Goal: Task Accomplishment & Management: Use online tool/utility

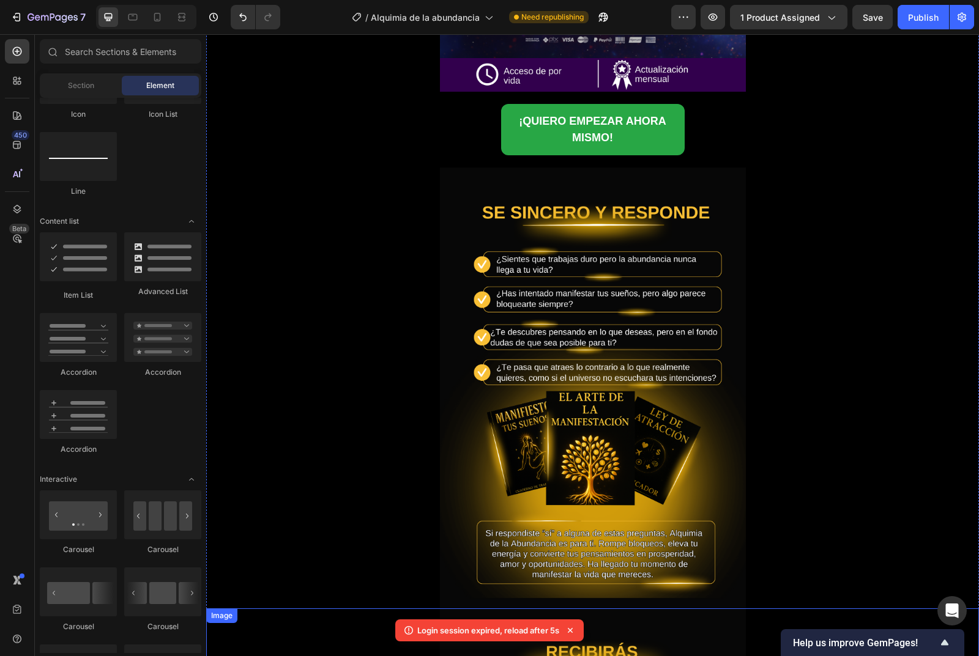
scroll to position [442, 0]
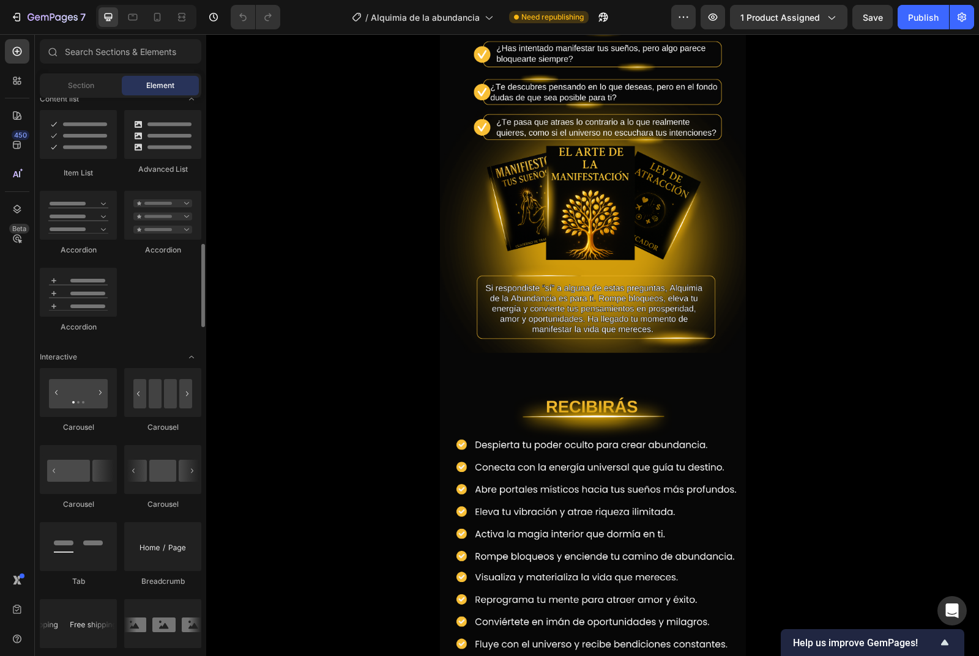
scroll to position [1040, 0]
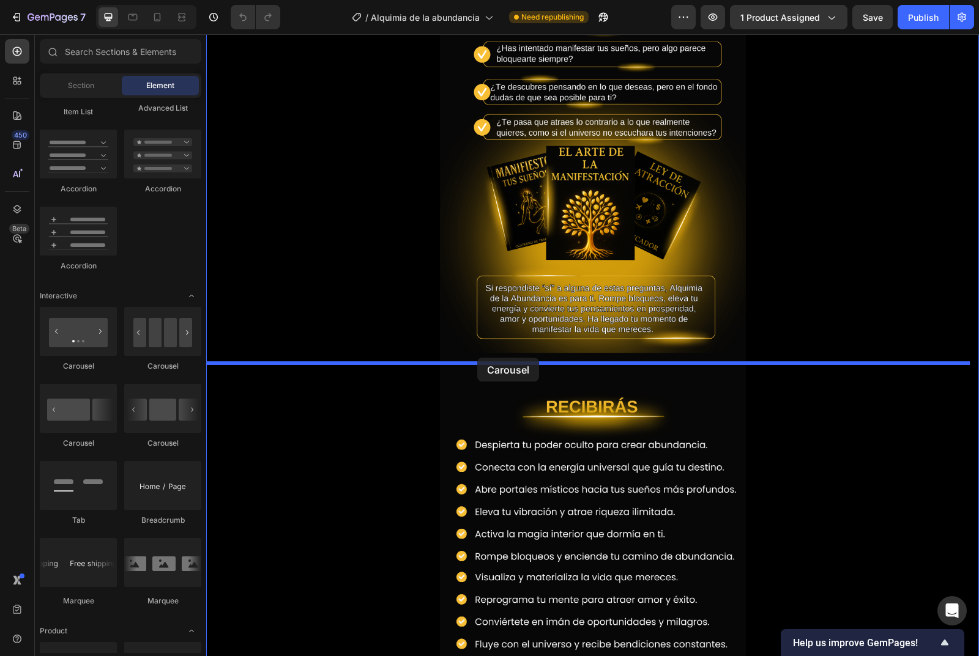
drag, startPoint x: 390, startPoint y: 442, endPoint x: 477, endPoint y: 358, distance: 121.2
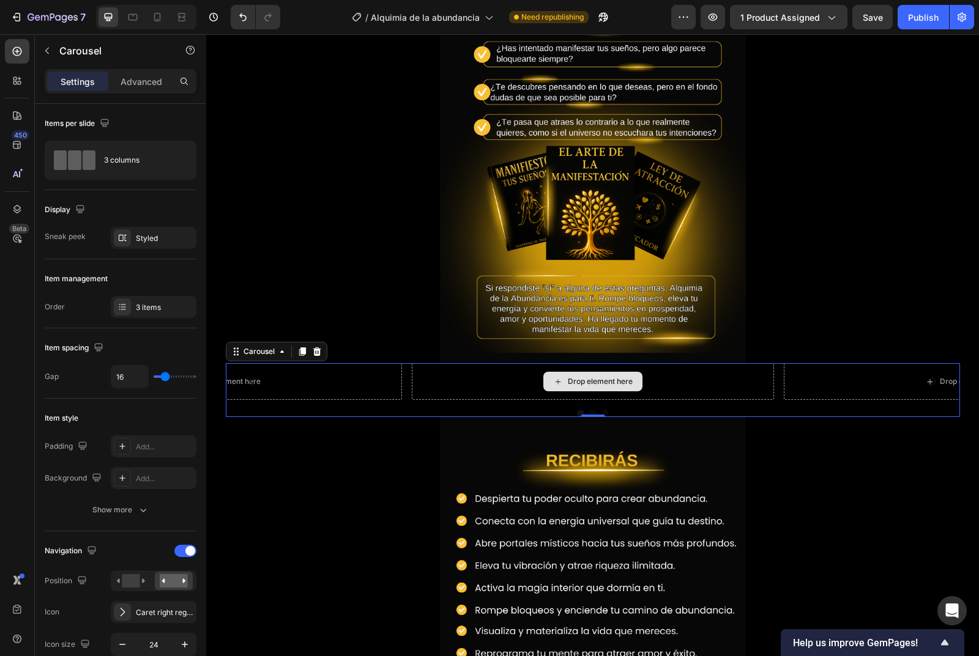
click at [560, 379] on div "Drop element here" at bounding box center [592, 382] width 99 height 20
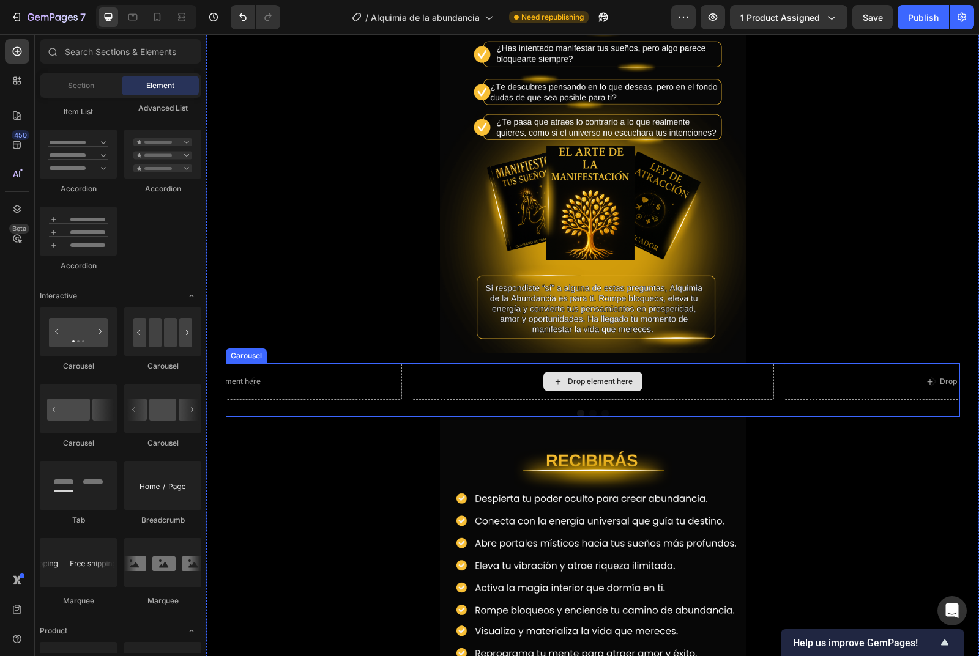
click at [549, 388] on div "Drop element here" at bounding box center [592, 382] width 99 height 20
click at [553, 381] on icon at bounding box center [558, 382] width 10 height 10
click at [249, 382] on icon "Carousel Back Arrow" at bounding box center [252, 382] width 6 height 10
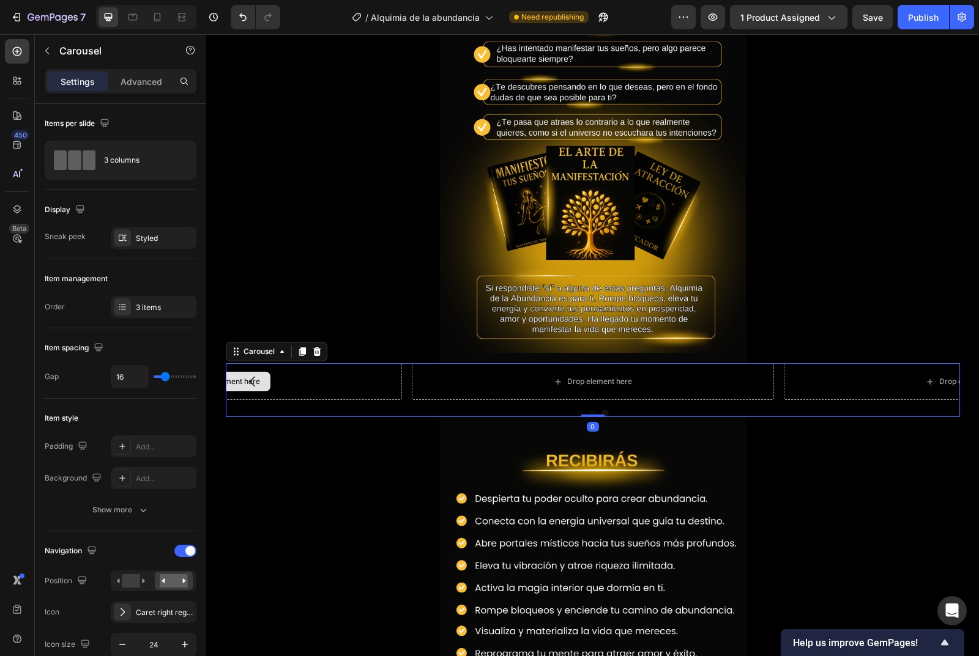
click at [299, 377] on div "Drop element here" at bounding box center [220, 381] width 362 height 37
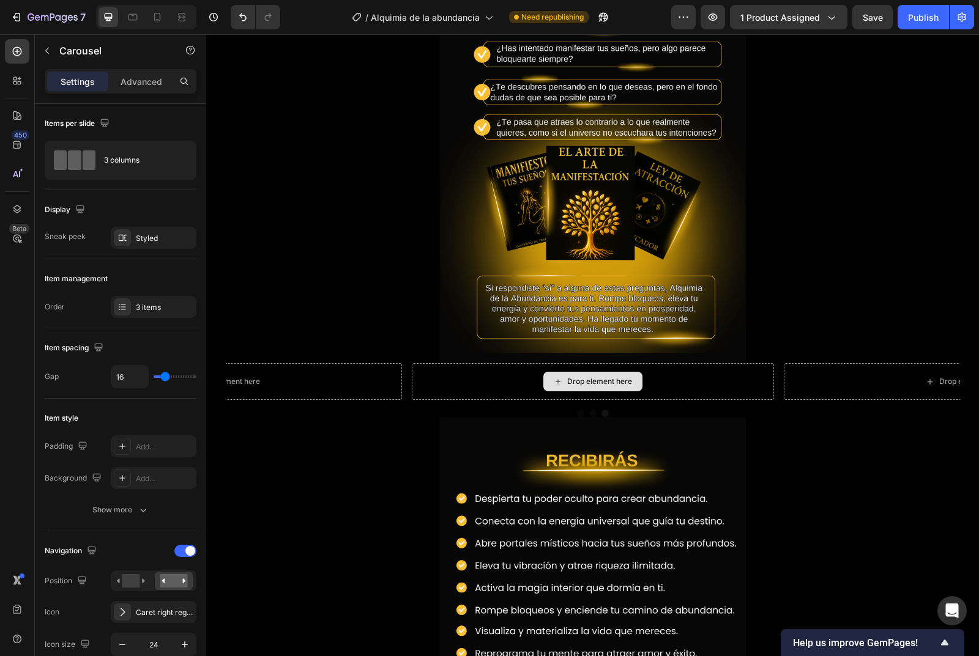
click at [544, 384] on div "Drop element here" at bounding box center [592, 382] width 99 height 20
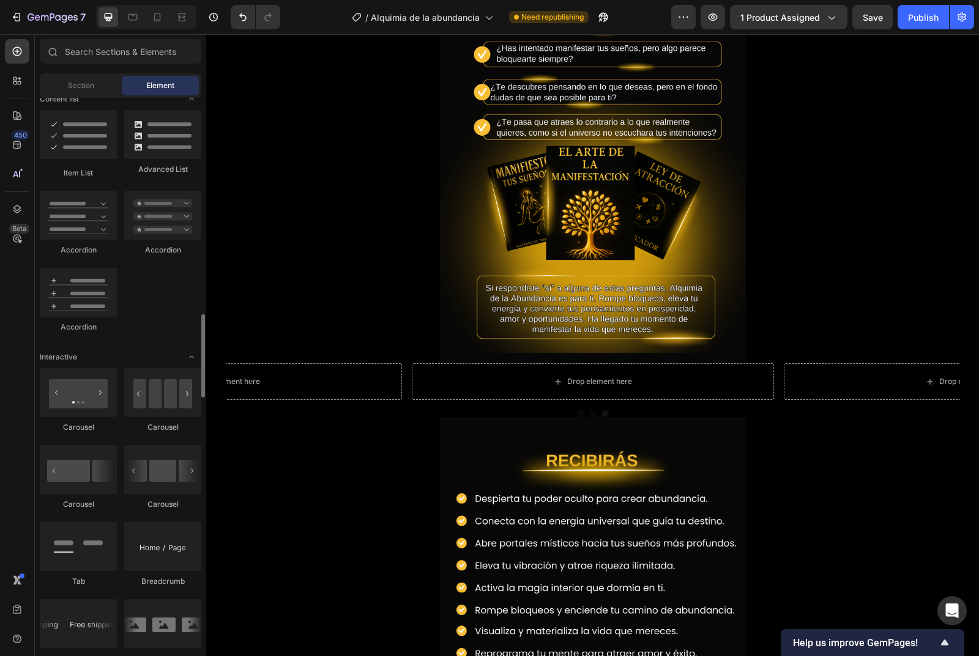
scroll to position [1101, 0]
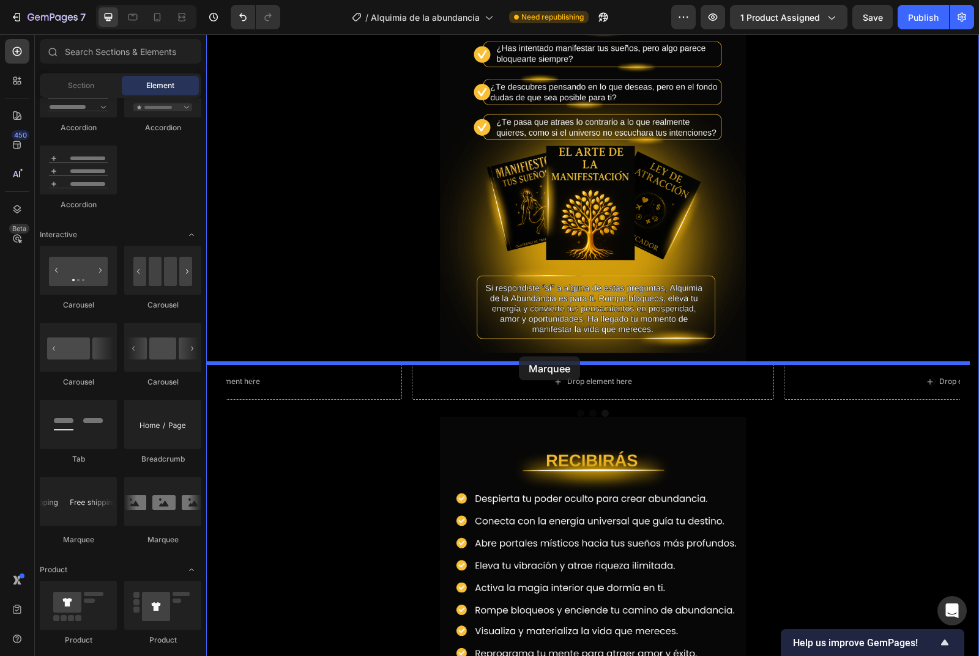
drag, startPoint x: 351, startPoint y: 543, endPoint x: 519, endPoint y: 357, distance: 250.8
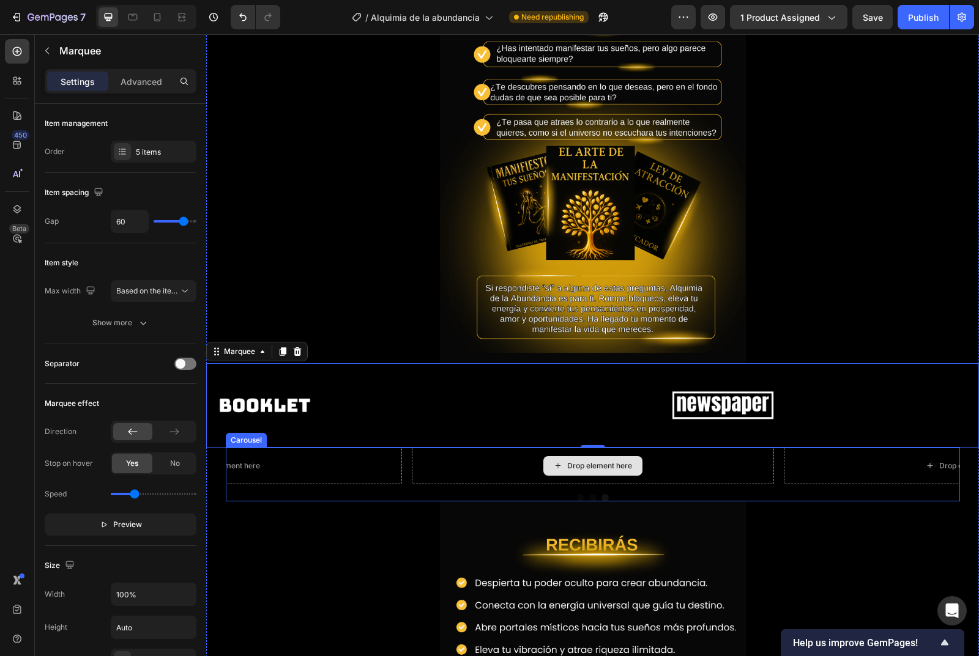
click at [508, 472] on div "Drop element here" at bounding box center [592, 466] width 362 height 37
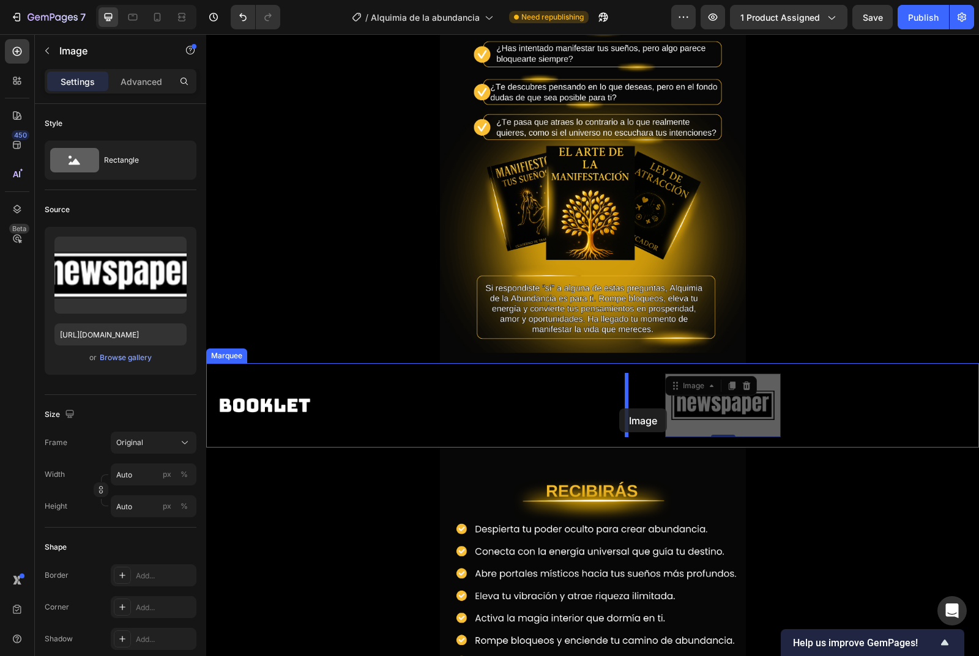
drag, startPoint x: 699, startPoint y: 394, endPoint x: 619, endPoint y: 409, distance: 81.5
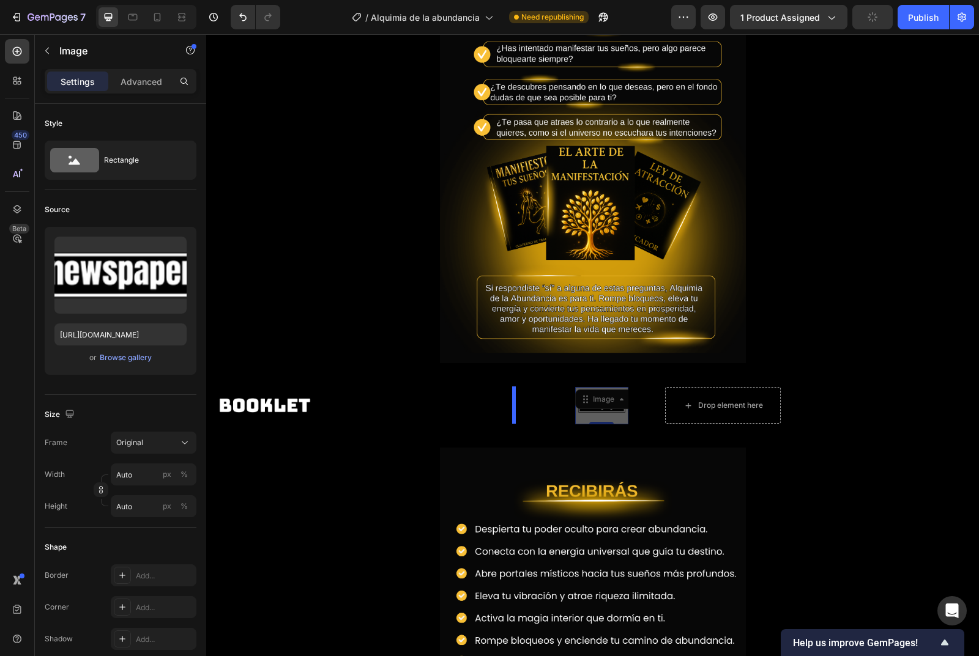
drag, startPoint x: 608, startPoint y: 418, endPoint x: 513, endPoint y: 418, distance: 95.4
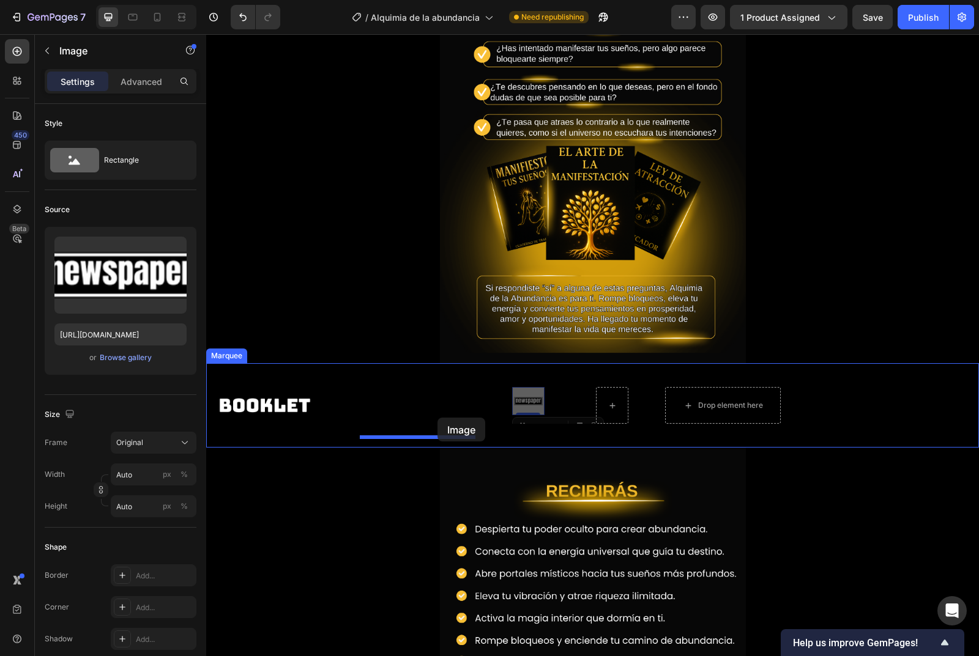
drag, startPoint x: 513, startPoint y: 418, endPoint x: 437, endPoint y: 418, distance: 75.3
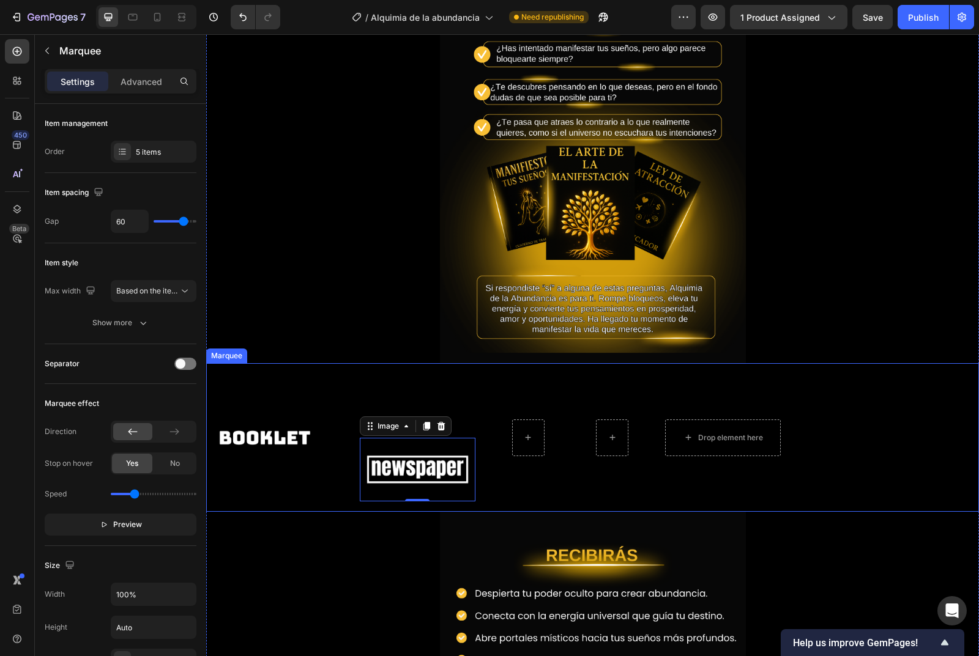
click at [292, 382] on div "Image Image Image 0 Image Row Drop element here Image" at bounding box center [589, 437] width 764 height 127
click at [296, 355] on icon at bounding box center [298, 352] width 8 height 9
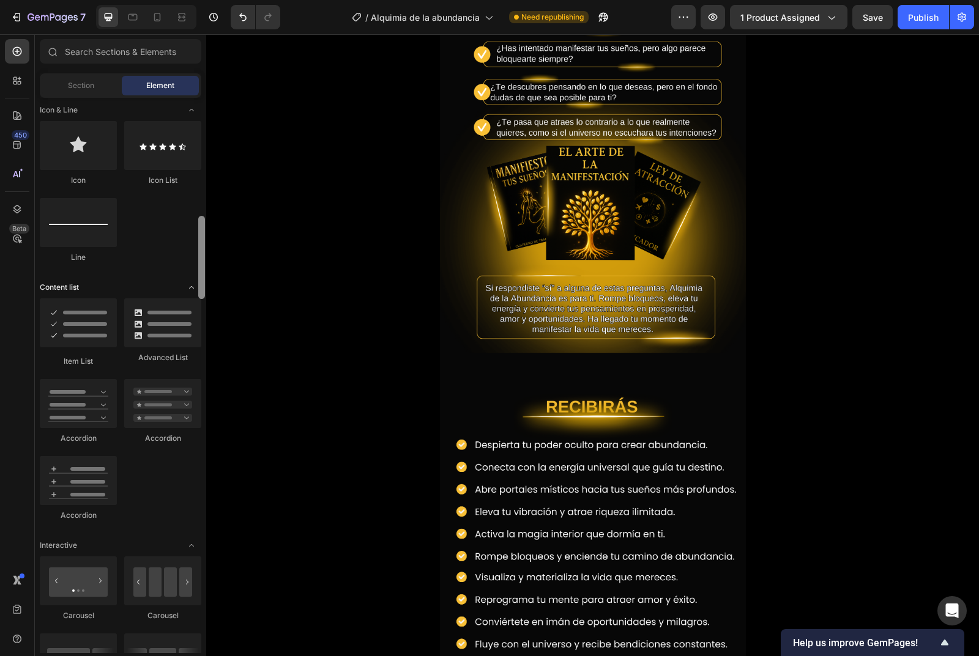
scroll to position [835, 0]
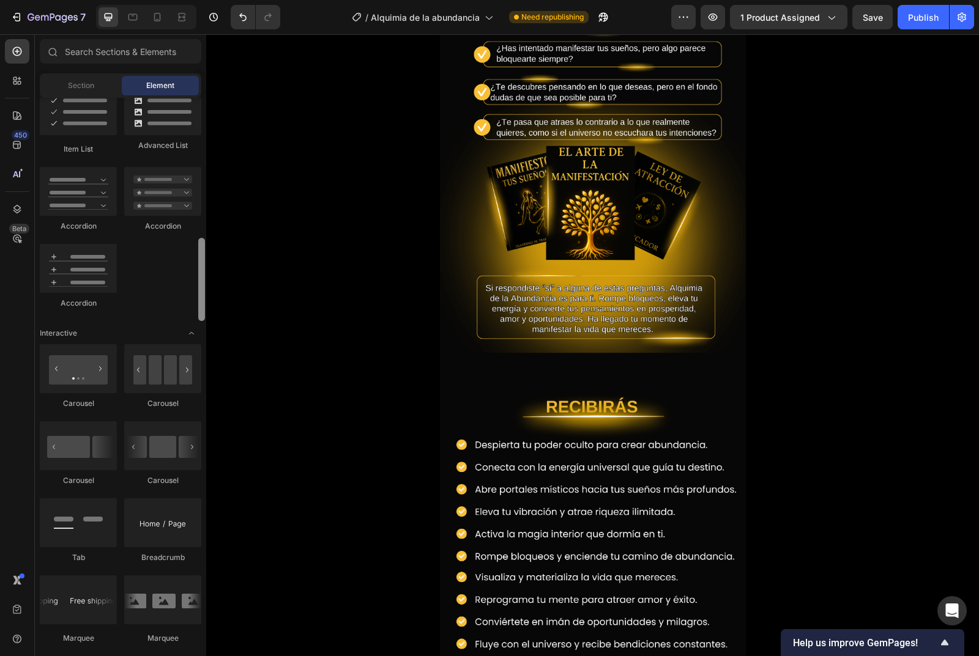
drag, startPoint x: 201, startPoint y: 451, endPoint x: 179, endPoint y: 273, distance: 178.7
click at [179, 273] on div "Layout Row Row Row Row Text Heading Text Block Button Button Button Media Image…" at bounding box center [120, 376] width 171 height 556
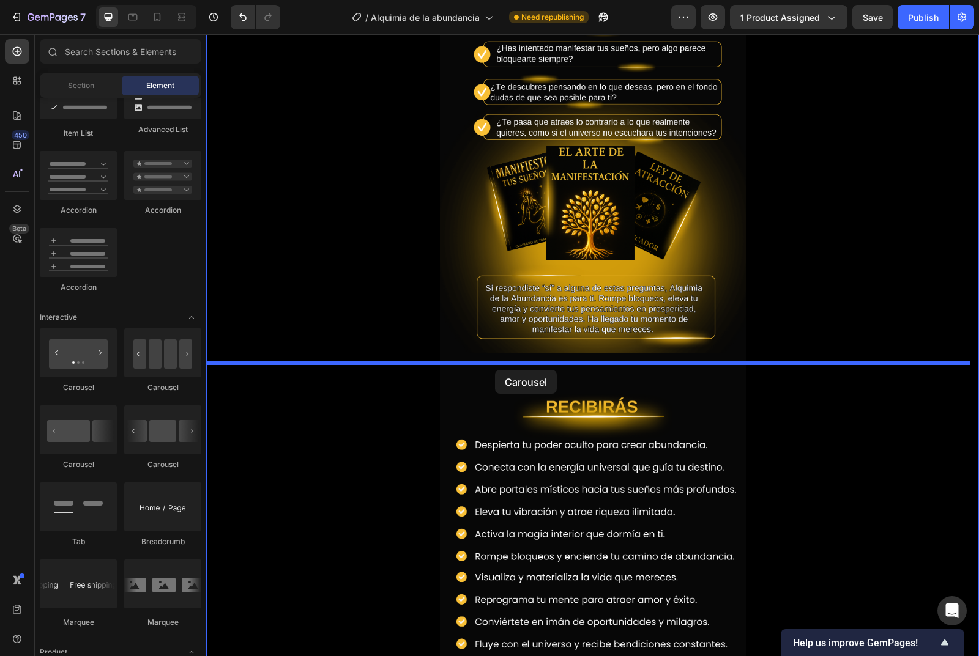
drag, startPoint x: 280, startPoint y: 399, endPoint x: 495, endPoint y: 370, distance: 217.3
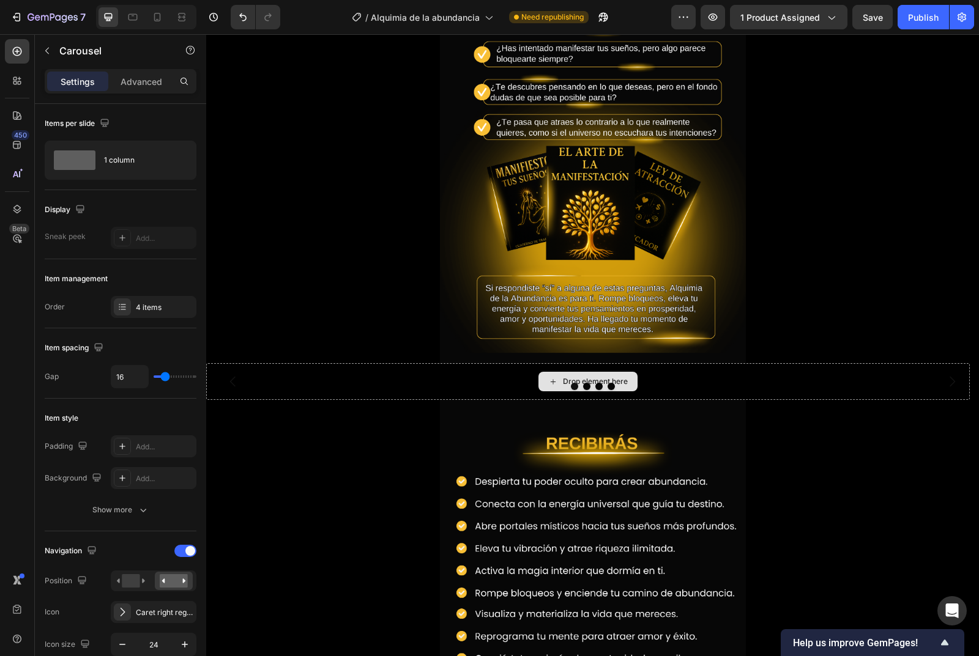
click at [548, 381] on icon at bounding box center [553, 382] width 10 height 10
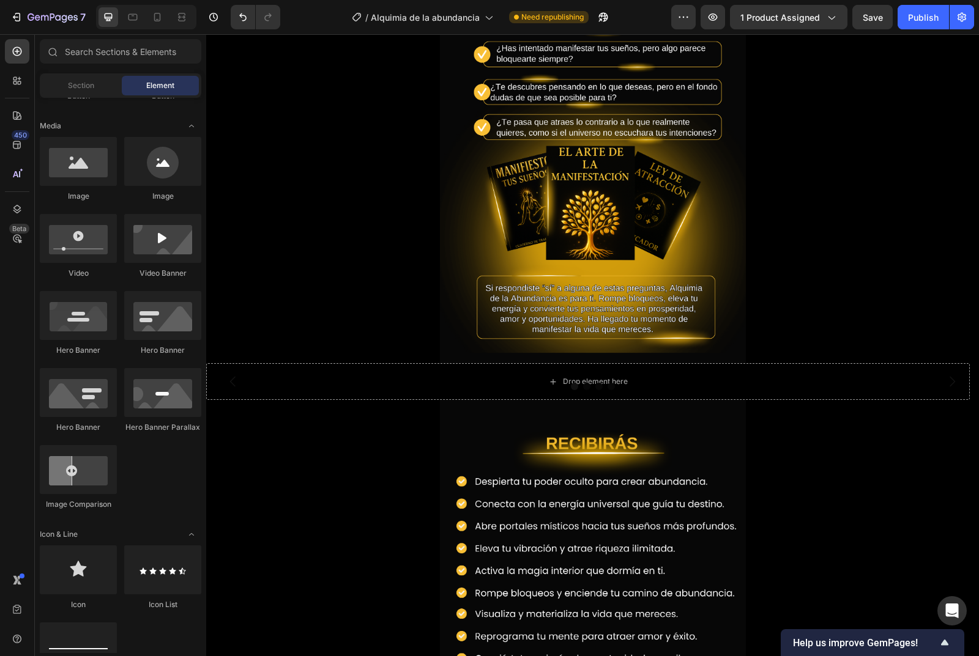
scroll to position [0, 0]
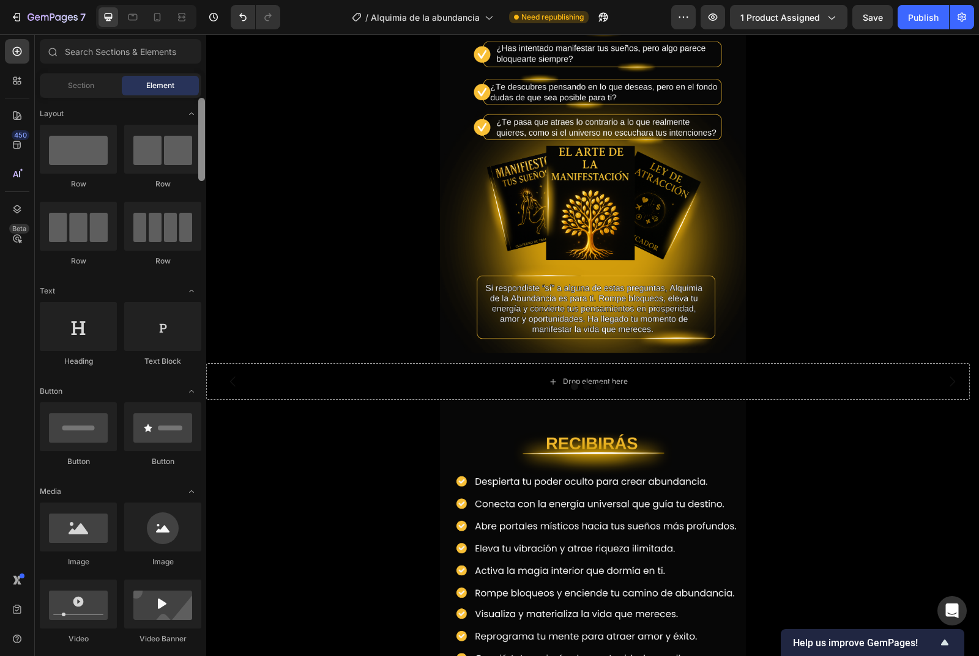
drag, startPoint x: 199, startPoint y: 230, endPoint x: 203, endPoint y: 92, distance: 137.7
click at [203, 92] on div "Sections(18) Elements(84) Section Element Hero Section Product Detail Brands Tr…" at bounding box center [120, 346] width 171 height 614
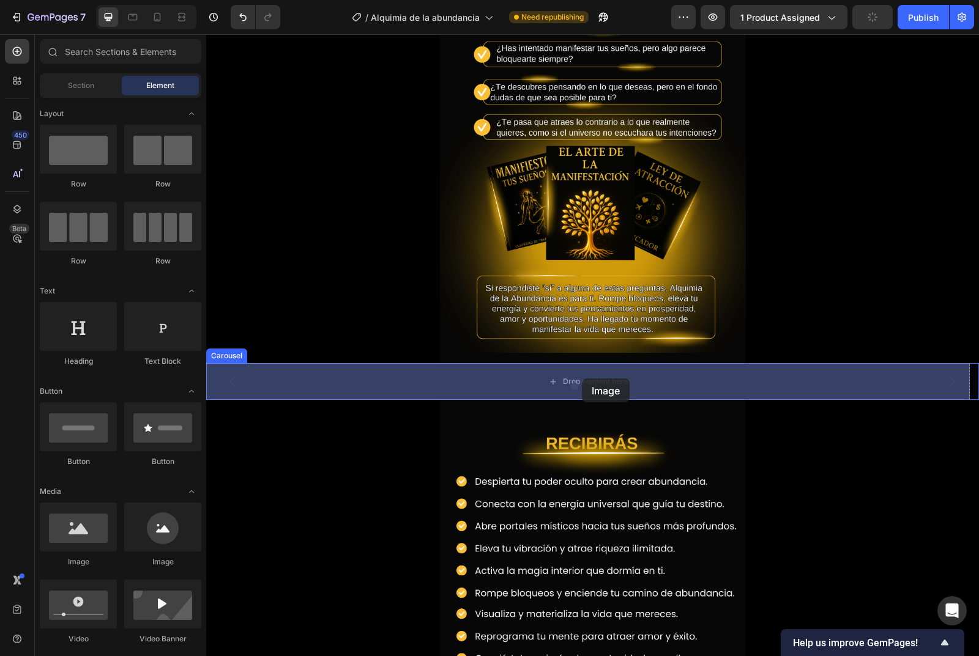
drag, startPoint x: 289, startPoint y: 562, endPoint x: 582, endPoint y: 379, distance: 344.9
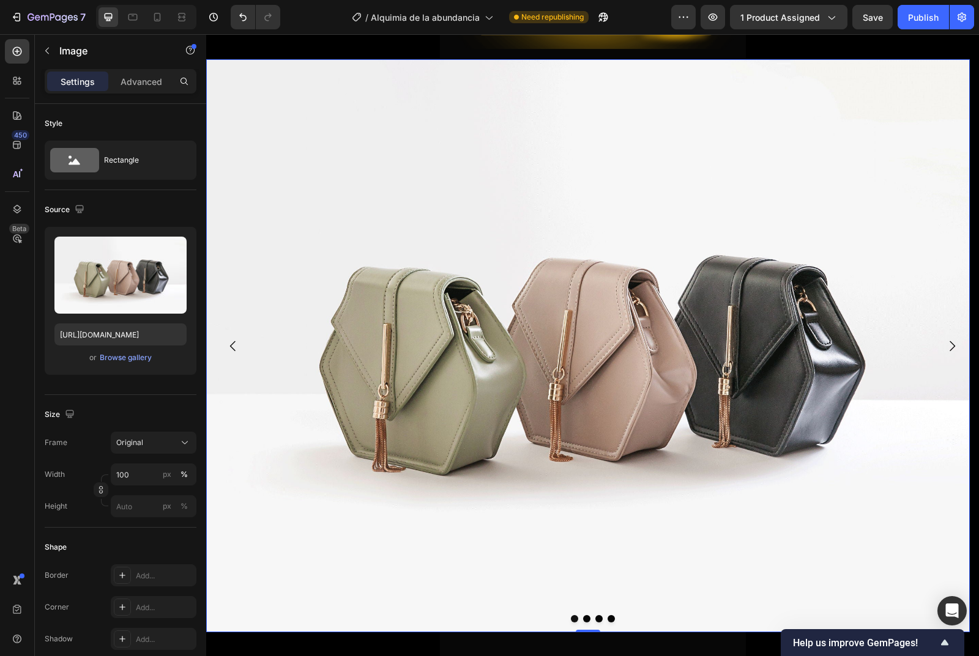
scroll to position [1086, 0]
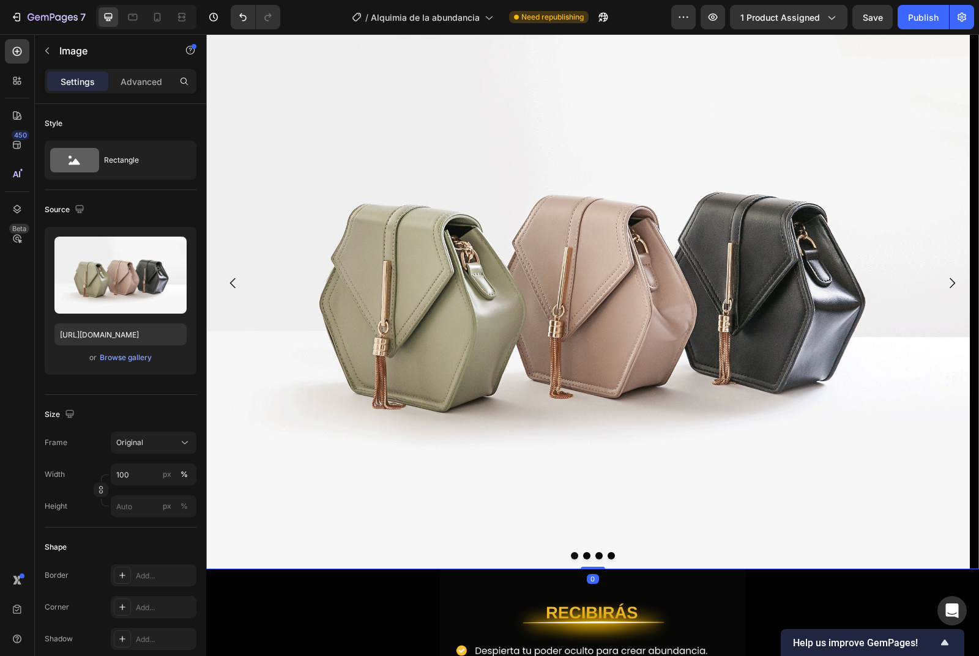
click at [229, 276] on icon "Carousel Back Arrow" at bounding box center [233, 283] width 15 height 15
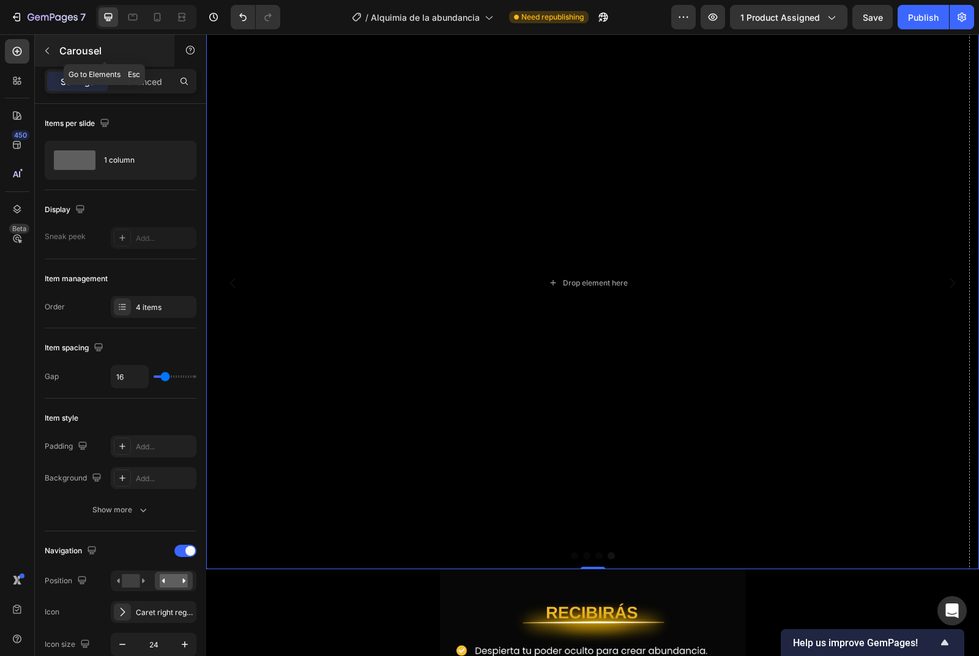
click at [48, 53] on icon "button" at bounding box center [47, 51] width 4 height 7
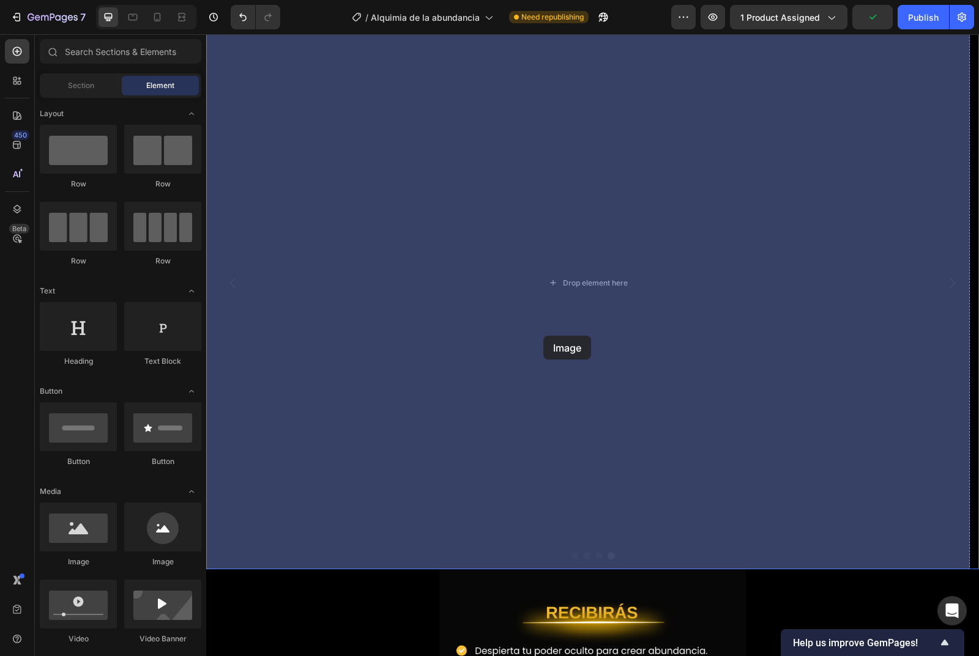
drag, startPoint x: 325, startPoint y: 550, endPoint x: 553, endPoint y: 320, distance: 324.0
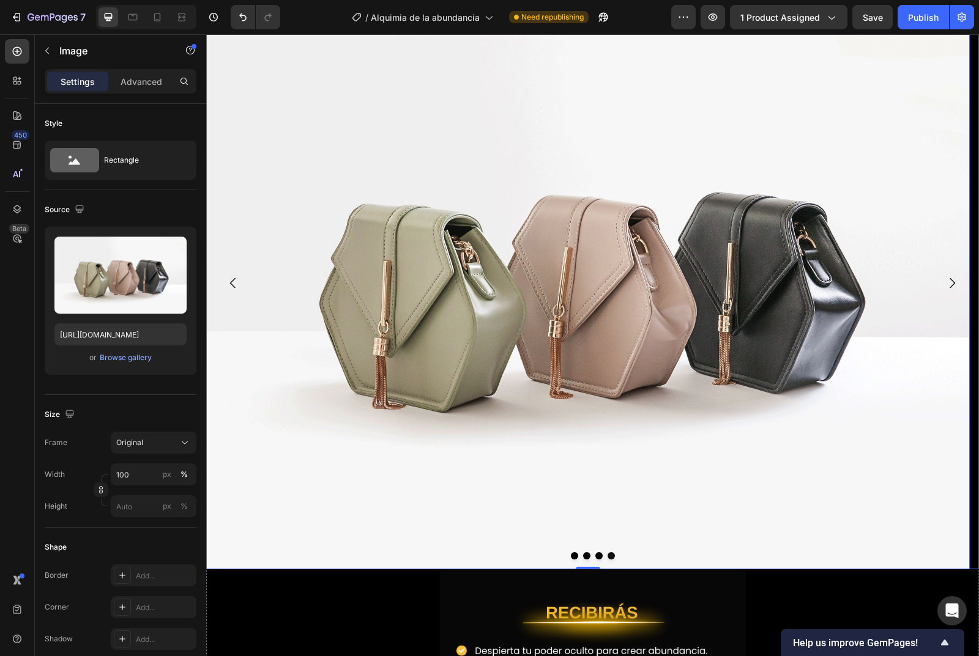
click at [236, 283] on icon "Carousel Back Arrow" at bounding box center [233, 283] width 15 height 15
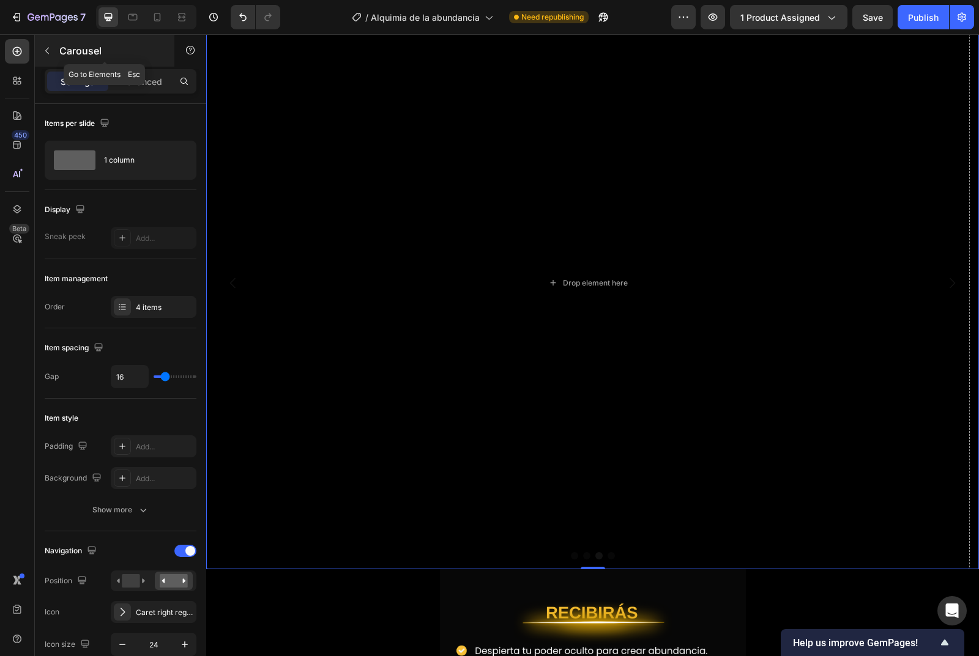
click at [45, 44] on button "button" at bounding box center [47, 51] width 20 height 20
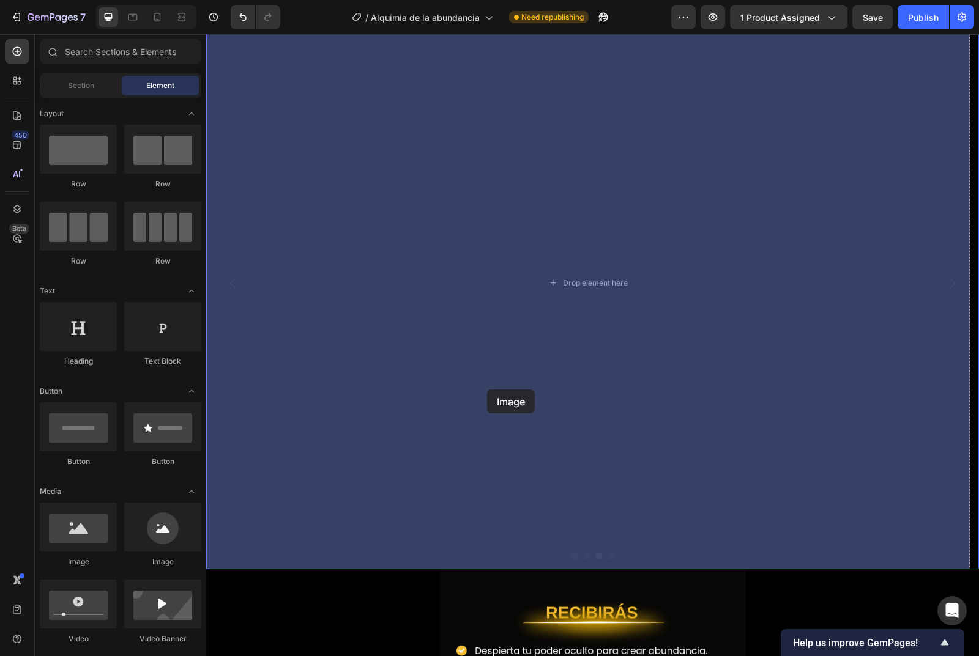
drag, startPoint x: 278, startPoint y: 578, endPoint x: 515, endPoint y: 370, distance: 315.6
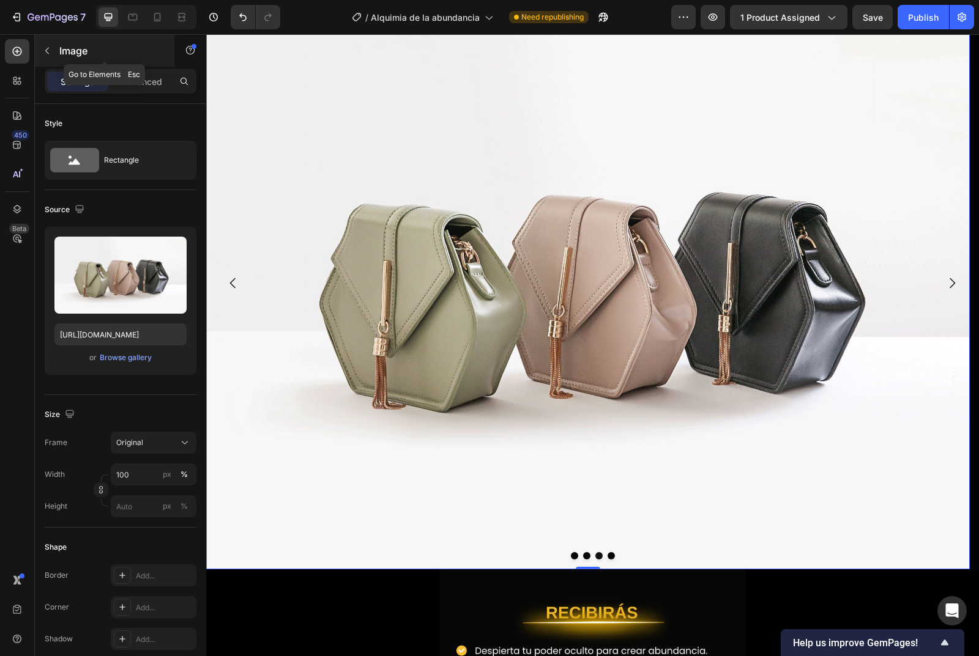
click at [50, 54] on icon "button" at bounding box center [47, 51] width 10 height 10
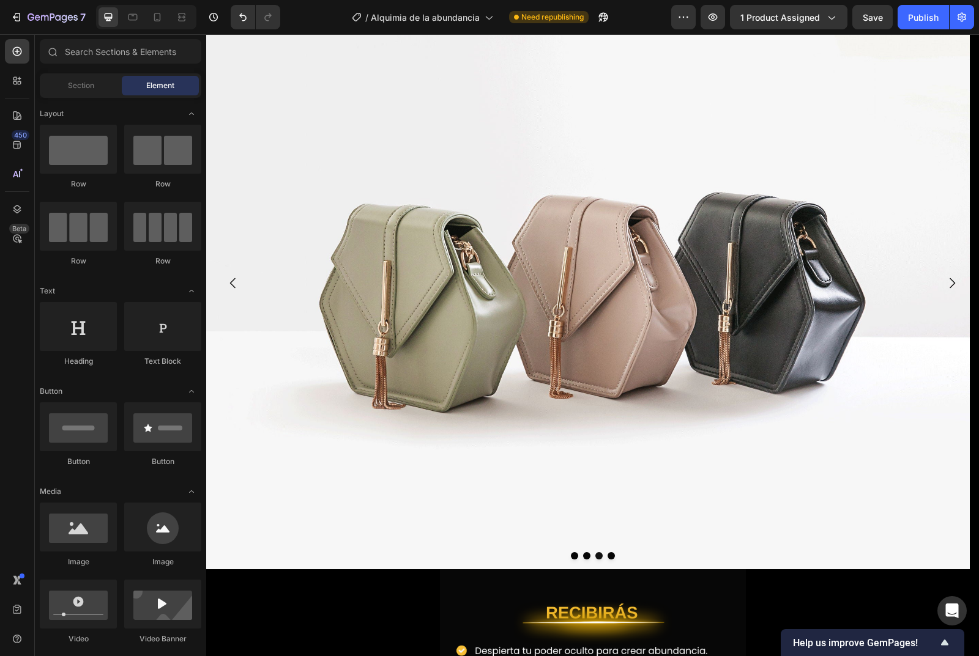
click at [50, 54] on icon at bounding box center [52, 51] width 10 height 10
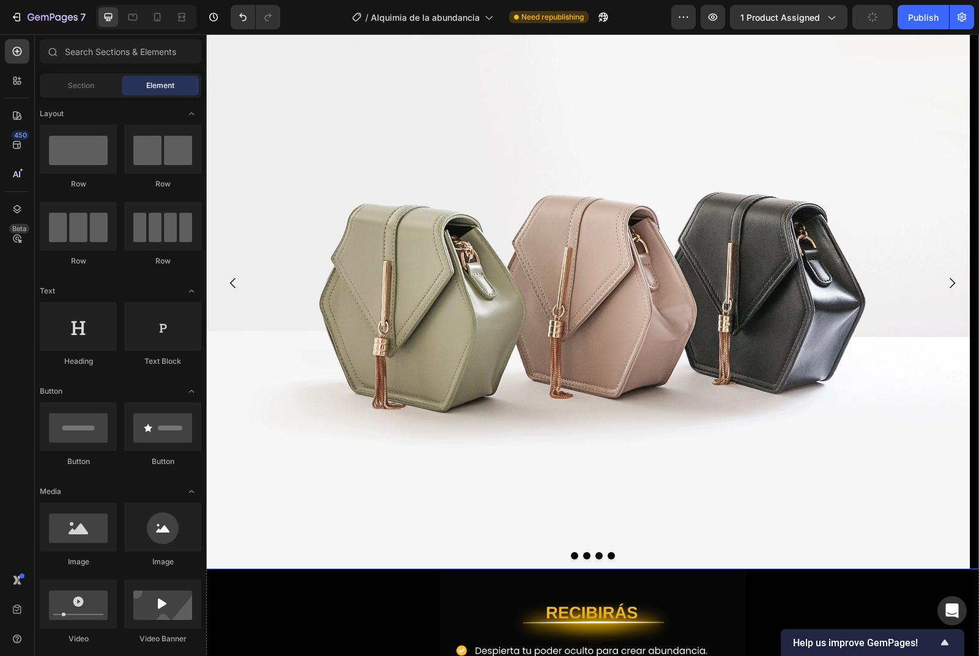
click at [232, 286] on icon "Carousel Back Arrow" at bounding box center [233, 283] width 6 height 10
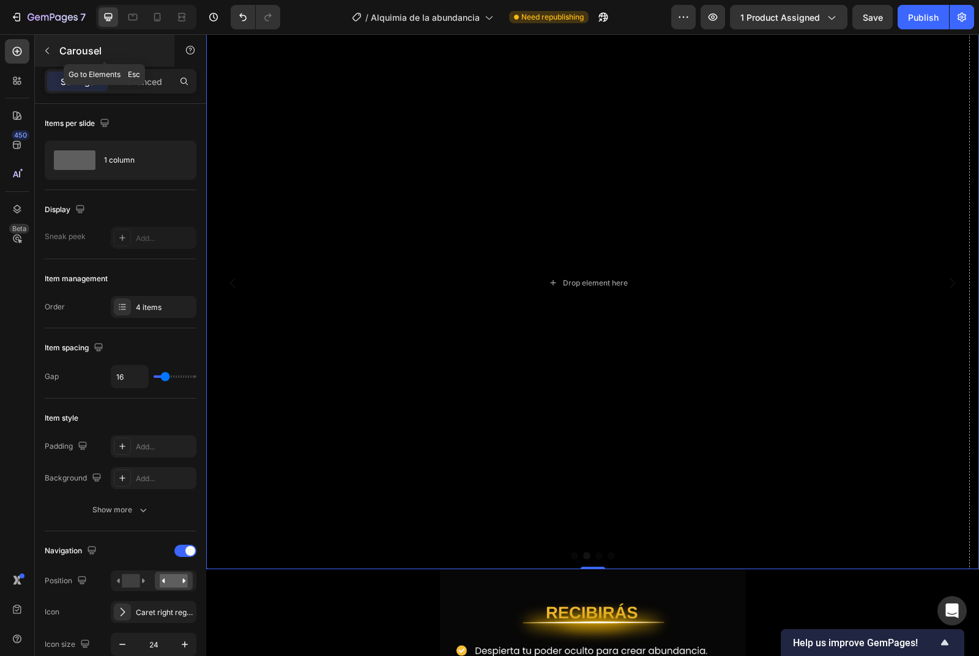
click at [45, 56] on button "button" at bounding box center [47, 51] width 20 height 20
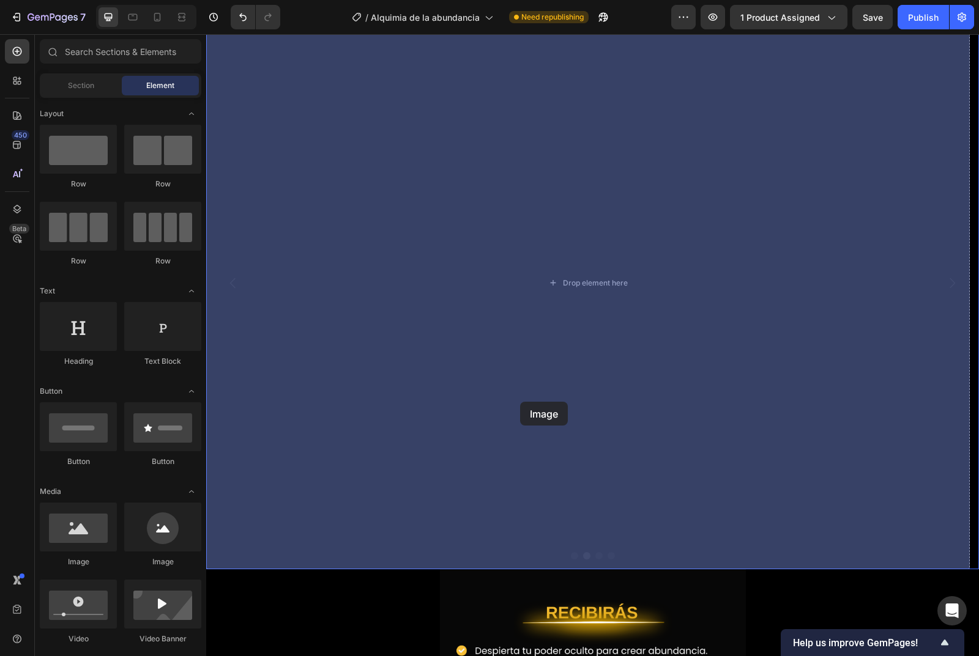
drag, startPoint x: 278, startPoint y: 566, endPoint x: 522, endPoint y: 401, distance: 294.2
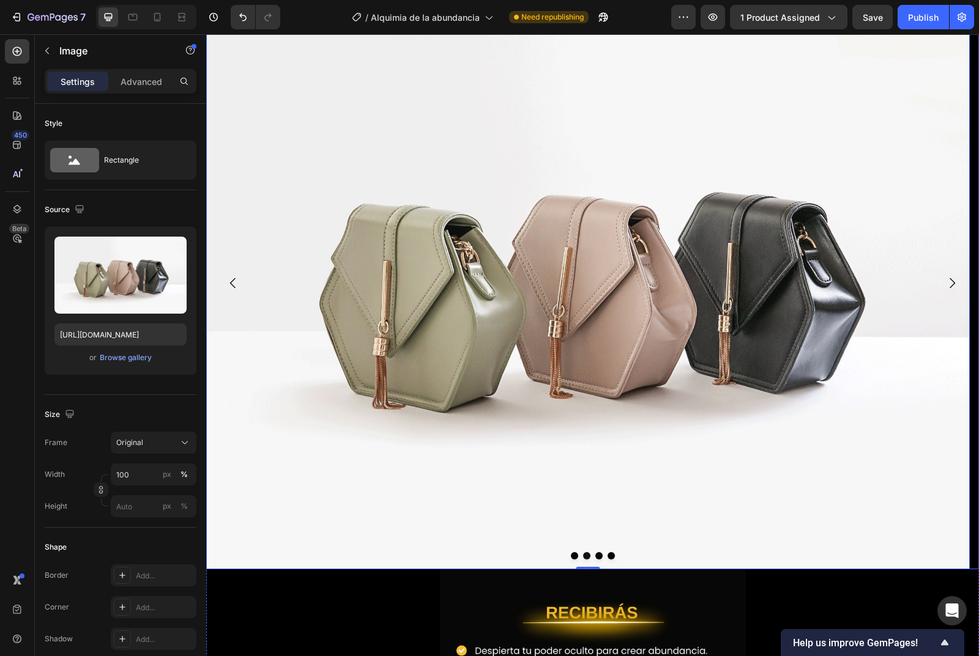
click at [233, 284] on icon "Carousel Back Arrow" at bounding box center [233, 283] width 15 height 15
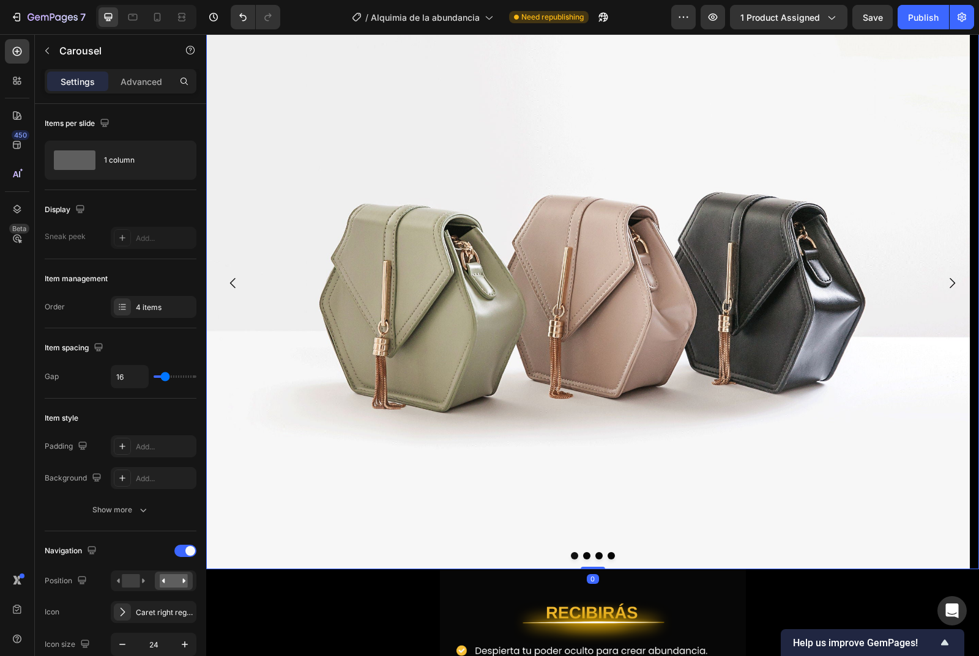
click at [233, 284] on icon "Carousel Back Arrow" at bounding box center [233, 283] width 15 height 15
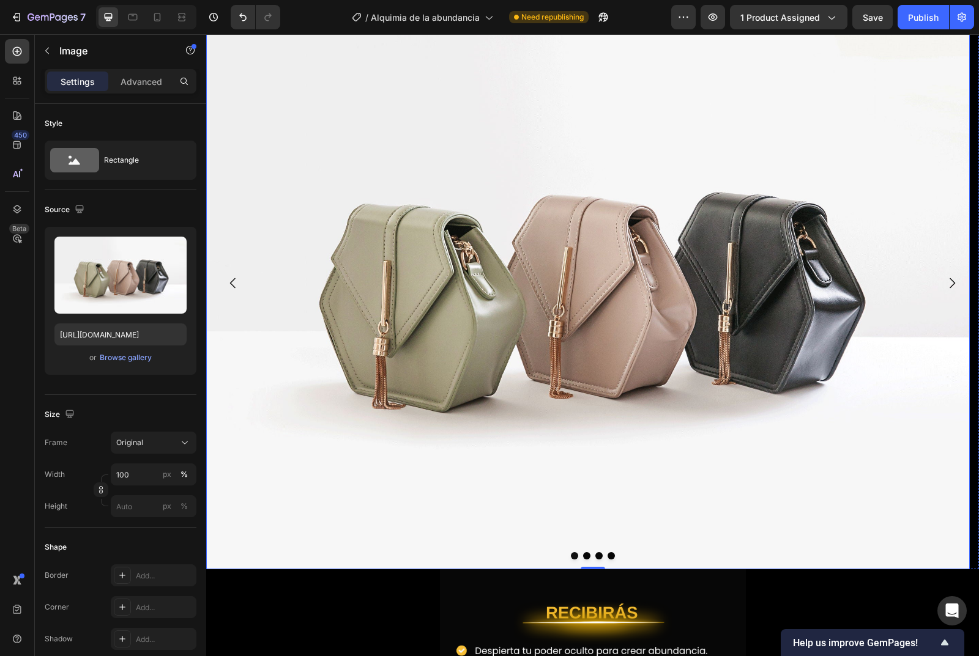
click at [529, 291] on img at bounding box center [588, 282] width 764 height 573
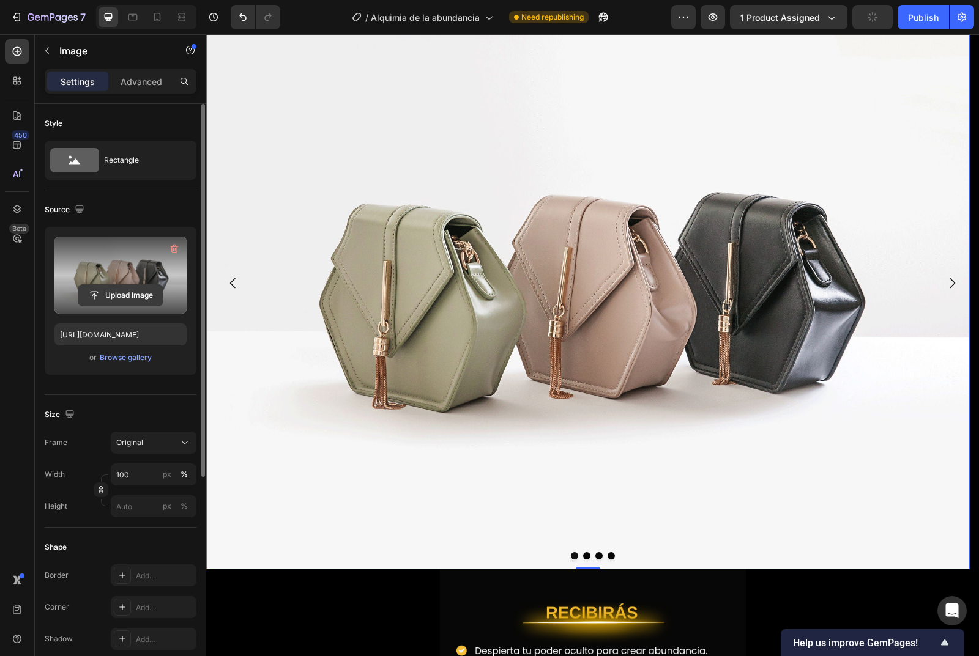
click at [113, 291] on input "file" at bounding box center [120, 295] width 84 height 21
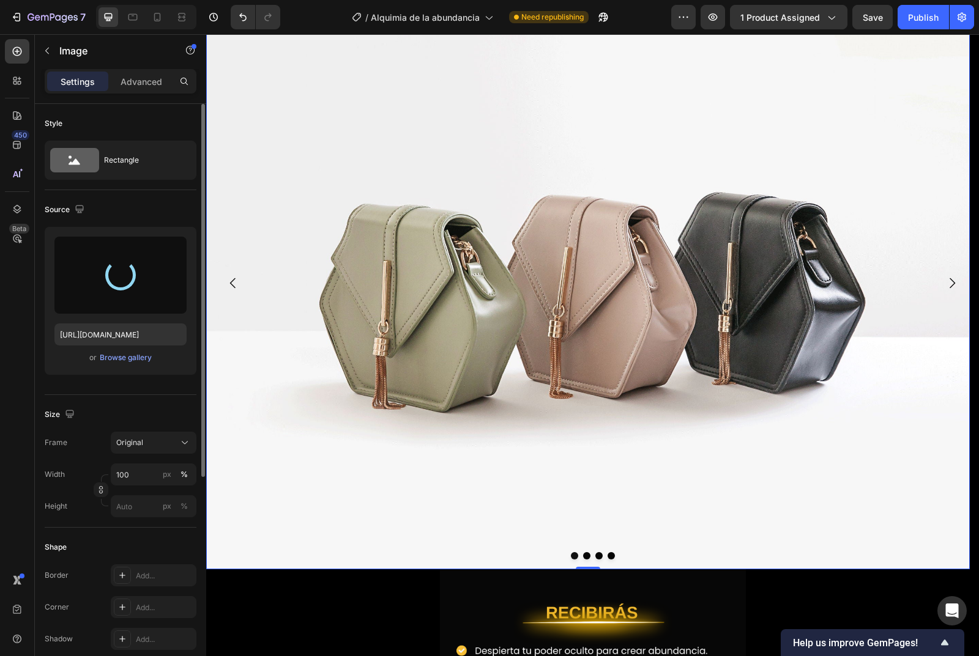
type input "https://cdn.shopify.com/s/files/1/0780/0278/2461/files/gempages_586051576292967…"
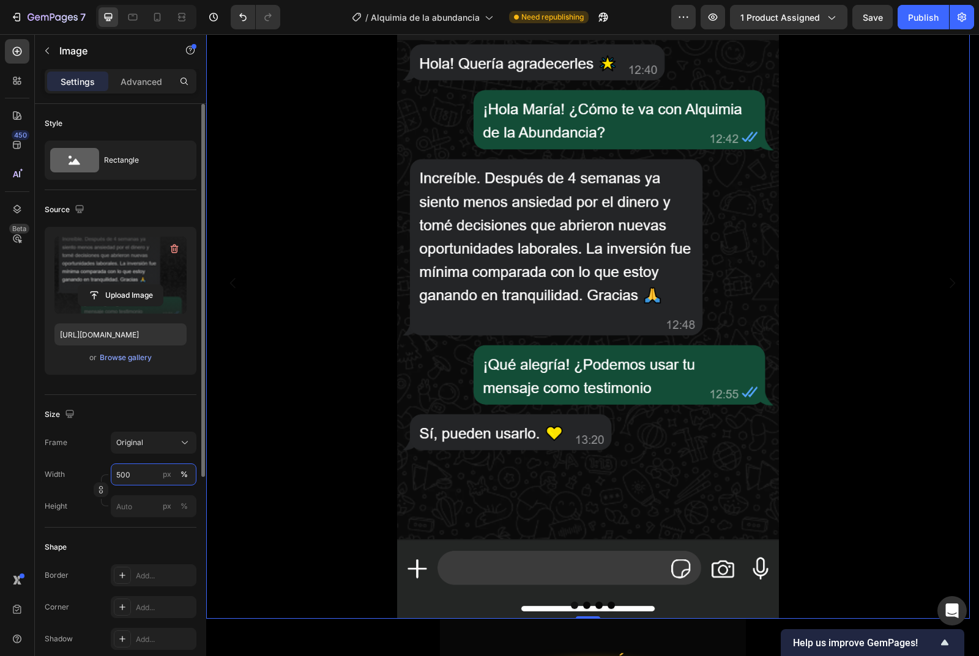
scroll to position [1471, 0]
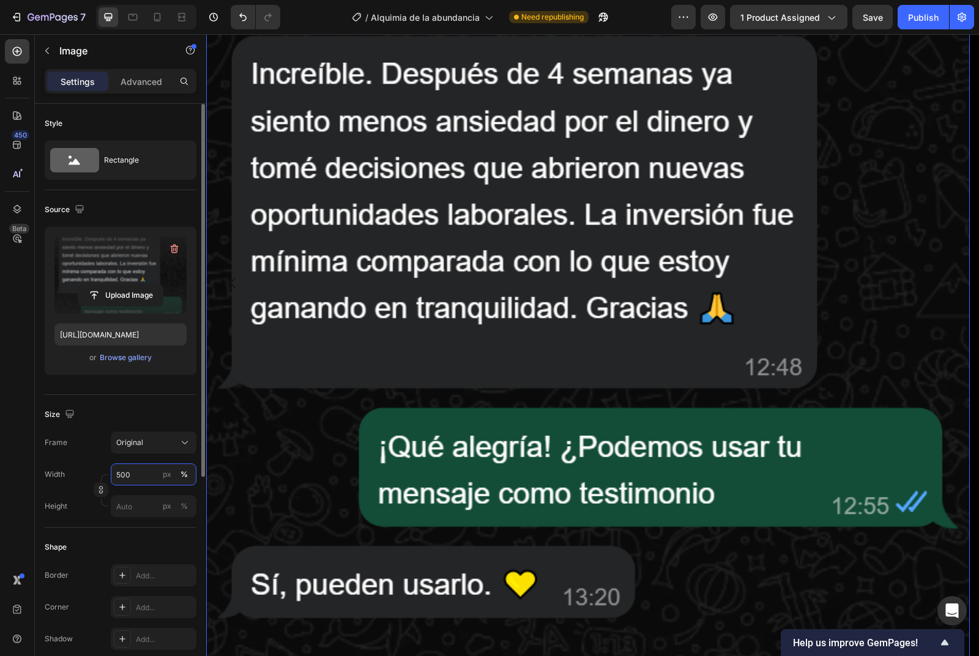
type input "500"
click at [83, 412] on div "Size" at bounding box center [121, 415] width 152 height 20
click at [69, 408] on icon "button" at bounding box center [70, 414] width 12 height 12
click at [72, 481] on icon "button" at bounding box center [72, 478] width 7 height 9
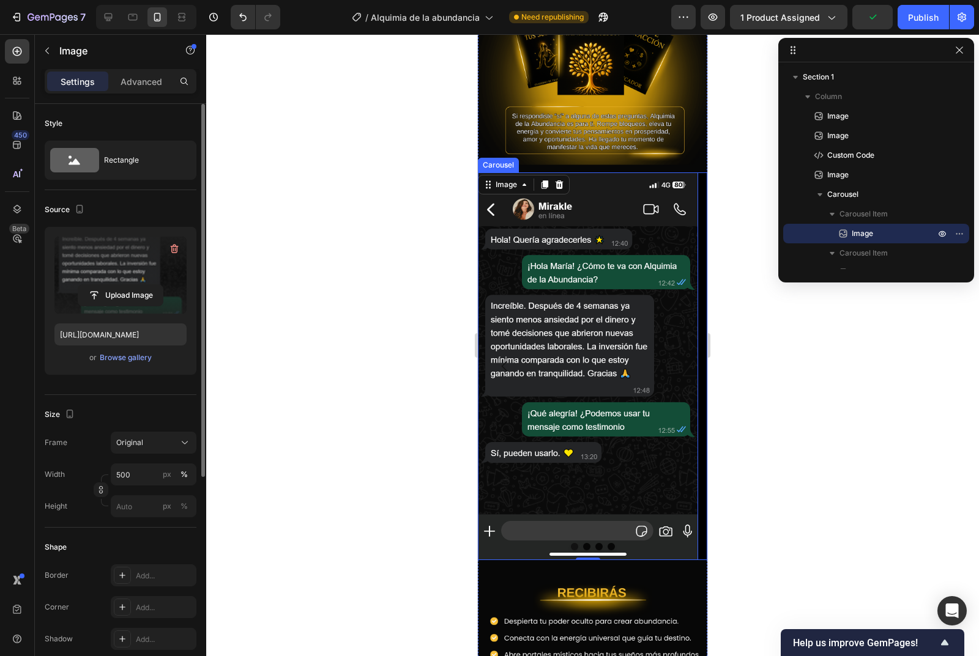
scroll to position [604, 0]
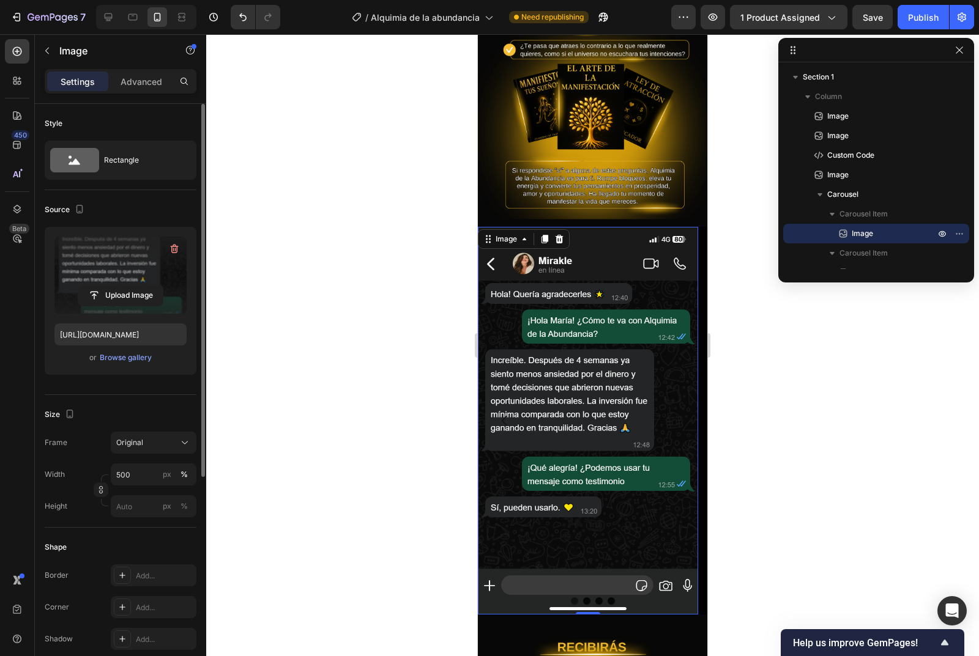
click at [674, 443] on img at bounding box center [588, 421] width 220 height 388
click at [491, 237] on img at bounding box center [588, 421] width 220 height 388
click at [642, 401] on img at bounding box center [588, 421] width 220 height 388
click at [663, 404] on button "Carousel Next Arrow" at bounding box center [680, 421] width 34 height 34
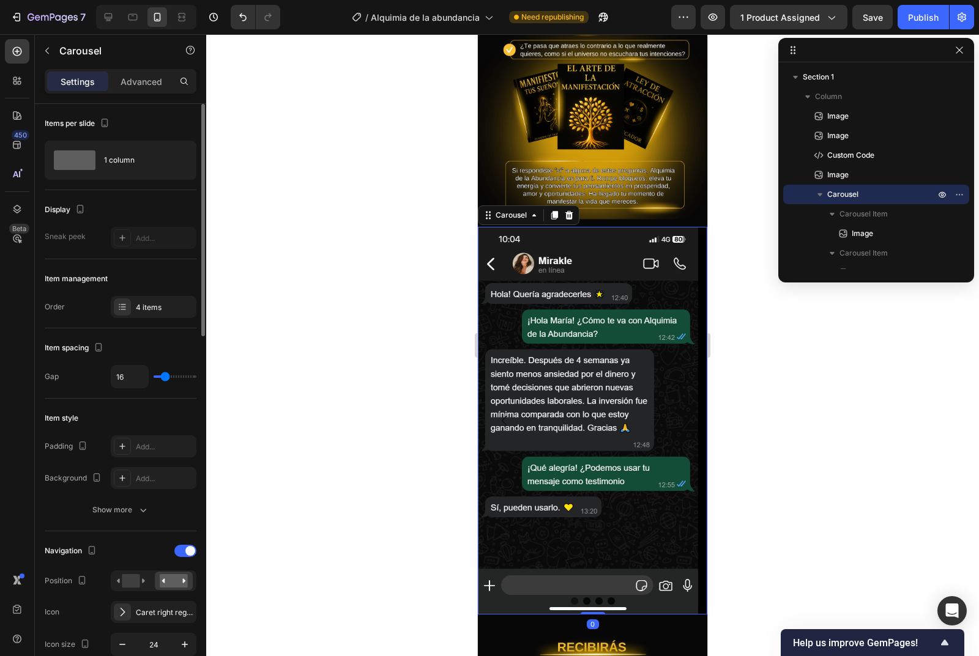
click at [663, 404] on button "Carousel Next Arrow" at bounding box center [680, 421] width 34 height 34
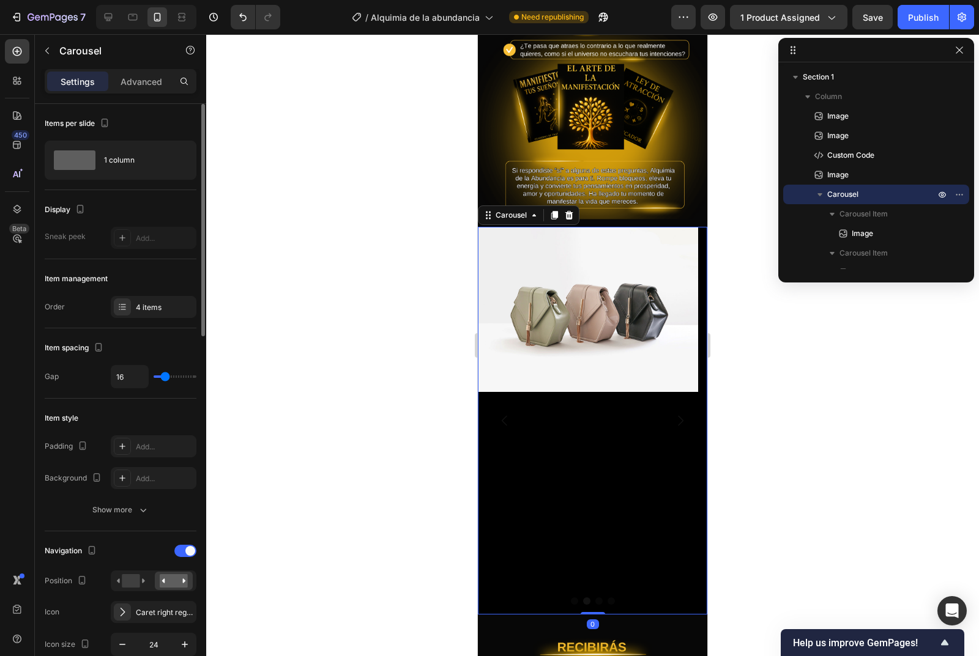
click at [504, 414] on icon "Carousel Back Arrow" at bounding box center [504, 421] width 15 height 15
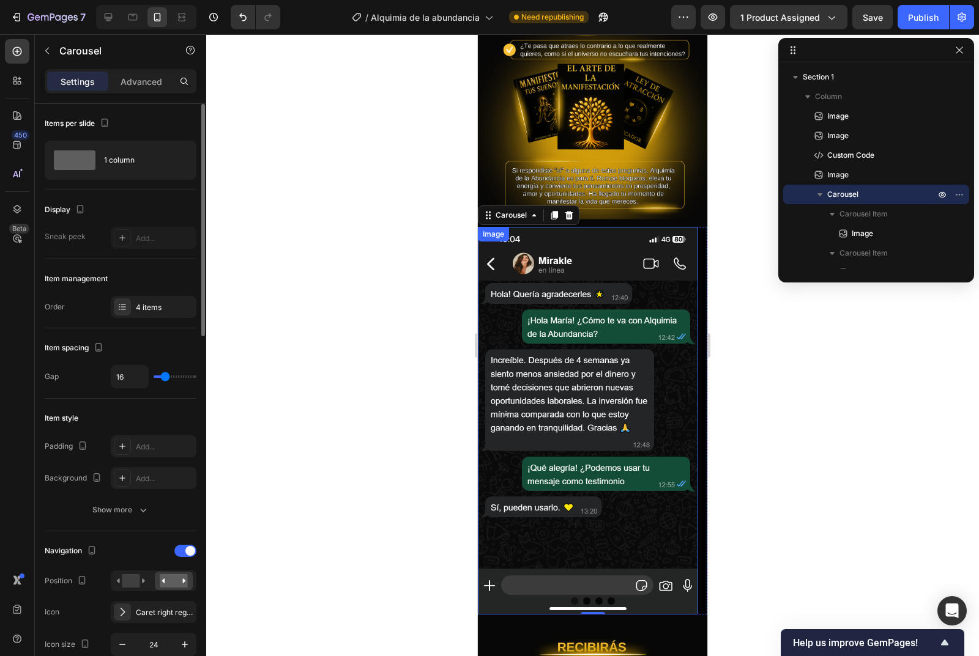
click at [541, 367] on img at bounding box center [588, 421] width 220 height 388
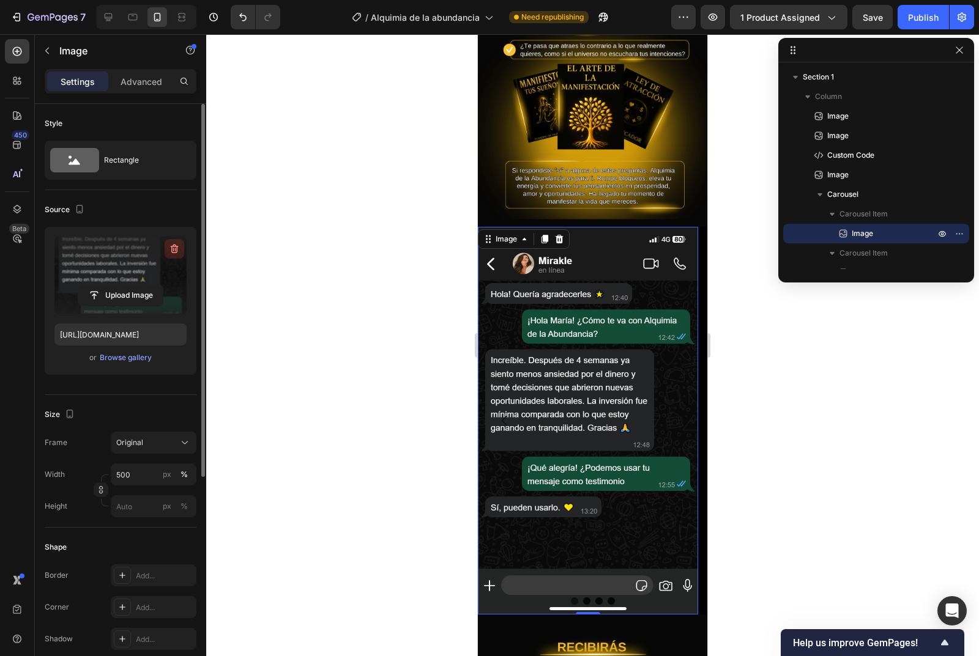
click at [171, 249] on icon "button" at bounding box center [174, 249] width 12 height 12
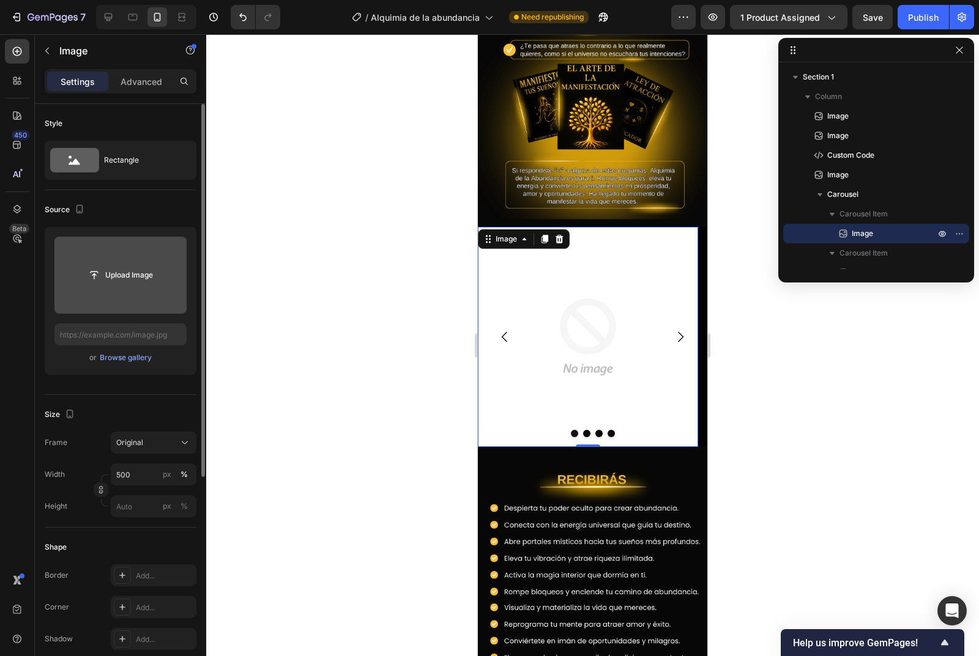
click at [139, 275] on input "file" at bounding box center [120, 275] width 84 height 21
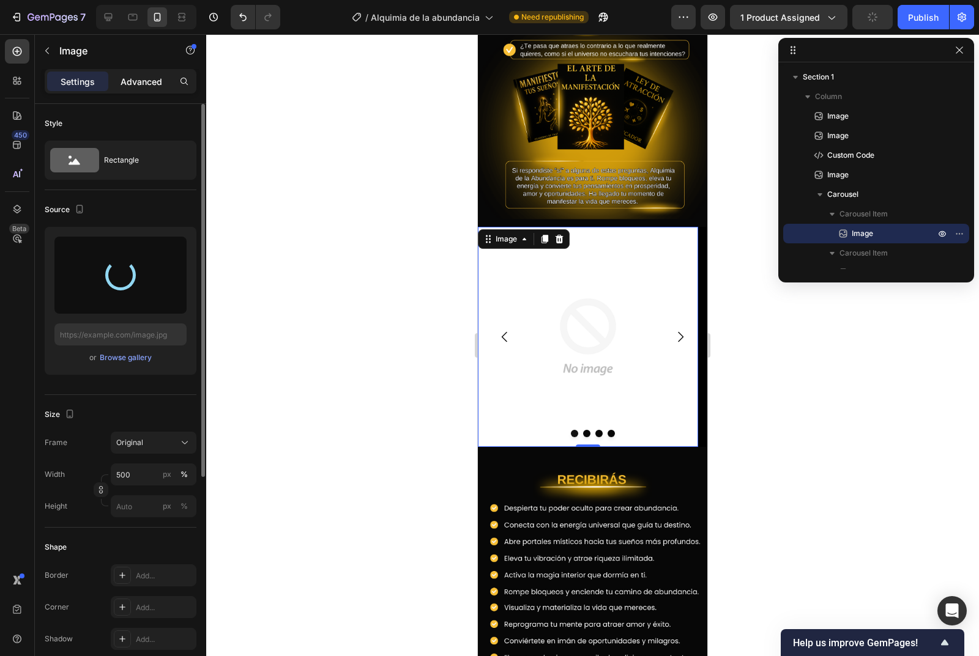
type input "https://cdn.shopify.com/s/files/1/0780/0278/2461/files/gempages_586051576292967…"
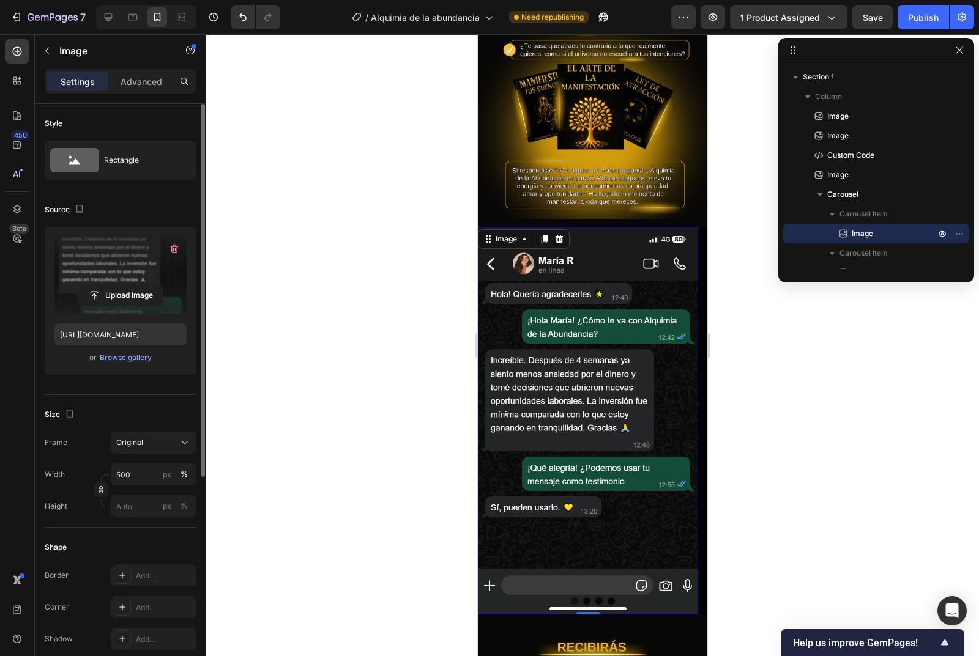
click at [682, 404] on button "Carousel Next Arrow" at bounding box center [680, 421] width 34 height 34
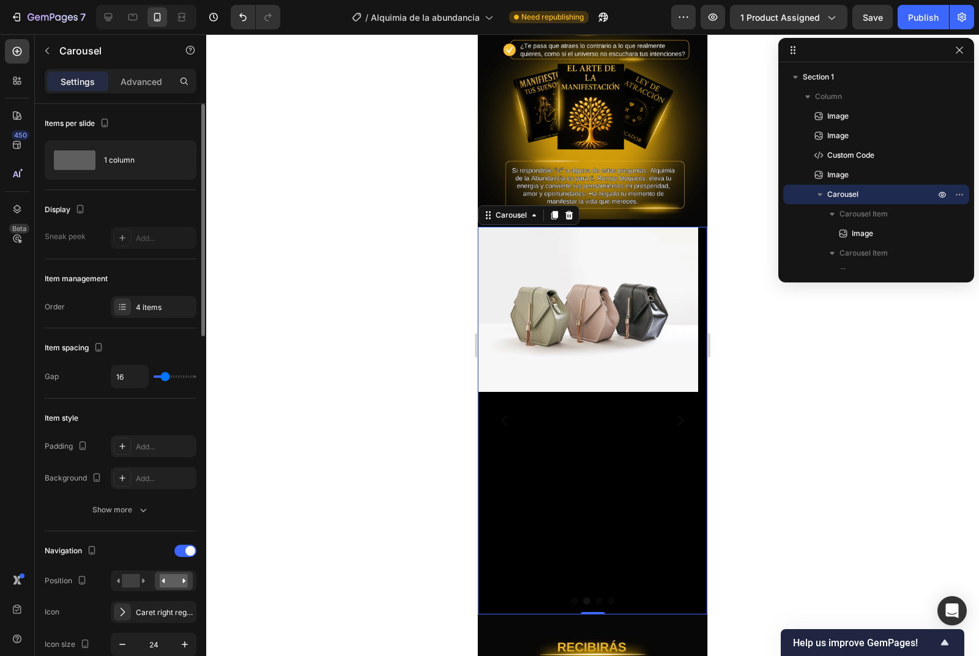
click at [504, 414] on icon "Carousel Back Arrow" at bounding box center [504, 421] width 15 height 15
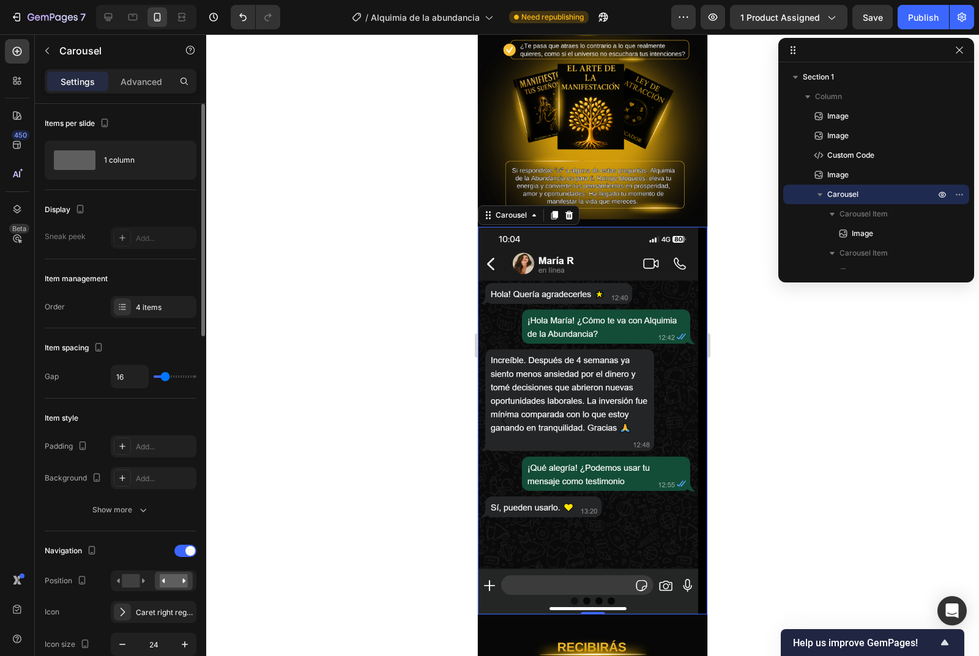
click at [462, 341] on div at bounding box center [592, 345] width 773 height 622
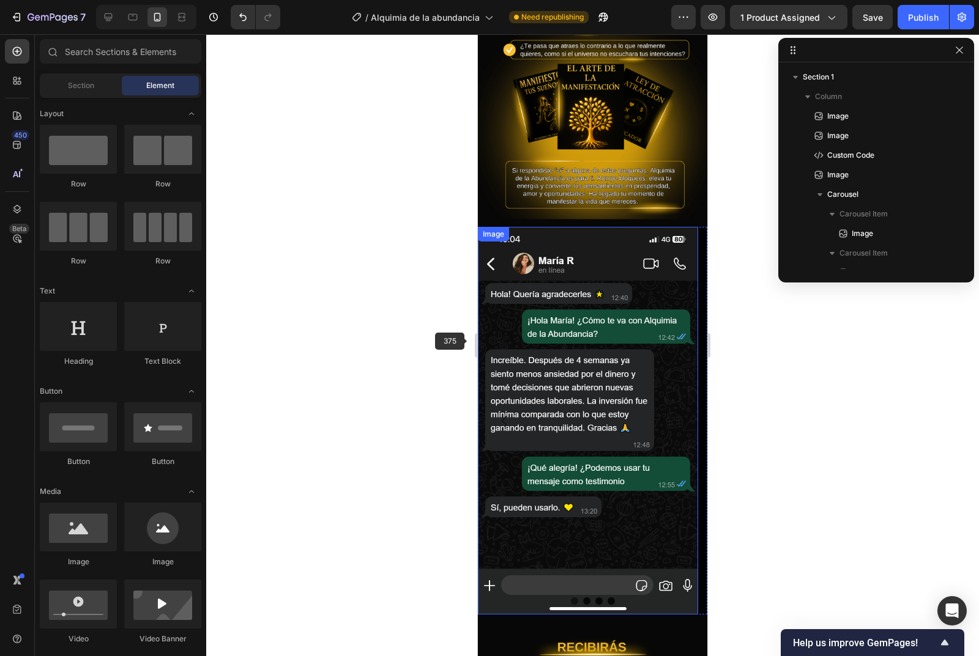
click at [591, 346] on img at bounding box center [588, 421] width 220 height 388
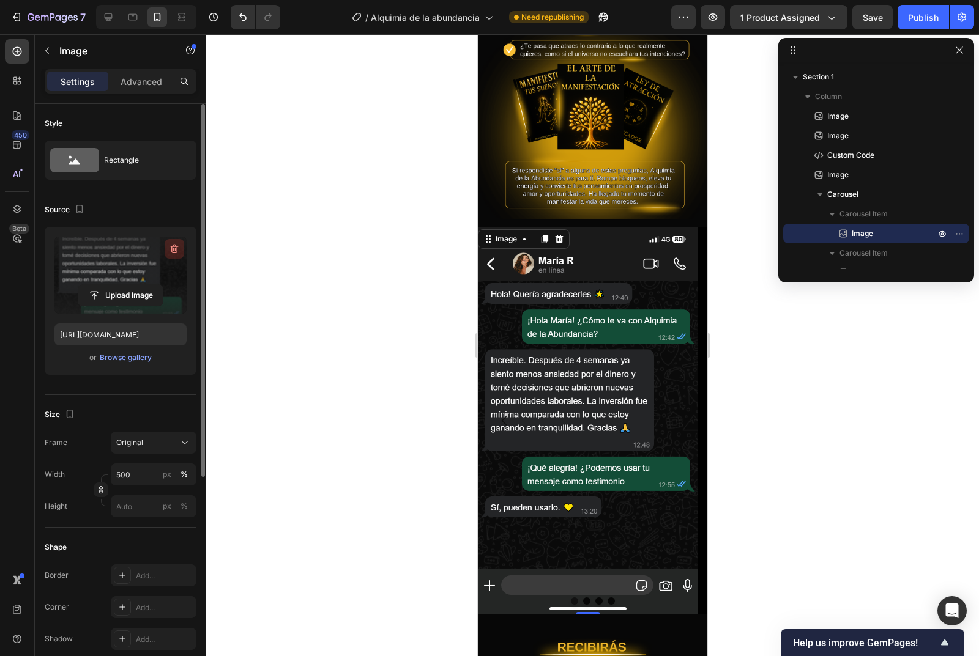
click at [176, 247] on icon "button" at bounding box center [175, 249] width 8 height 9
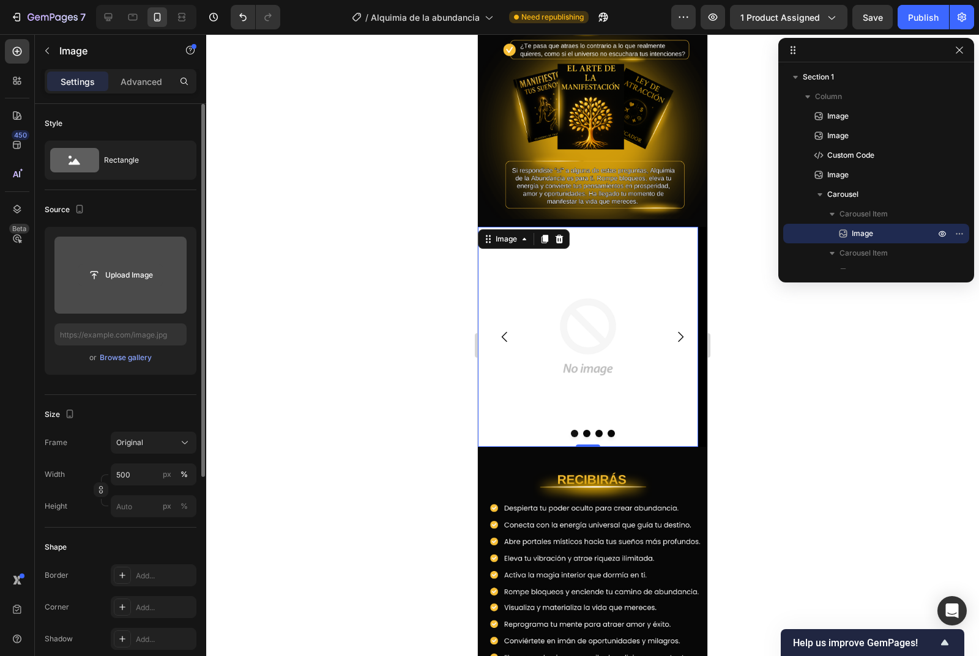
click at [141, 273] on input "file" at bounding box center [120, 275] width 84 height 21
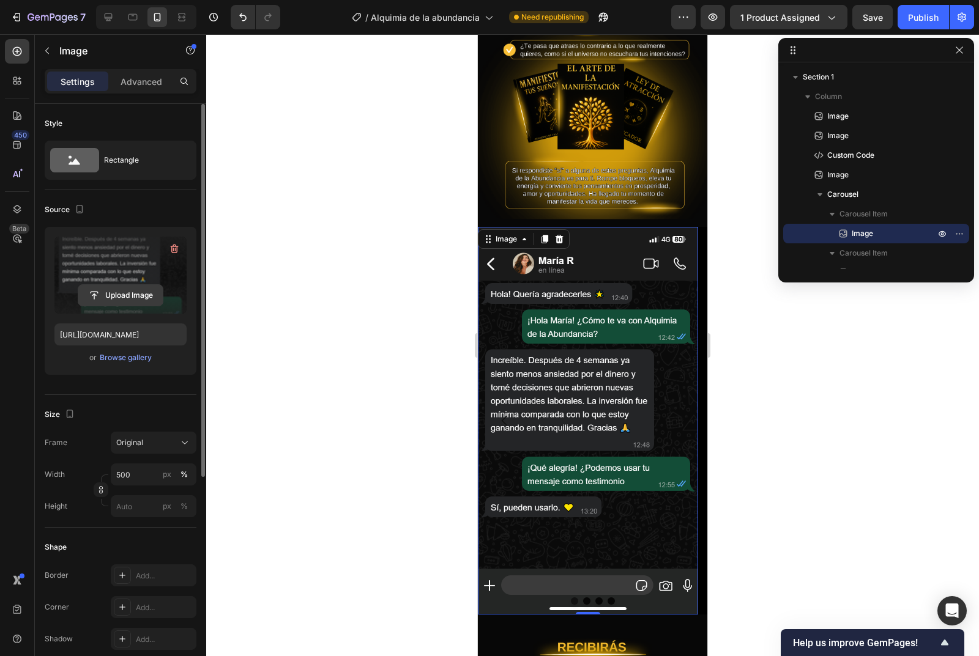
click at [131, 284] on button "Upload Image" at bounding box center [121, 295] width 86 height 22
click at [136, 293] on input "file" at bounding box center [120, 295] width 84 height 21
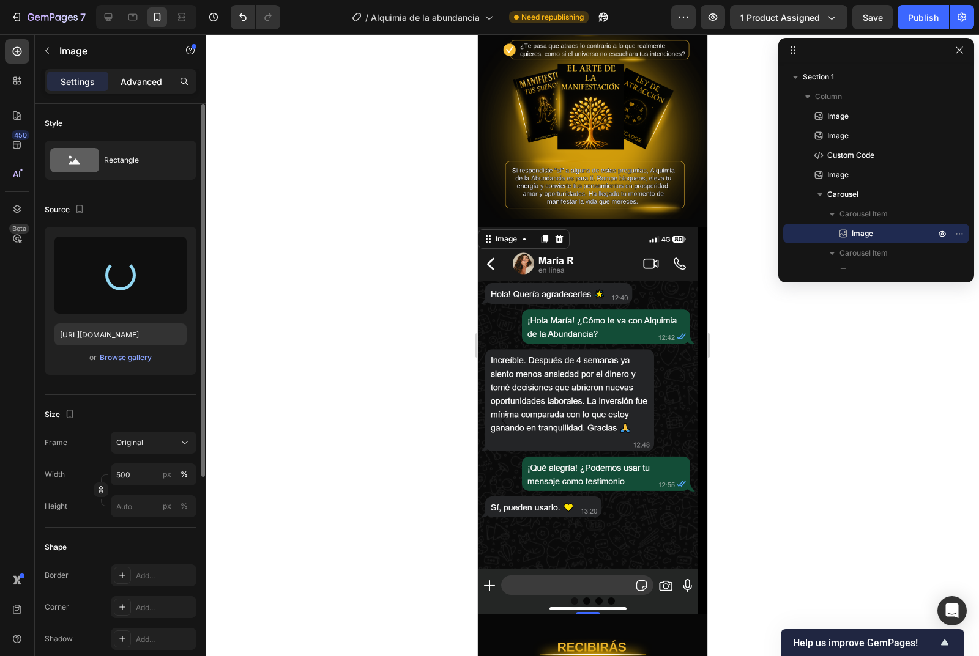
type input "https://cdn.shopify.com/s/files/1/0780/0278/2461/files/gempages_586051576292967…"
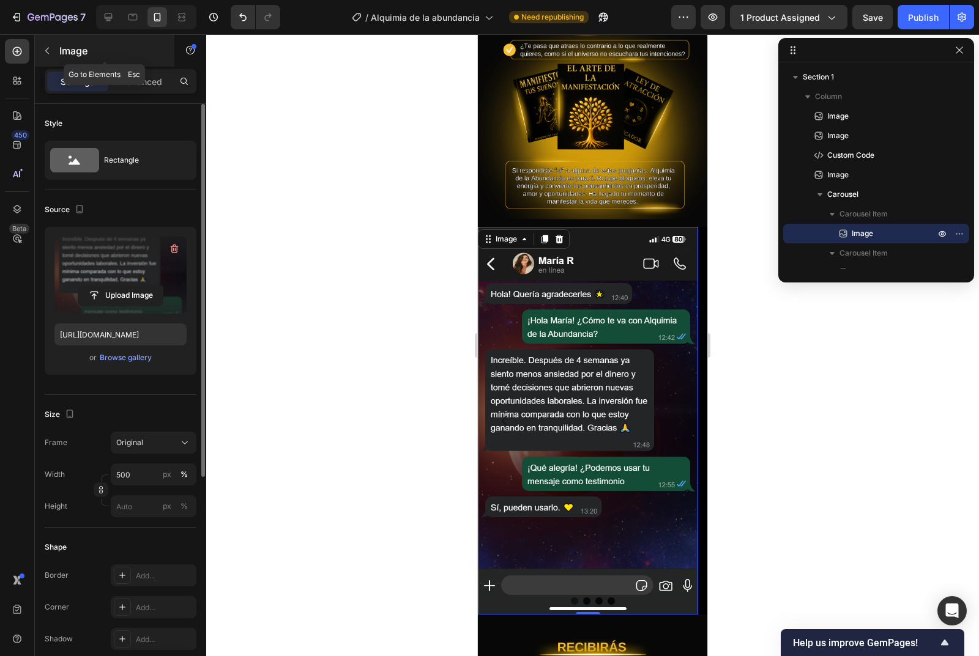
click at [47, 46] on icon "button" at bounding box center [47, 51] width 10 height 10
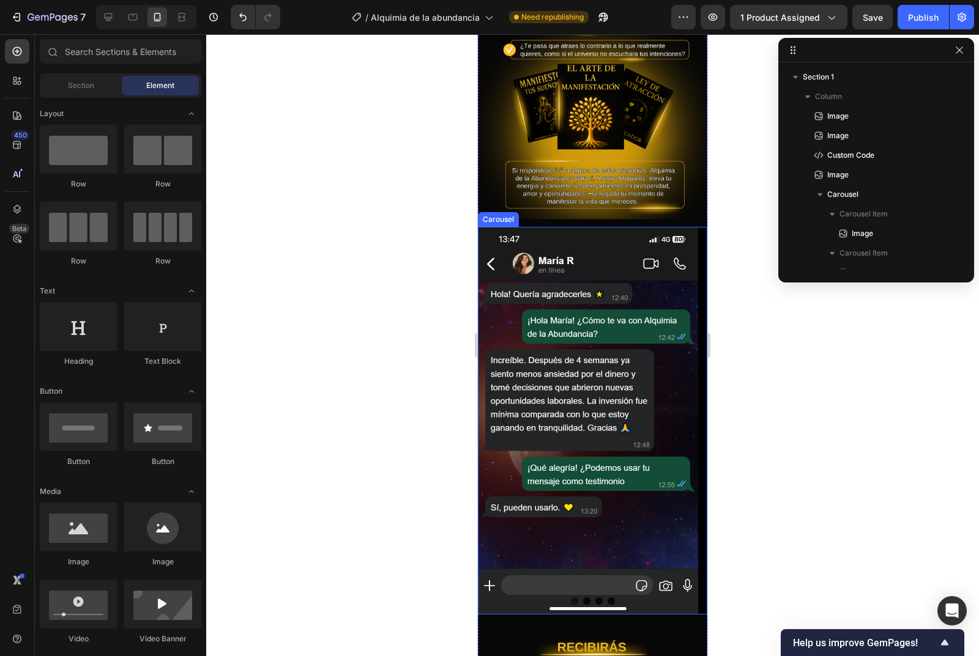
click at [673, 414] on icon "Carousel Next Arrow" at bounding box center [680, 421] width 15 height 15
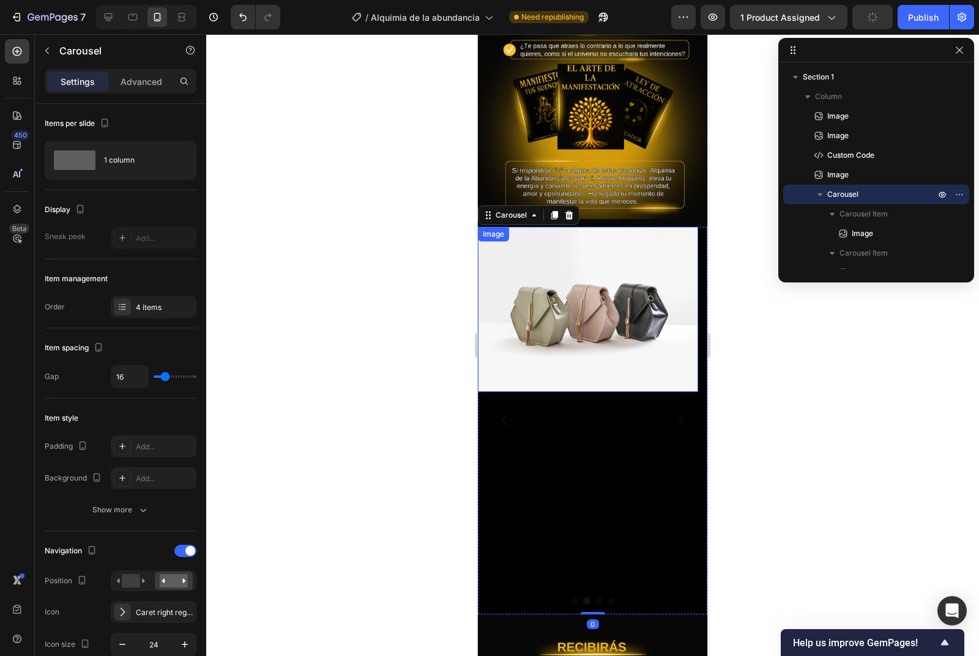
click at [567, 314] on img at bounding box center [588, 309] width 220 height 165
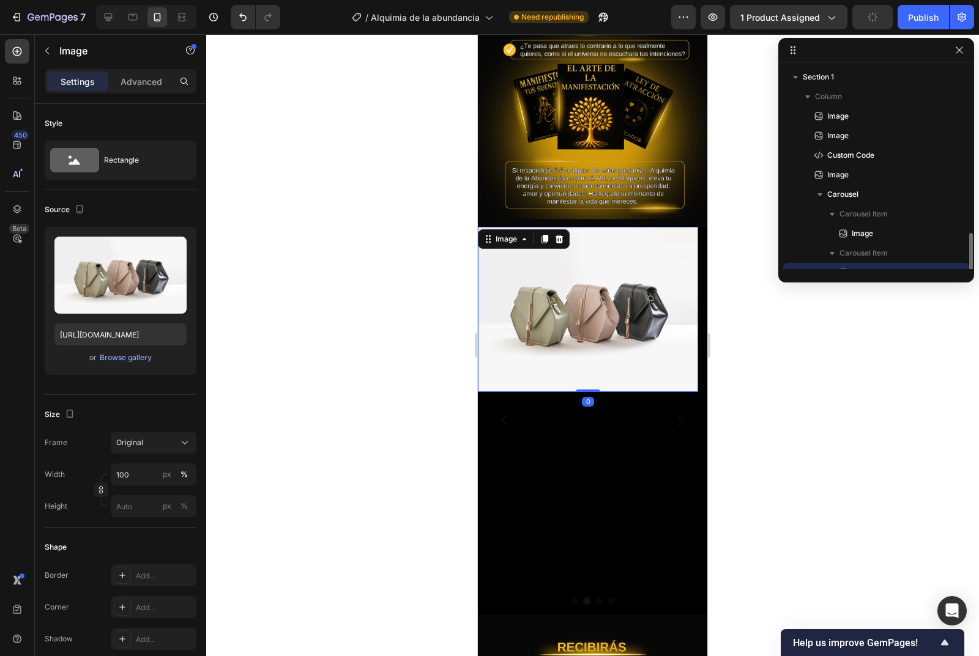
scroll to position [114, 0]
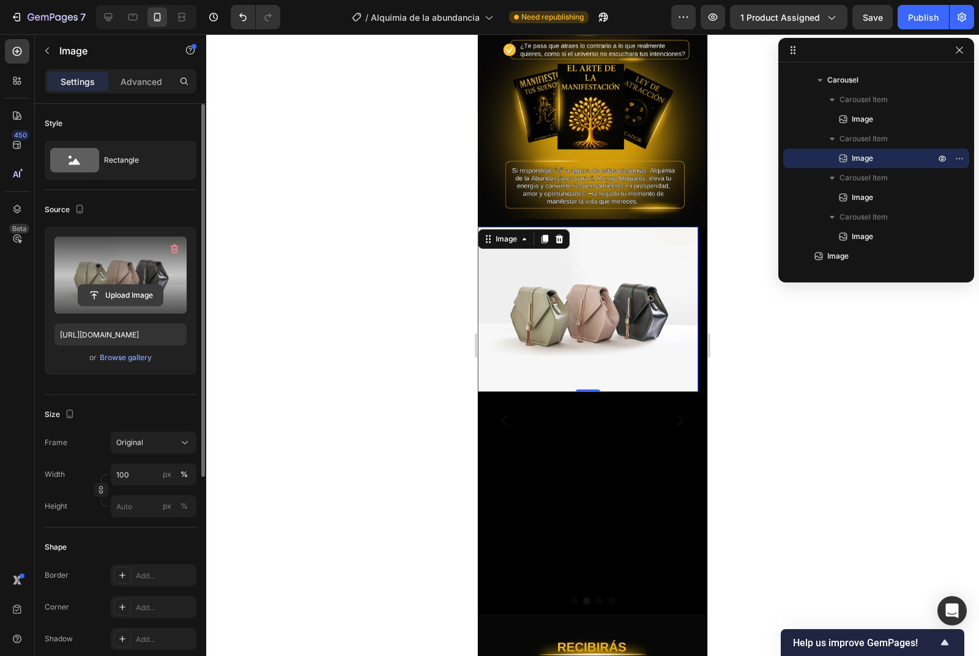
click at [107, 291] on input "file" at bounding box center [120, 295] width 84 height 21
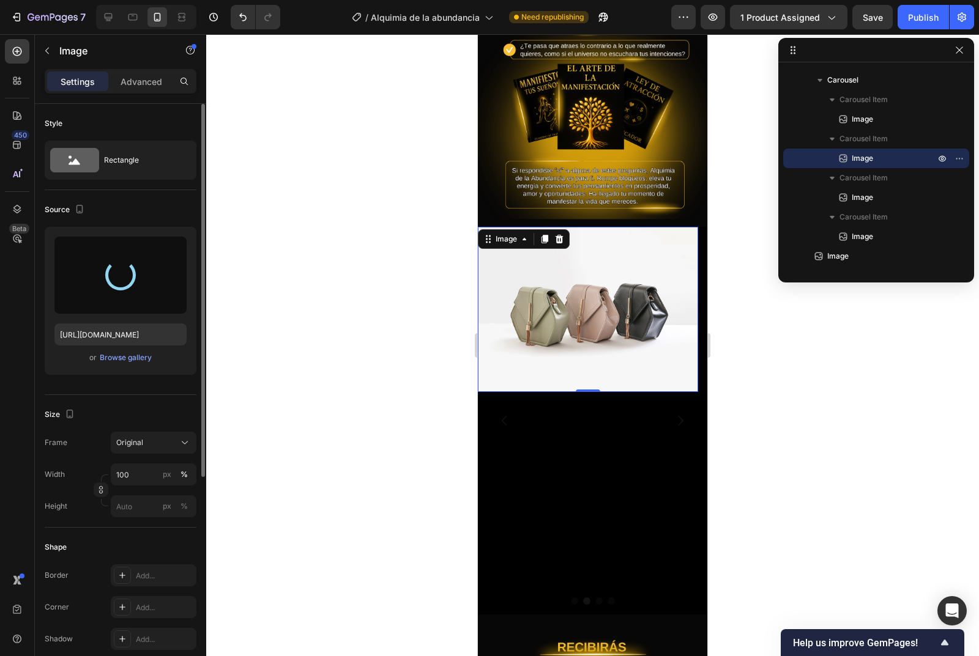
type input "https://cdn.shopify.com/s/files/1/0780/0278/2461/files/gempages_586051576292967…"
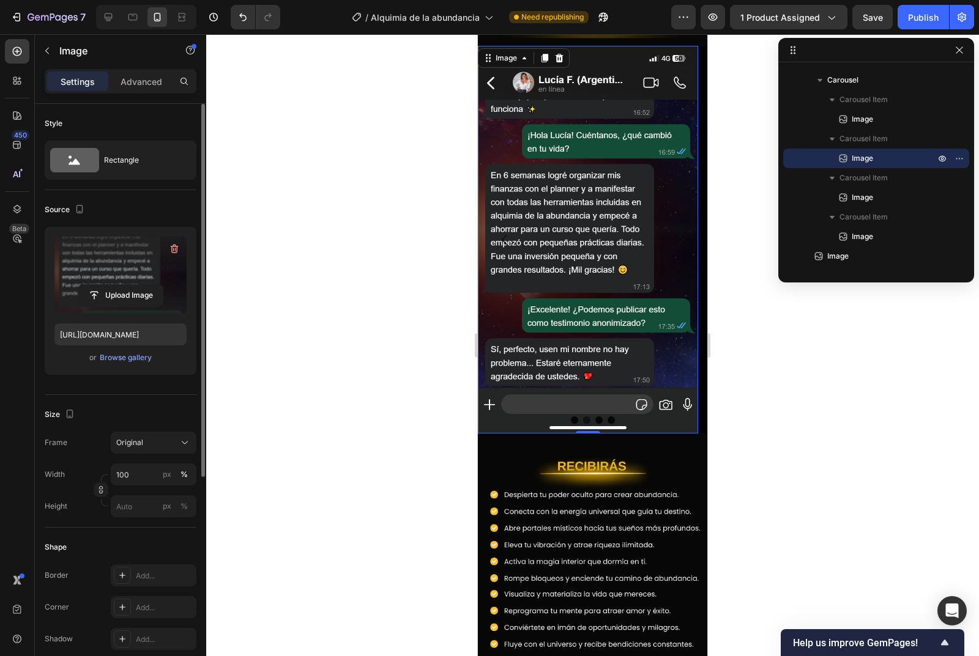
scroll to position [787, 0]
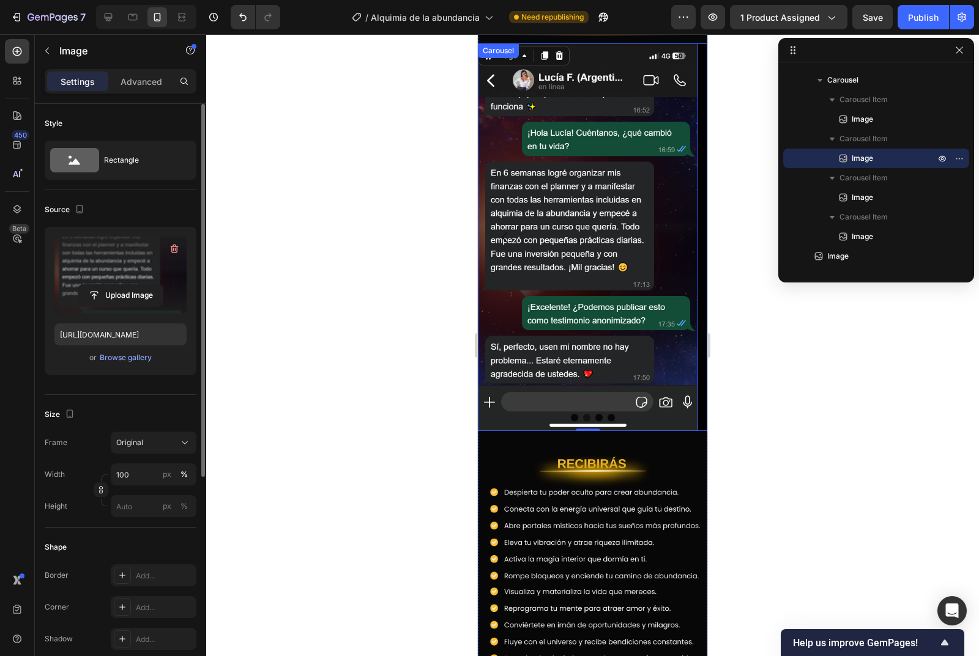
click at [502, 230] on icon "Carousel Back Arrow" at bounding box center [504, 237] width 15 height 15
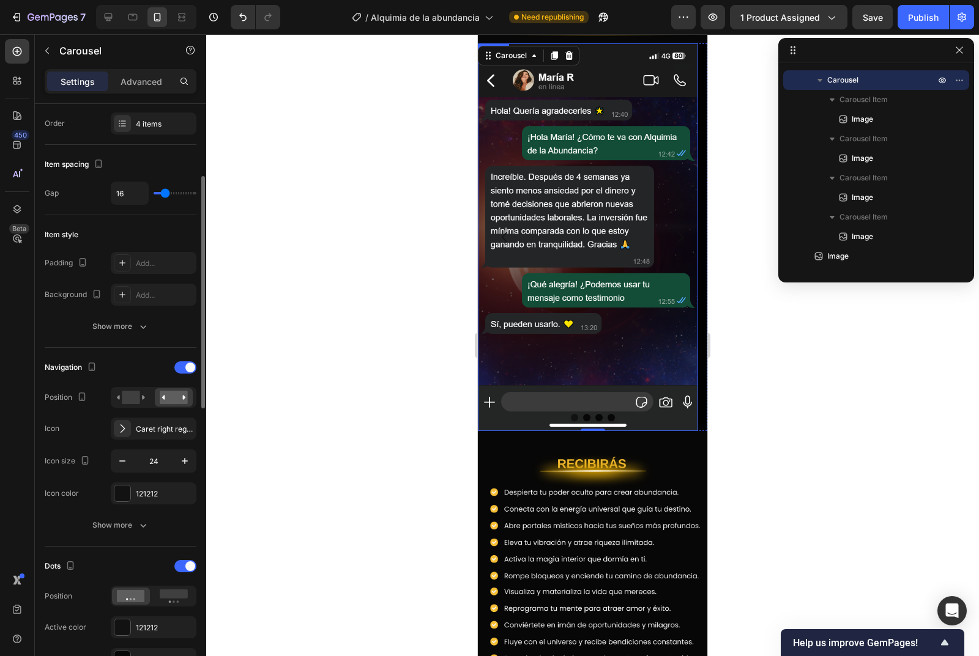
scroll to position [245, 0]
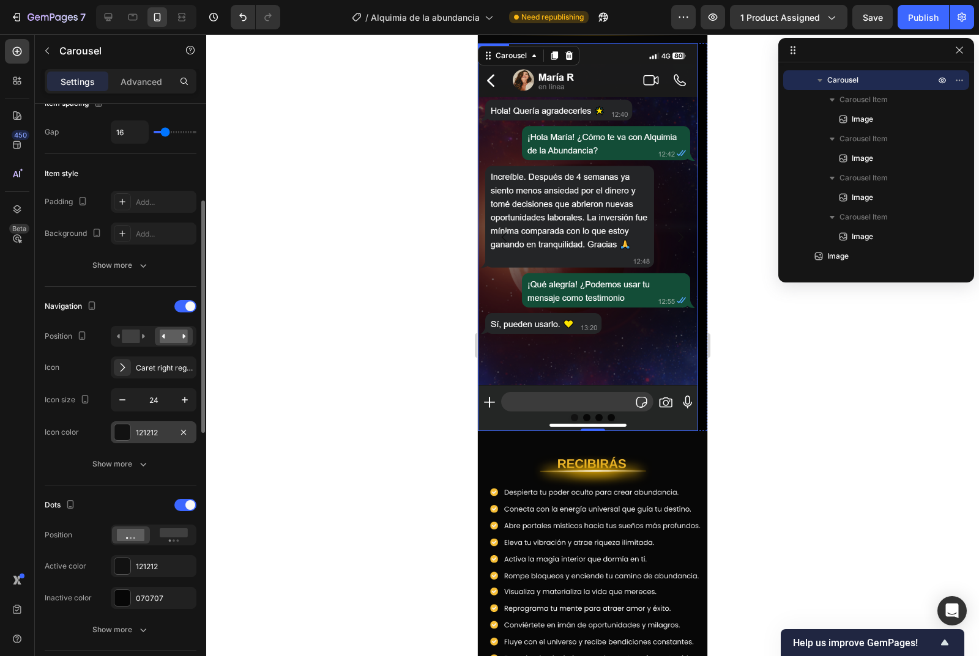
click at [123, 437] on div at bounding box center [122, 433] width 16 height 16
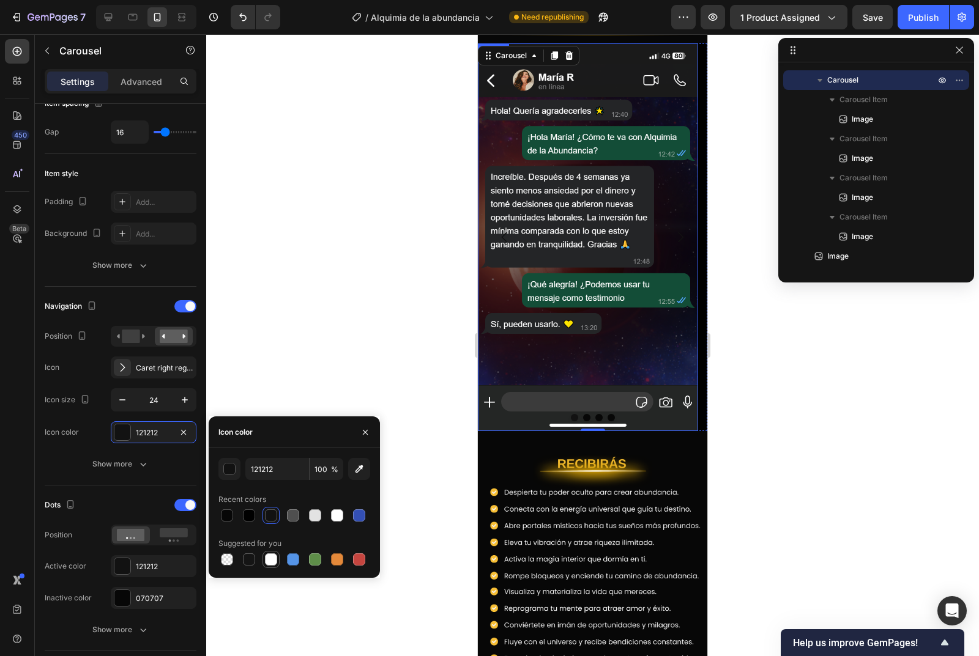
click at [272, 565] on div at bounding box center [271, 560] width 12 height 12
type input "FFFFFF"
click at [335, 357] on div at bounding box center [592, 345] width 773 height 622
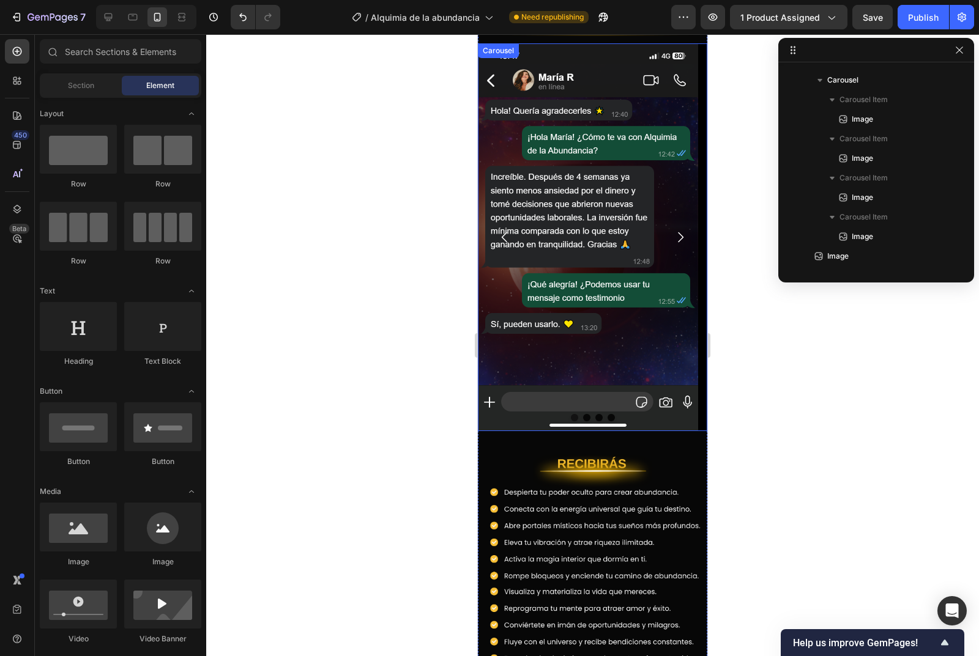
click at [673, 230] on icon "Carousel Next Arrow" at bounding box center [680, 237] width 15 height 15
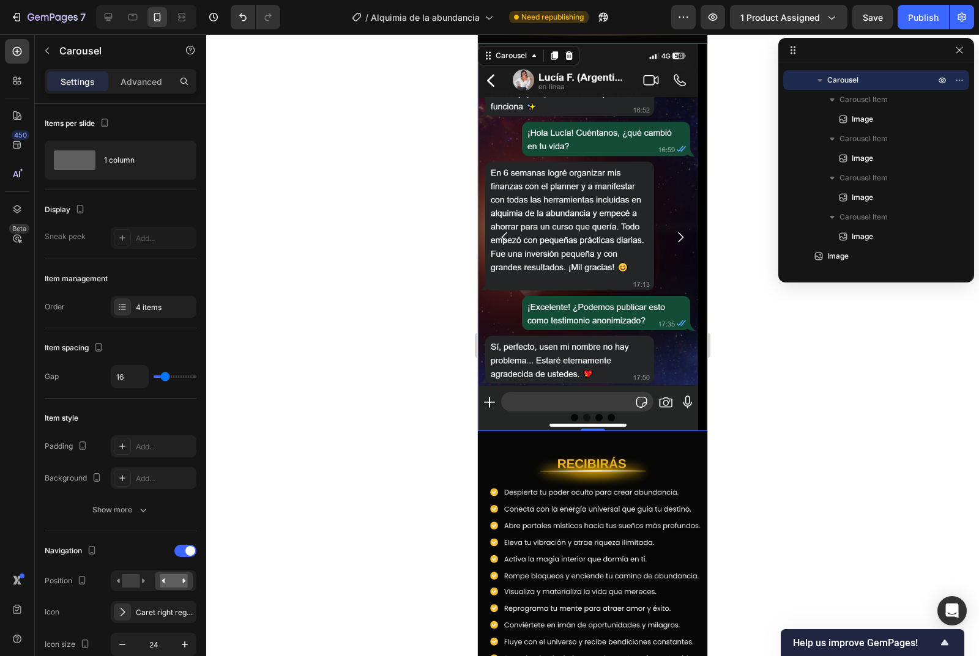
click at [673, 230] on icon "Carousel Next Arrow" at bounding box center [680, 237] width 15 height 15
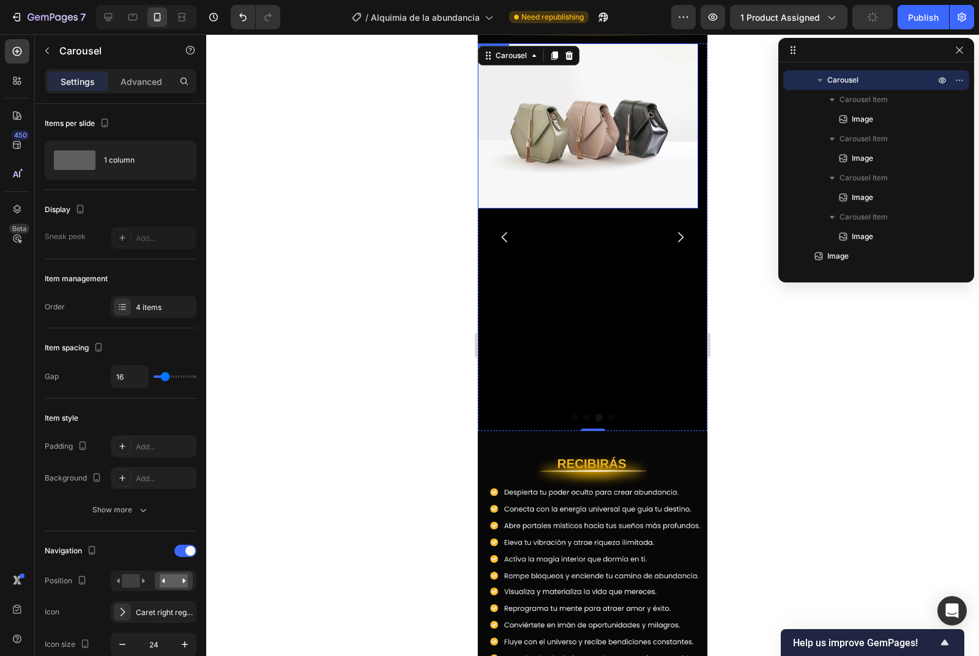
click at [597, 155] on img at bounding box center [588, 125] width 220 height 165
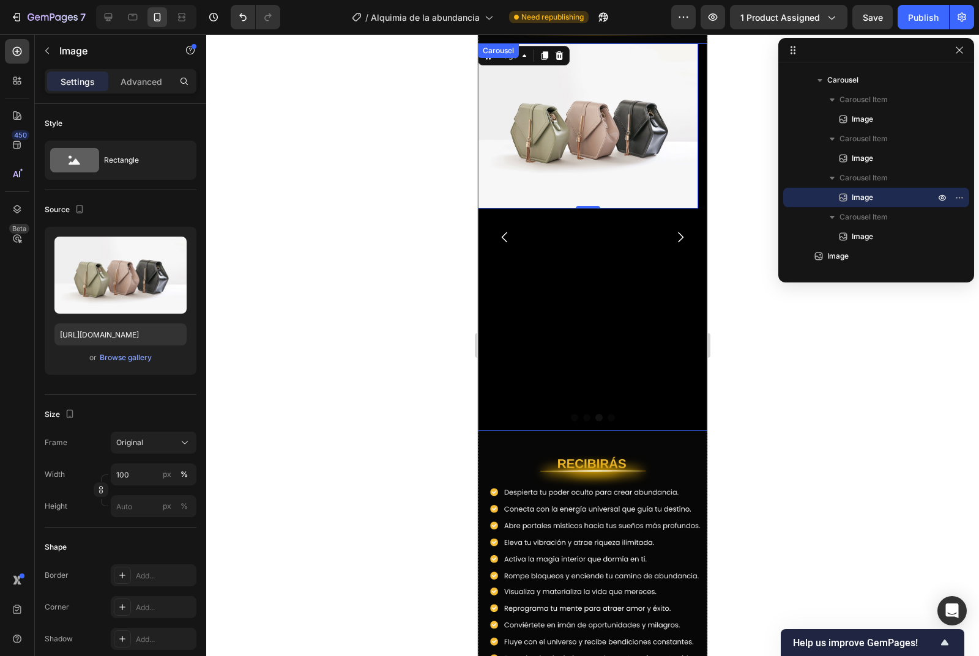
click at [502, 230] on icon "Carousel Back Arrow" at bounding box center [504, 237] width 15 height 15
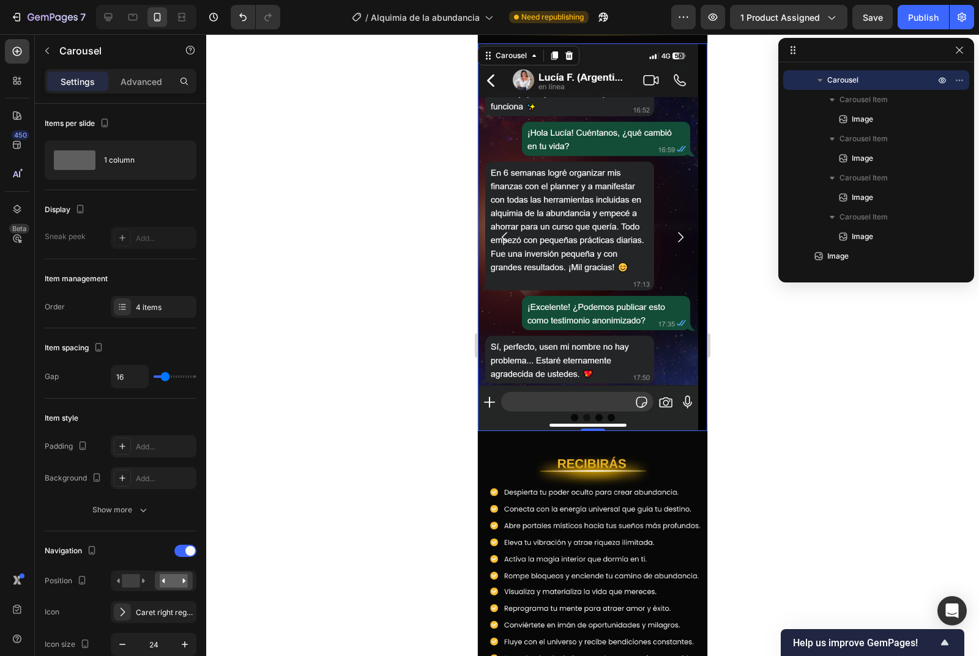
click at [673, 230] on icon "Carousel Next Arrow" at bounding box center [680, 237] width 15 height 15
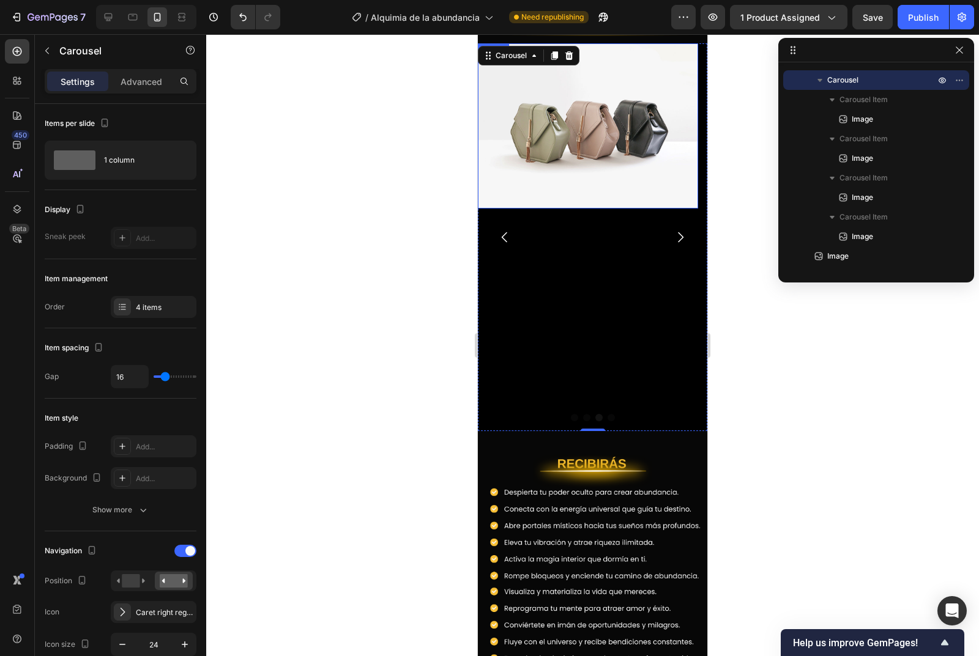
click at [556, 112] on img at bounding box center [588, 125] width 220 height 165
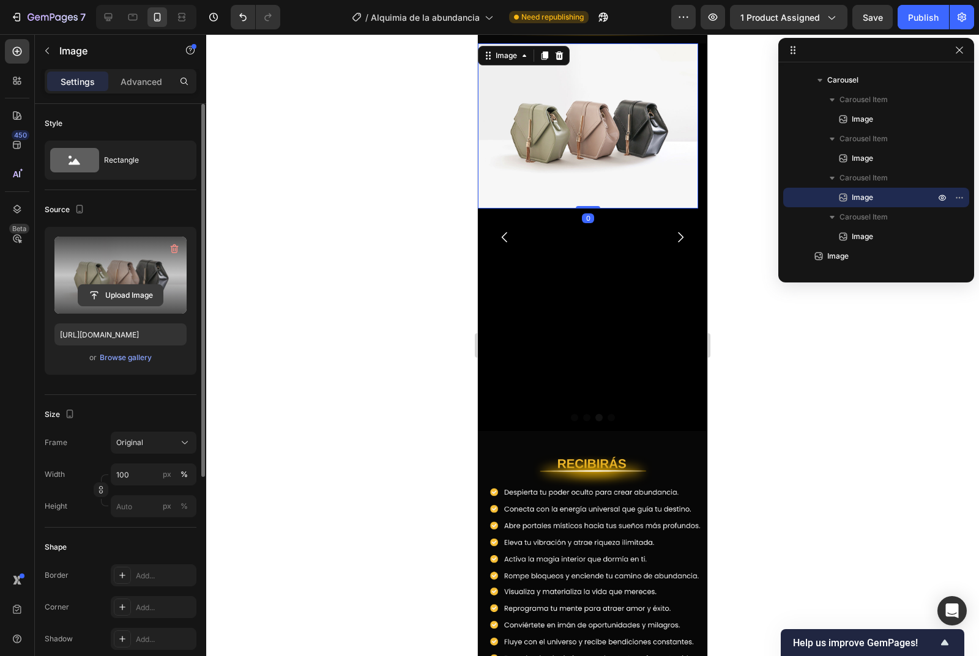
click at [123, 288] on input "file" at bounding box center [120, 295] width 84 height 21
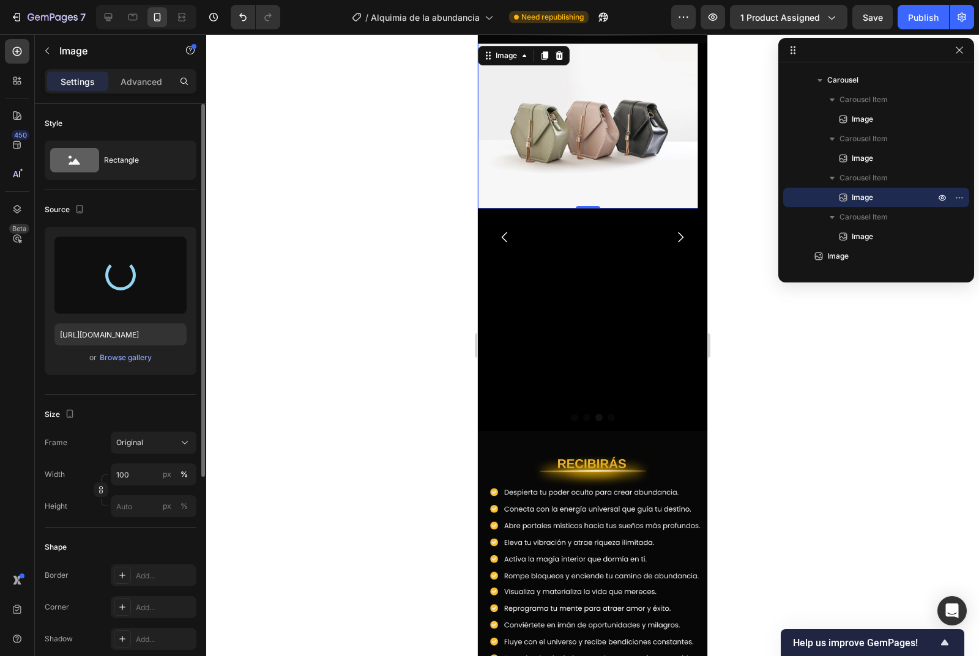
type input "https://cdn.shopify.com/s/files/1/0780/0278/2461/files/gempages_586051576292967…"
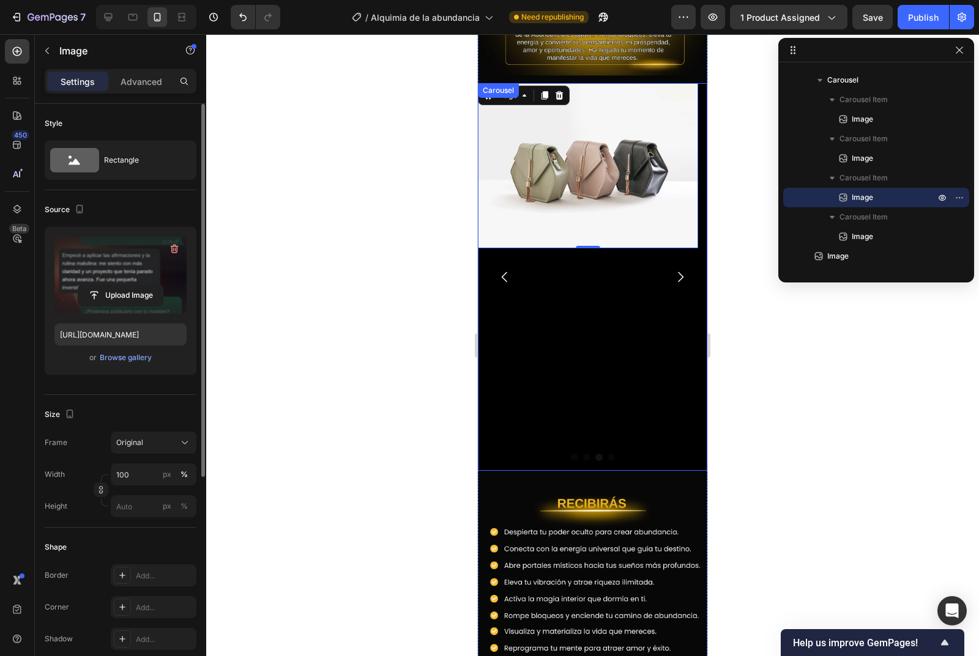
scroll to position [726, 0]
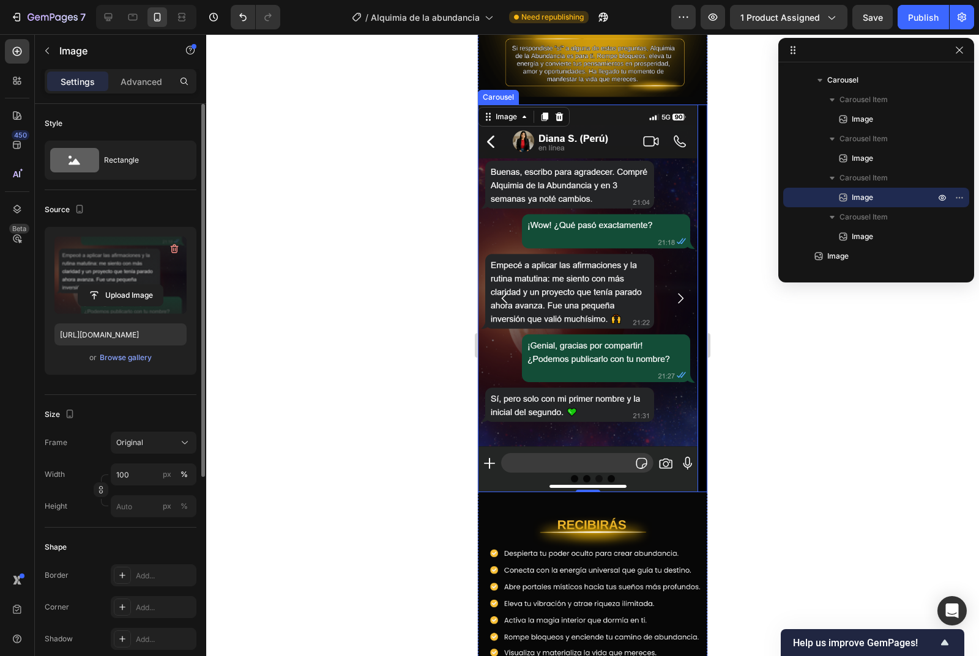
click at [675, 291] on icon "Carousel Next Arrow" at bounding box center [680, 298] width 15 height 15
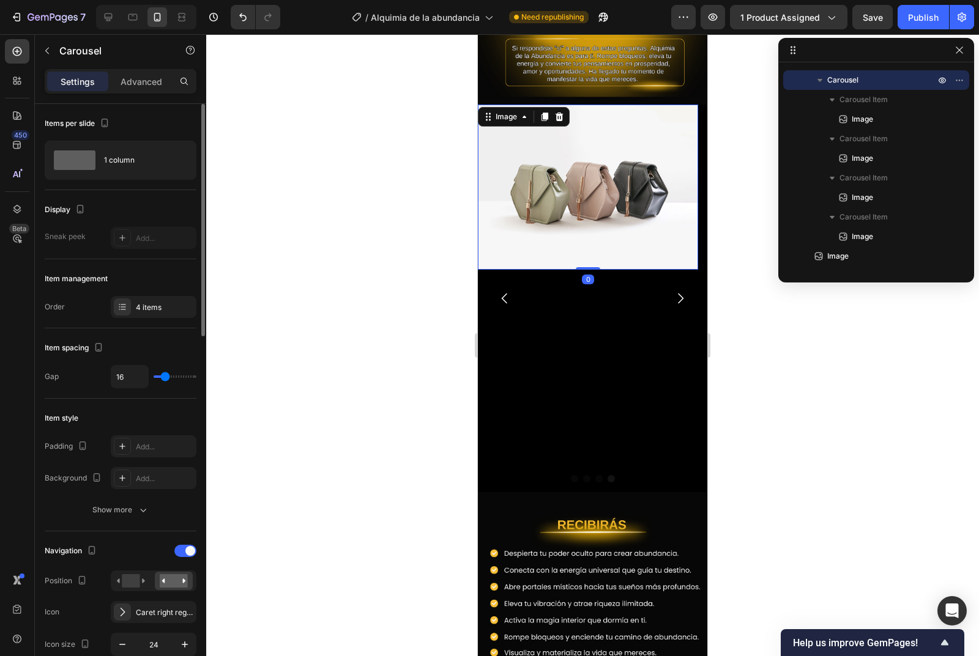
click at [586, 154] on img at bounding box center [588, 187] width 220 height 165
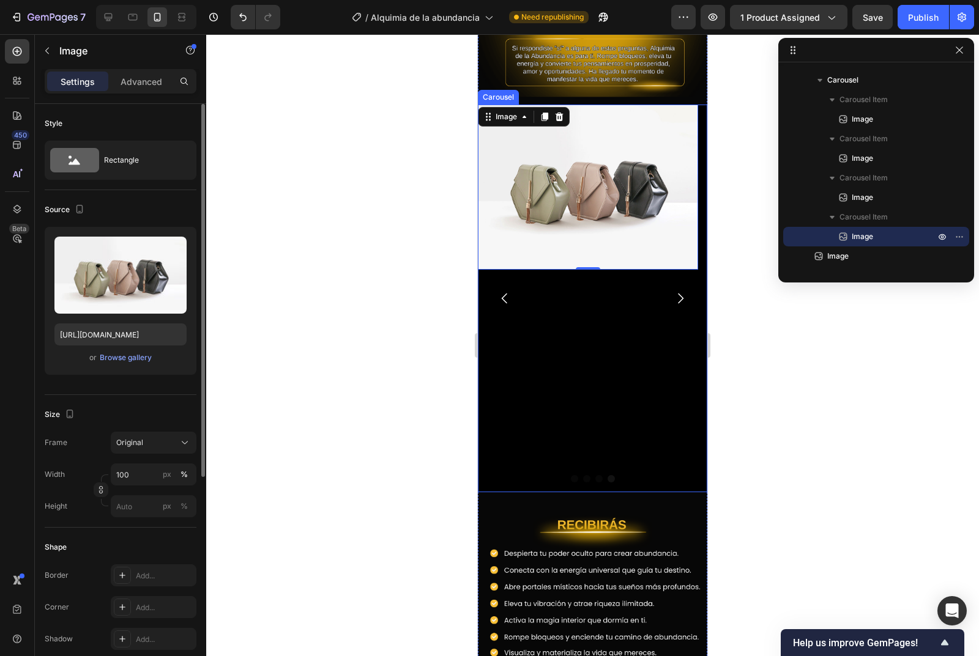
click at [504, 294] on icon "Carousel Back Arrow" at bounding box center [505, 299] width 6 height 10
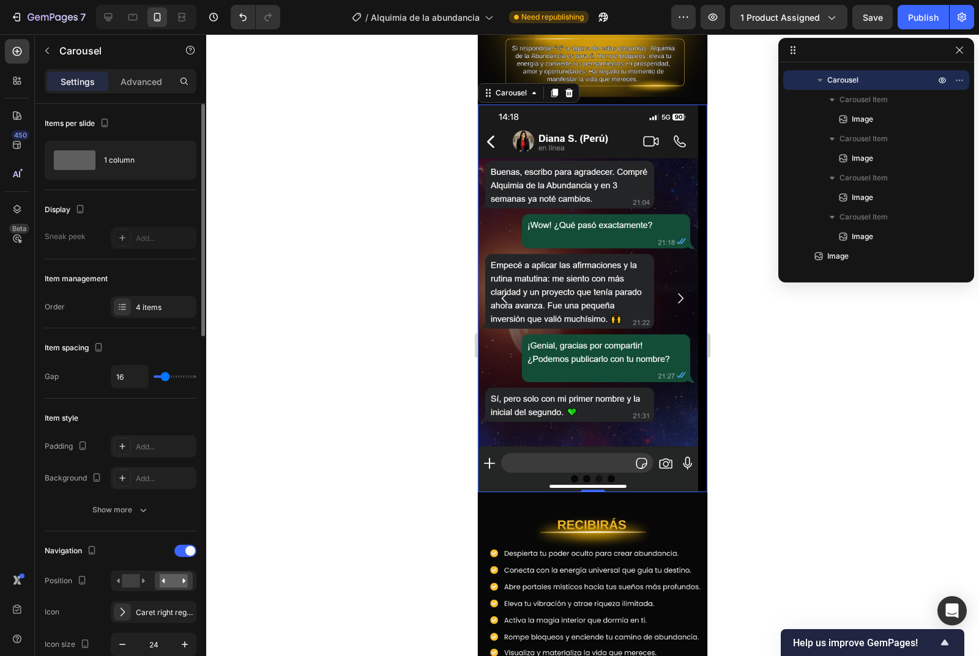
click at [504, 294] on icon "Carousel Back Arrow" at bounding box center [505, 299] width 6 height 10
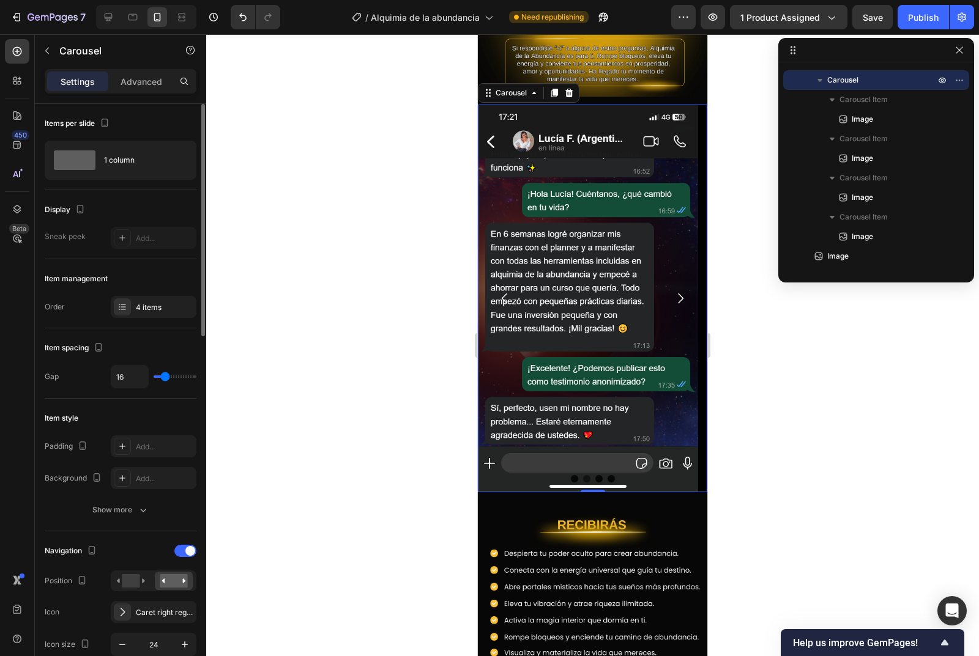
click at [504, 294] on icon "Carousel Back Arrow" at bounding box center [505, 299] width 6 height 10
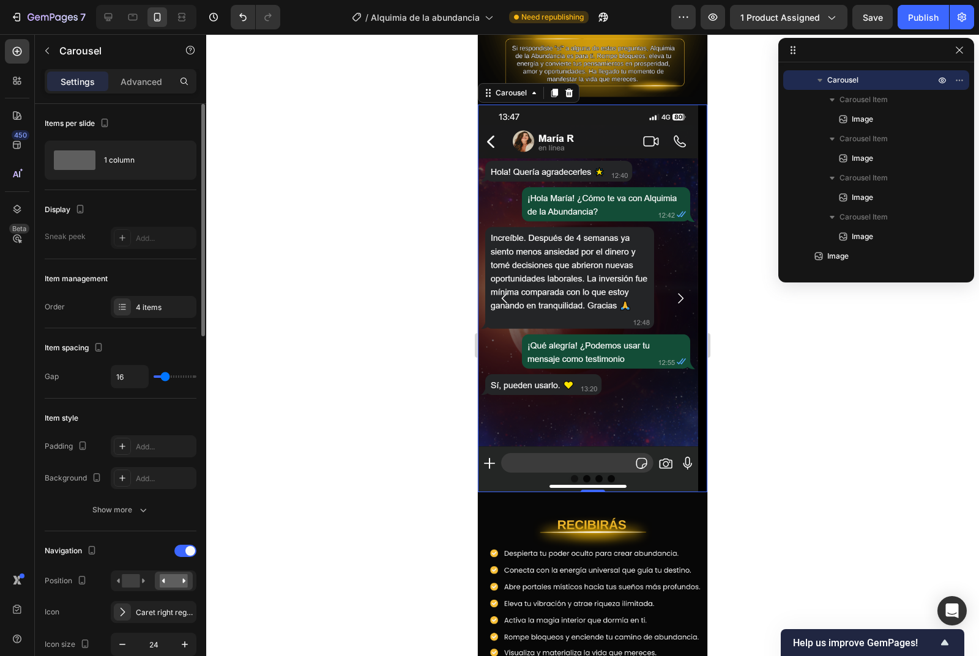
click at [504, 294] on icon "Carousel Back Arrow" at bounding box center [505, 299] width 6 height 10
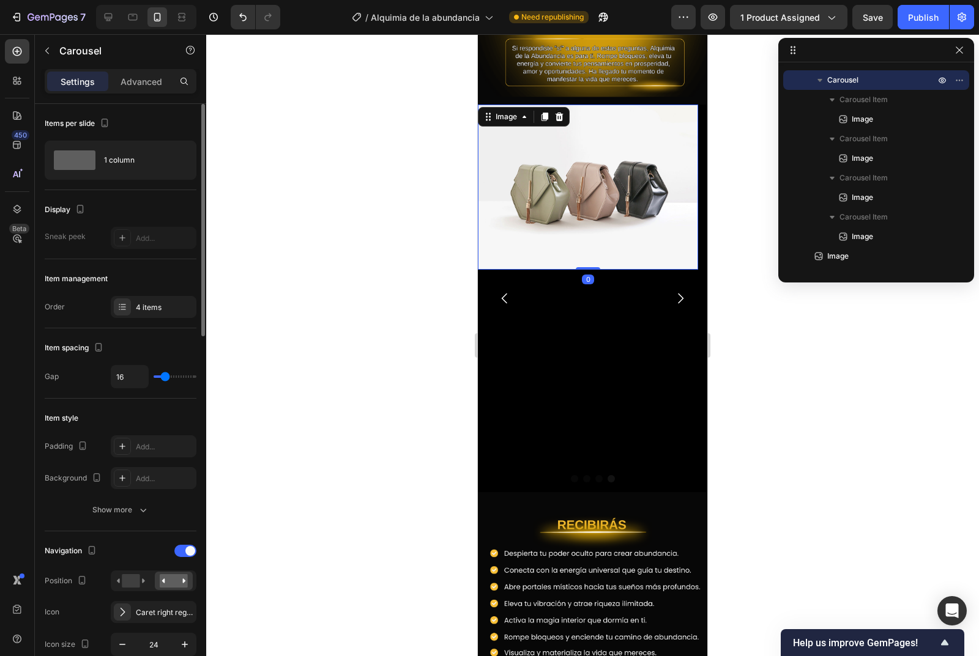
click at [608, 160] on img at bounding box center [588, 187] width 220 height 165
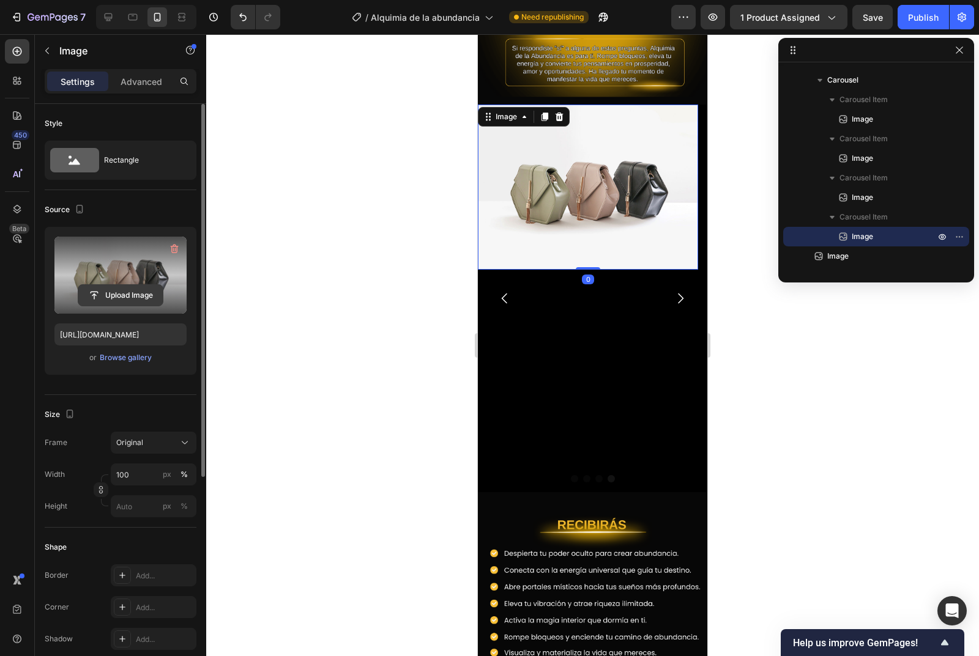
click at [127, 292] on input "file" at bounding box center [120, 295] width 84 height 21
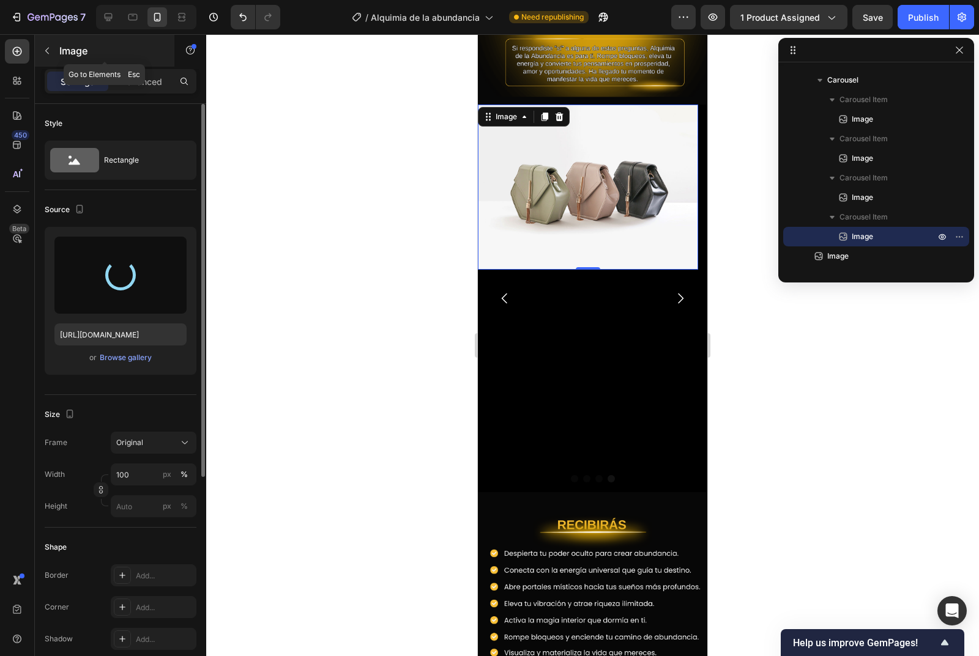
type input "https://cdn.shopify.com/s/files/1/0780/0278/2461/files/gempages_586051576292967…"
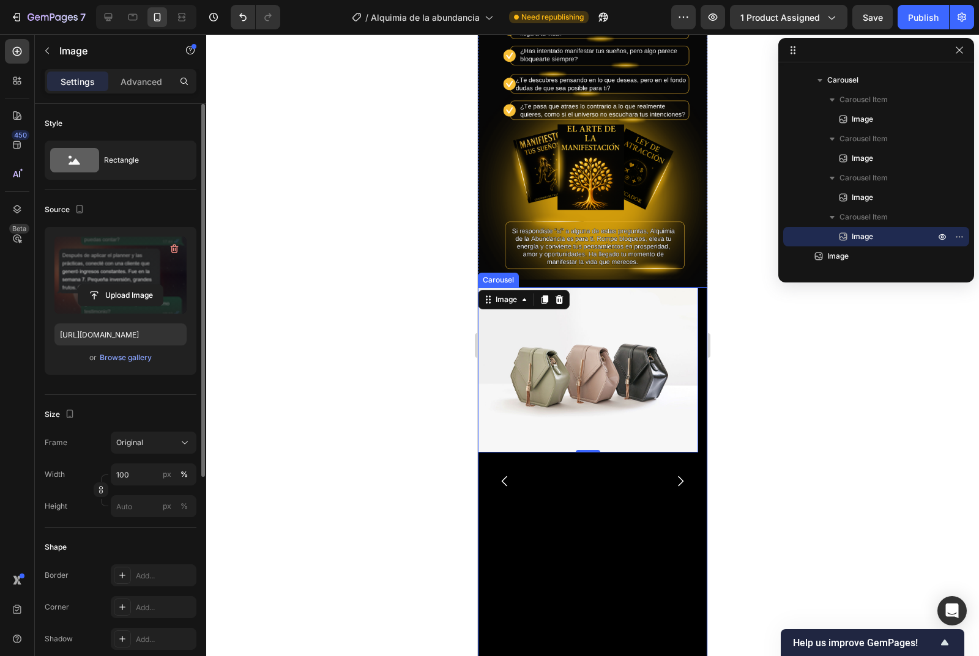
scroll to position [543, 0]
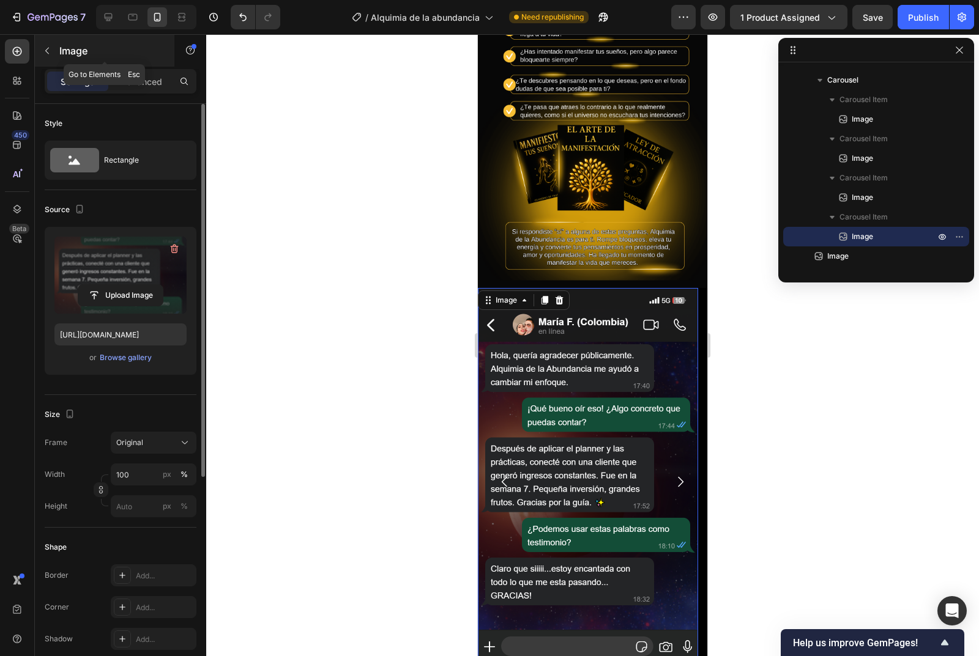
click at [63, 53] on p "Image" at bounding box center [111, 50] width 104 height 15
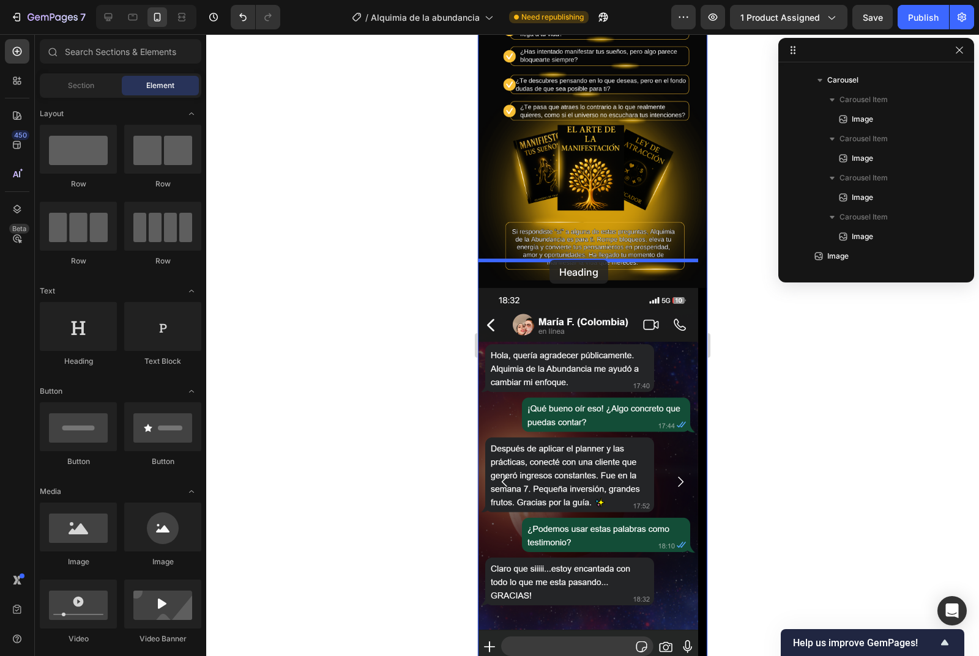
drag, startPoint x: 560, startPoint y: 369, endPoint x: 549, endPoint y: 260, distance: 109.4
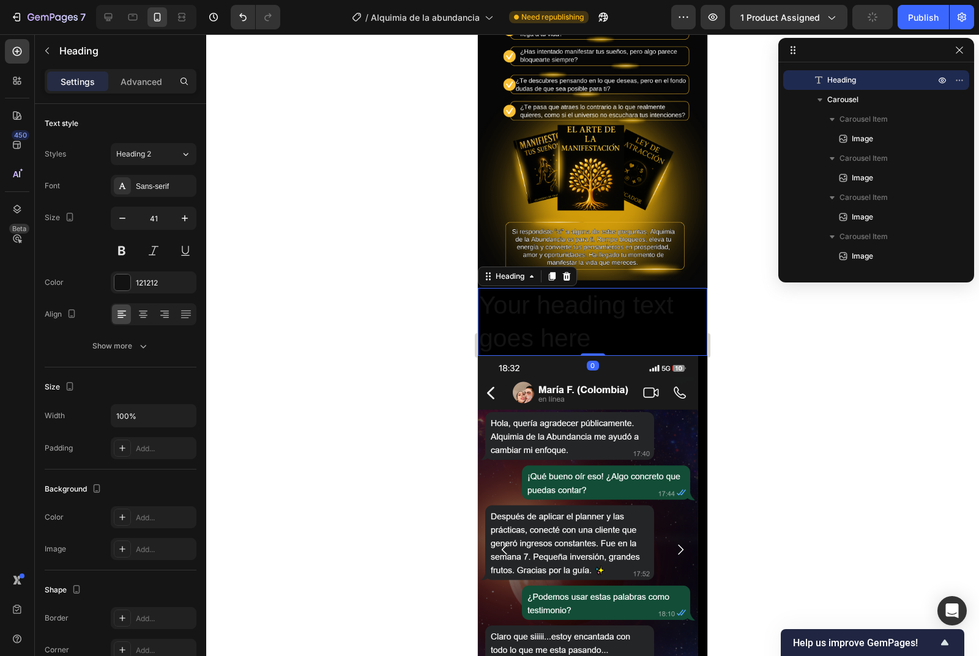
click at [607, 316] on h2 "Your heading text goes here" at bounding box center [592, 322] width 229 height 68
click at [607, 316] on p "Your heading text goes here" at bounding box center [592, 321] width 227 height 65
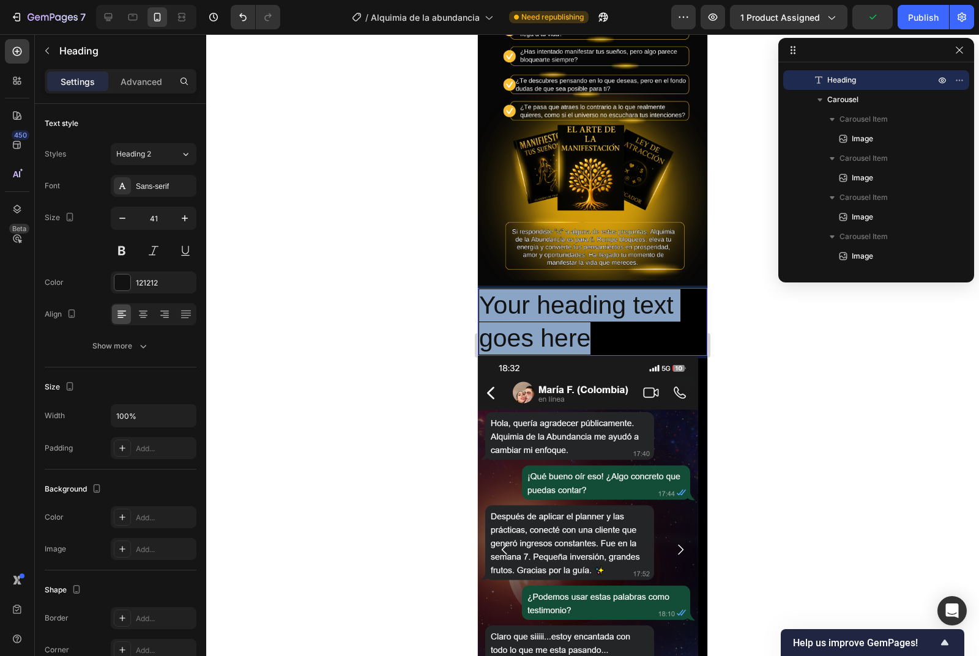
drag, startPoint x: 605, startPoint y: 316, endPoint x: 953, endPoint y: 295, distance: 348.8
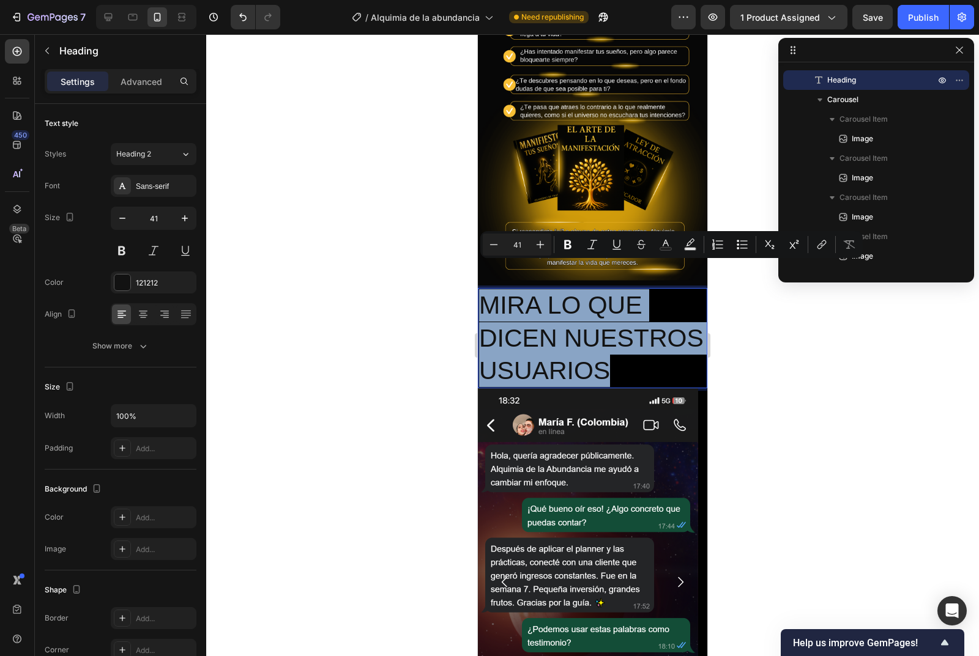
drag, startPoint x: 616, startPoint y: 375, endPoint x: 486, endPoint y: 275, distance: 163.6
click at [486, 289] on p "MIRA LO QUE DICEN NUESTROS USUARIOS" at bounding box center [592, 338] width 227 height 98
copy p "MIRA LO QUE DICEN NUESTROS USUARIOS"
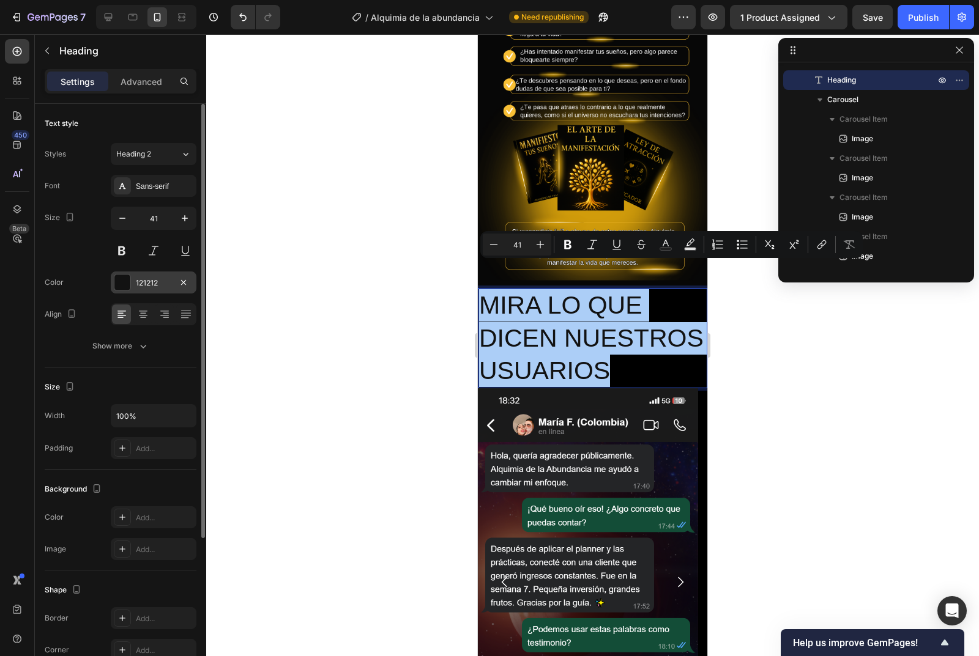
click at [128, 278] on div at bounding box center [122, 283] width 16 height 16
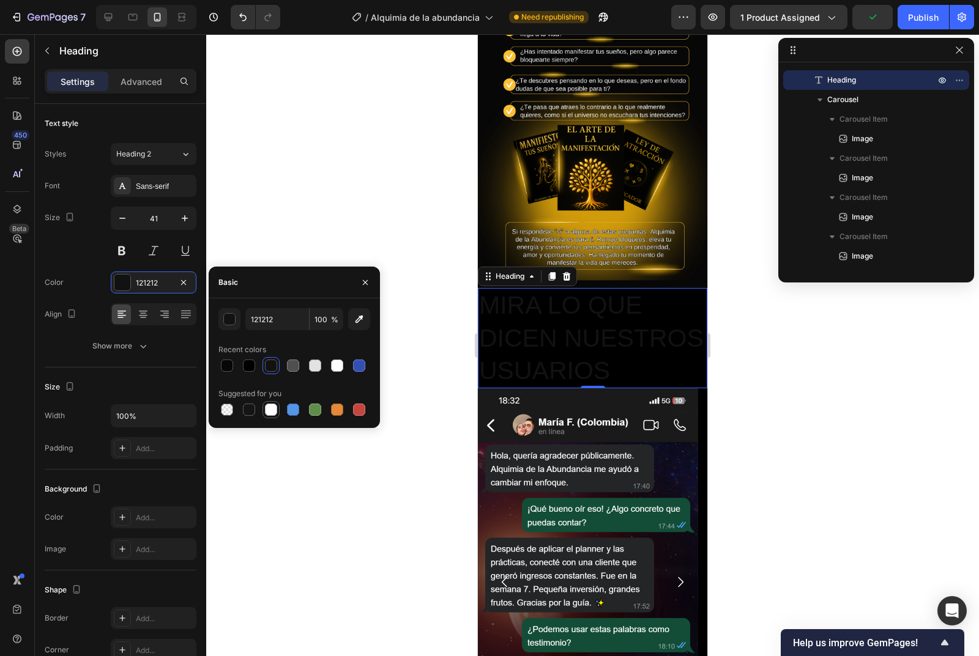
click at [275, 411] on div at bounding box center [271, 410] width 12 height 12
type input "FFFFFF"
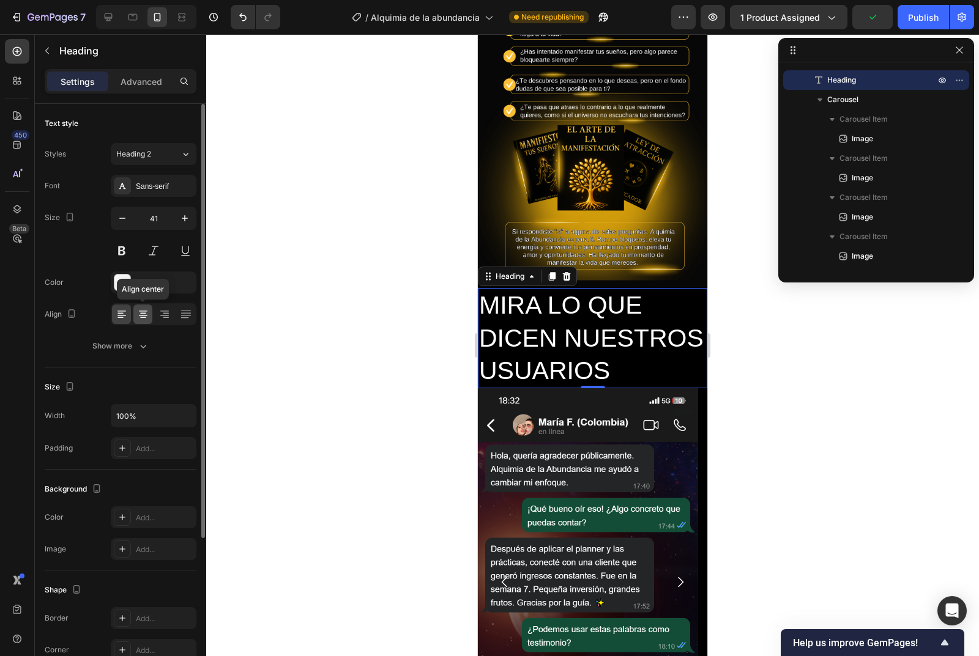
click at [138, 319] on icon at bounding box center [143, 314] width 12 height 12
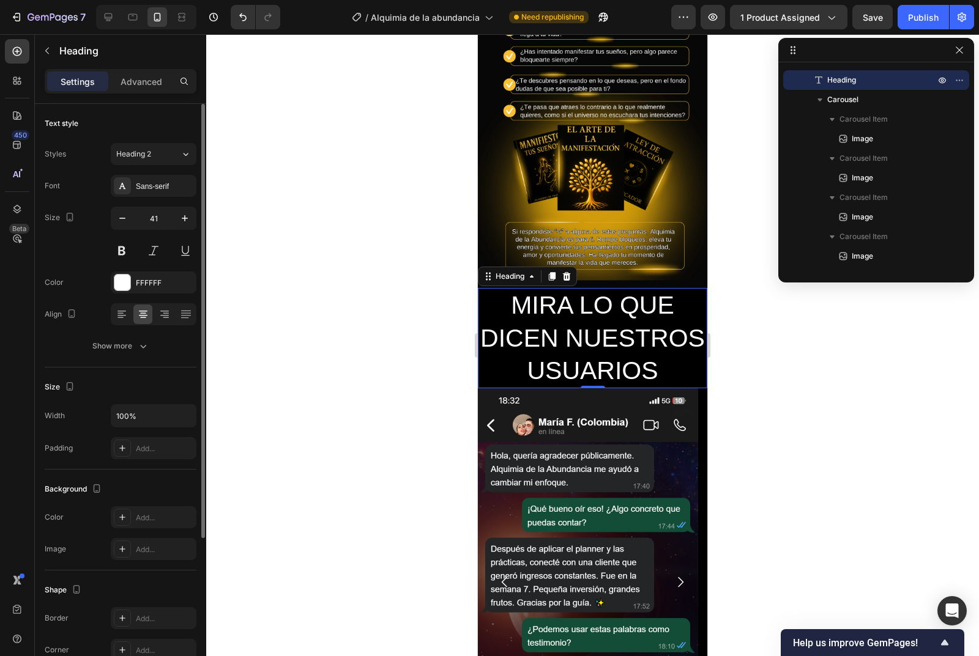
click at [182, 165] on div "Styles Heading 2 Font Sans-serif Size 41 Color FFFFFF Align Show more" at bounding box center [121, 250] width 152 height 214
click at [182, 152] on icon at bounding box center [185, 154] width 10 height 12
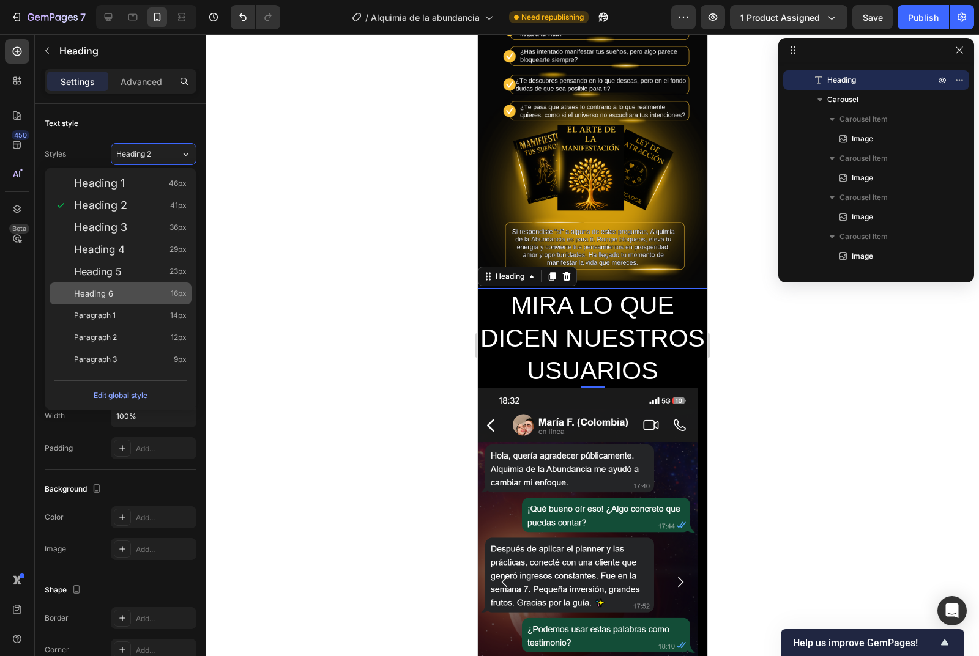
click at [120, 292] on div "Heading 6 16px" at bounding box center [130, 294] width 113 height 12
type input "16"
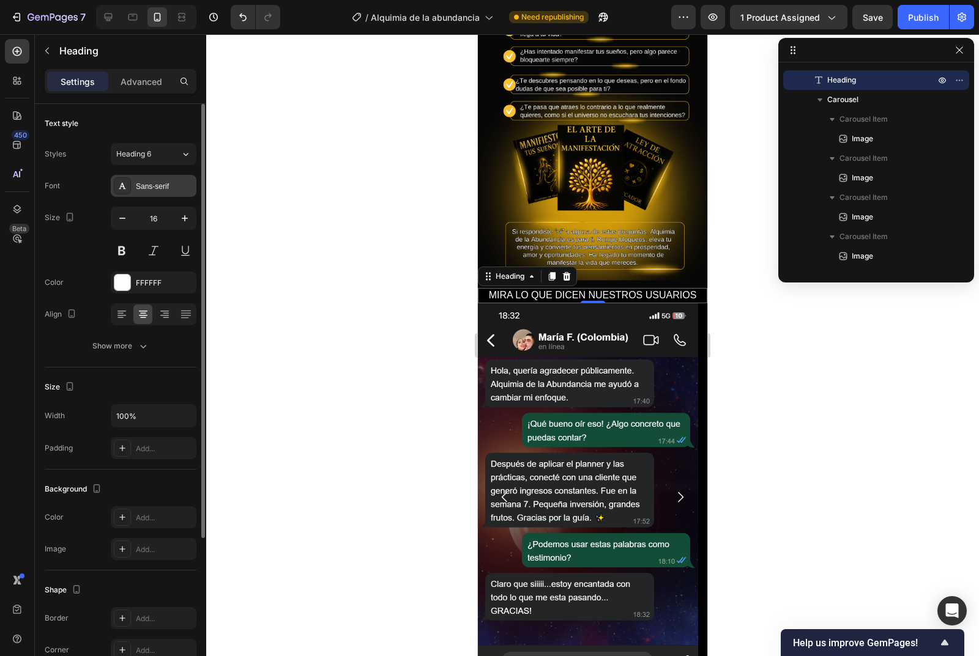
click at [167, 187] on div "Sans-serif" at bounding box center [165, 186] width 58 height 11
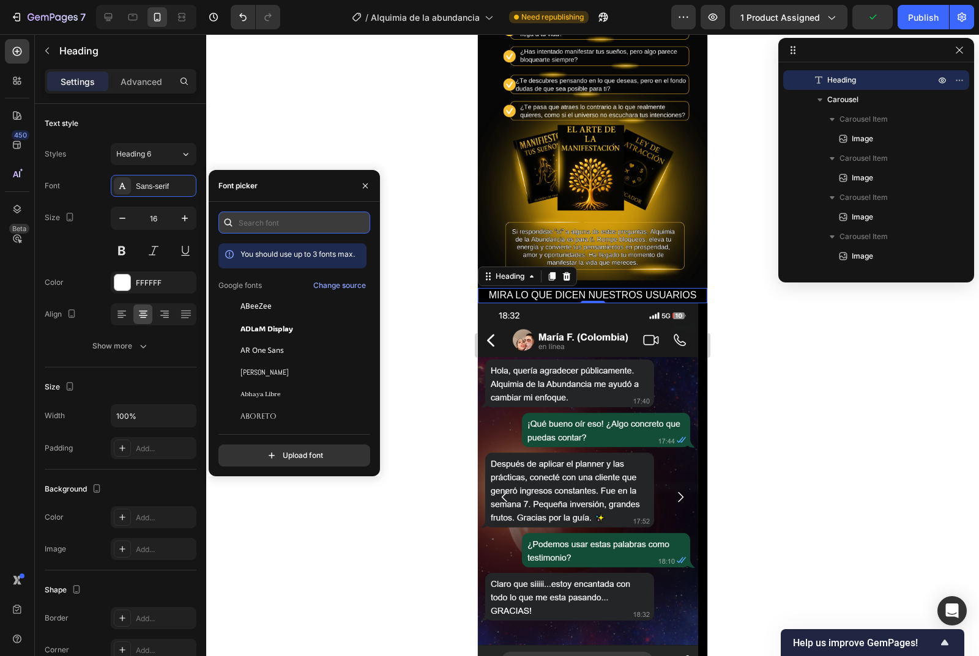
click at [258, 225] on input "text" at bounding box center [294, 223] width 152 height 22
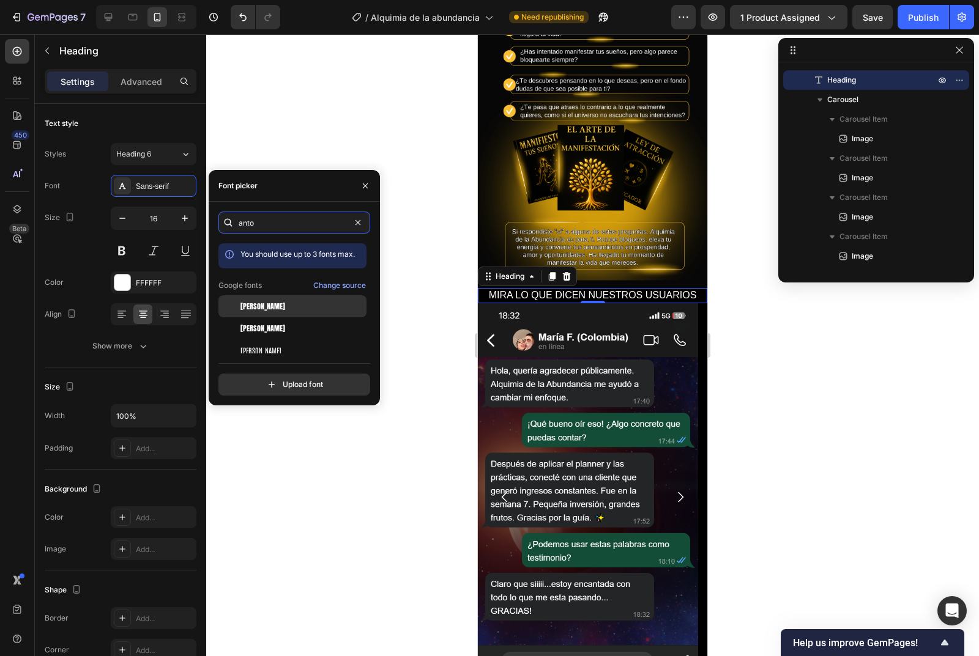
type input "anto"
click at [262, 305] on div "Anton" at bounding box center [302, 306] width 124 height 11
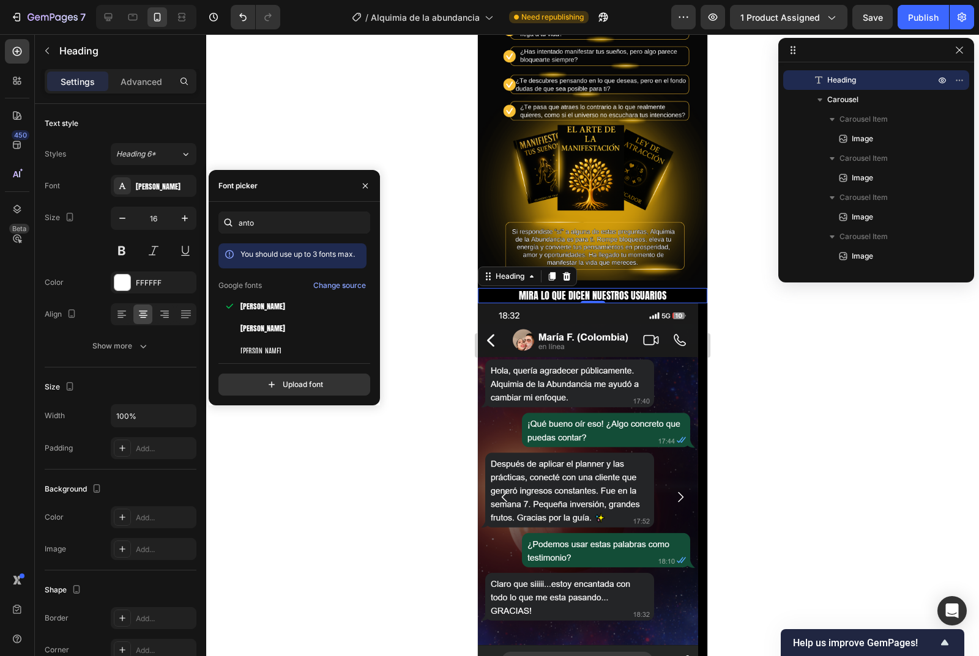
click at [417, 304] on div at bounding box center [592, 345] width 773 height 622
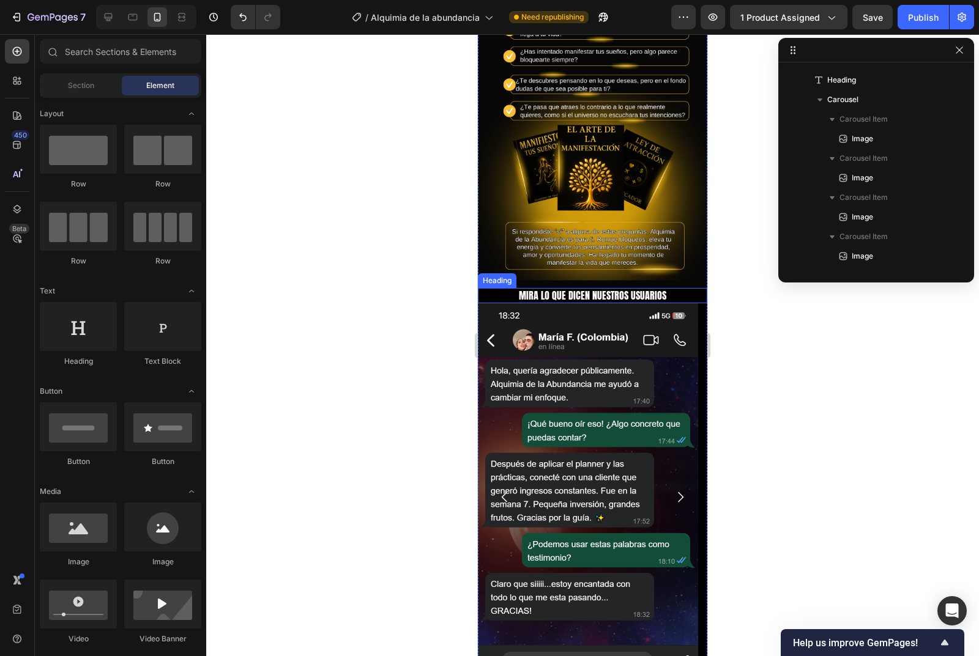
click at [546, 289] on p "MIRA LO QUE DICEN NUESTROS USUARIOS" at bounding box center [592, 295] width 227 height 13
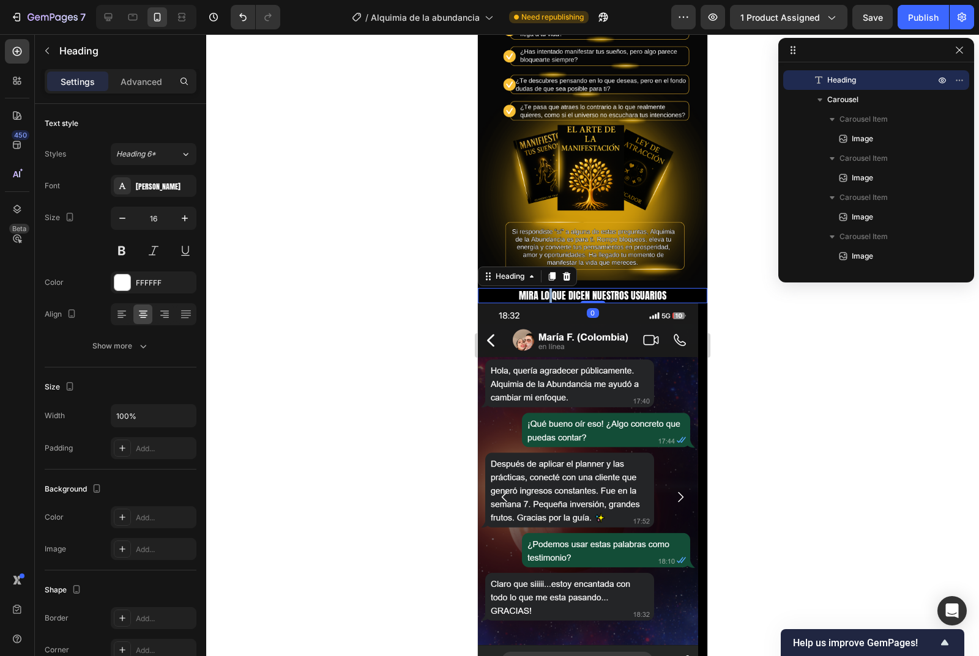
click at [546, 289] on p "MIRA LO QUE DICEN NUESTROS USUARIOS" at bounding box center [592, 295] width 227 height 13
click at [550, 288] on strong "Resultados que Inspiran" at bounding box center [598, 295] width 97 height 15
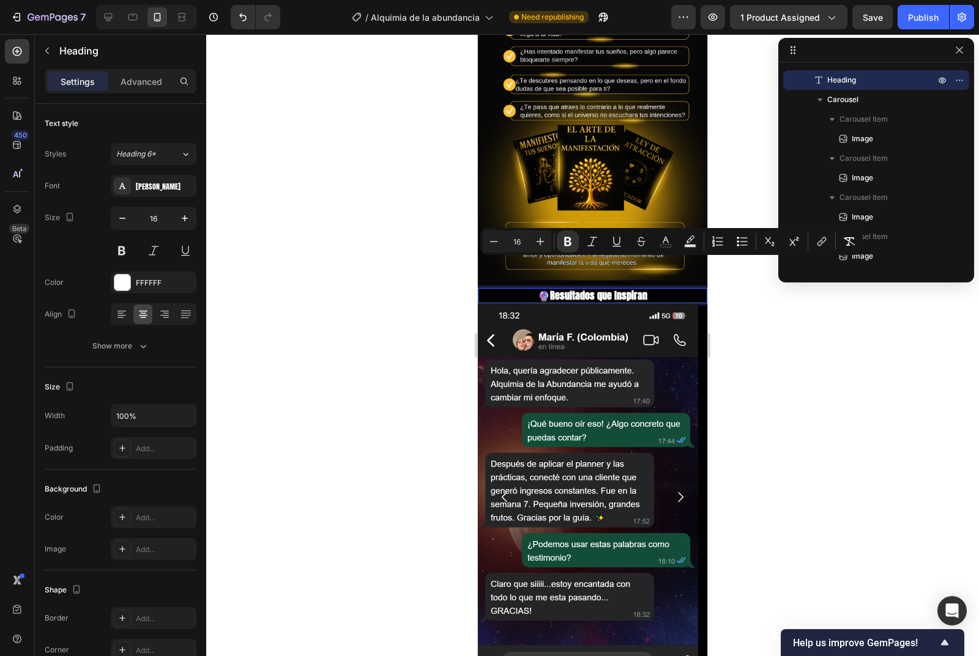
click at [546, 289] on p "🔮 Resultados que Inspiran" at bounding box center [592, 295] width 227 height 13
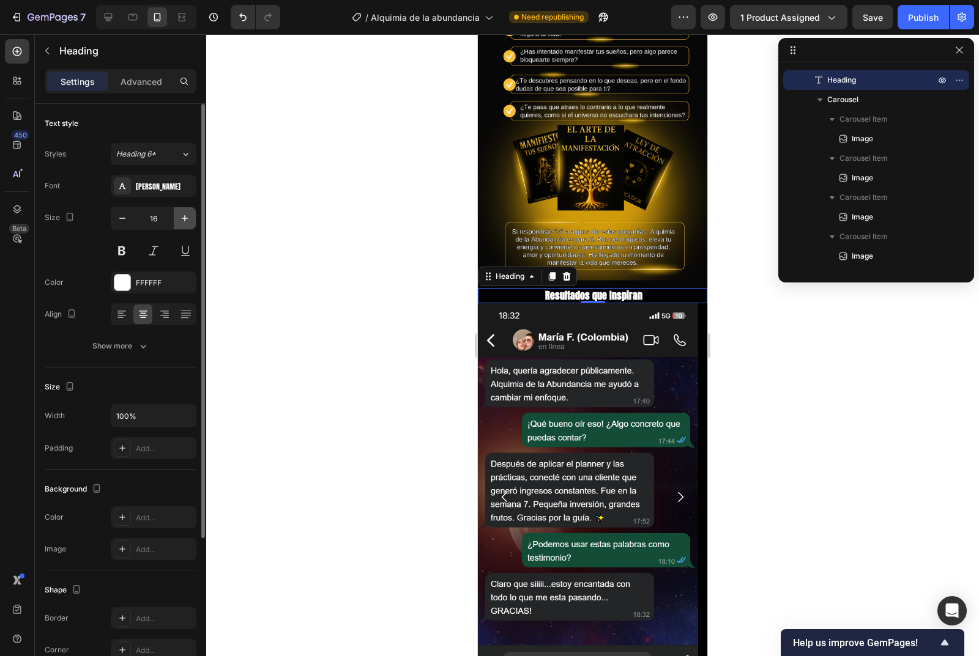
click at [190, 211] on button "button" at bounding box center [185, 218] width 22 height 22
click at [188, 214] on icon "button" at bounding box center [185, 218] width 12 height 12
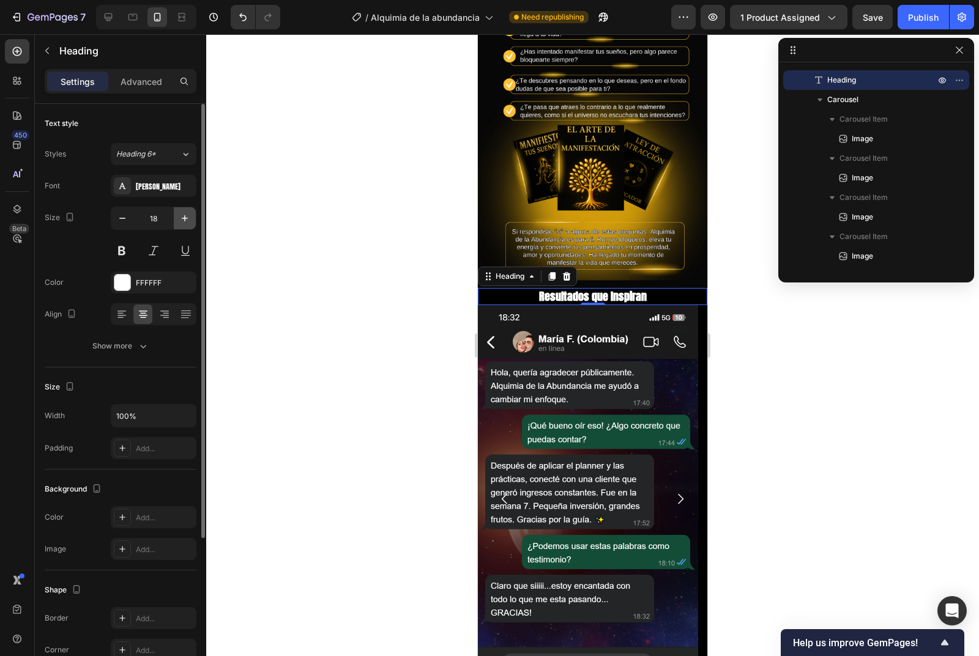
click at [188, 214] on icon "button" at bounding box center [185, 218] width 12 height 12
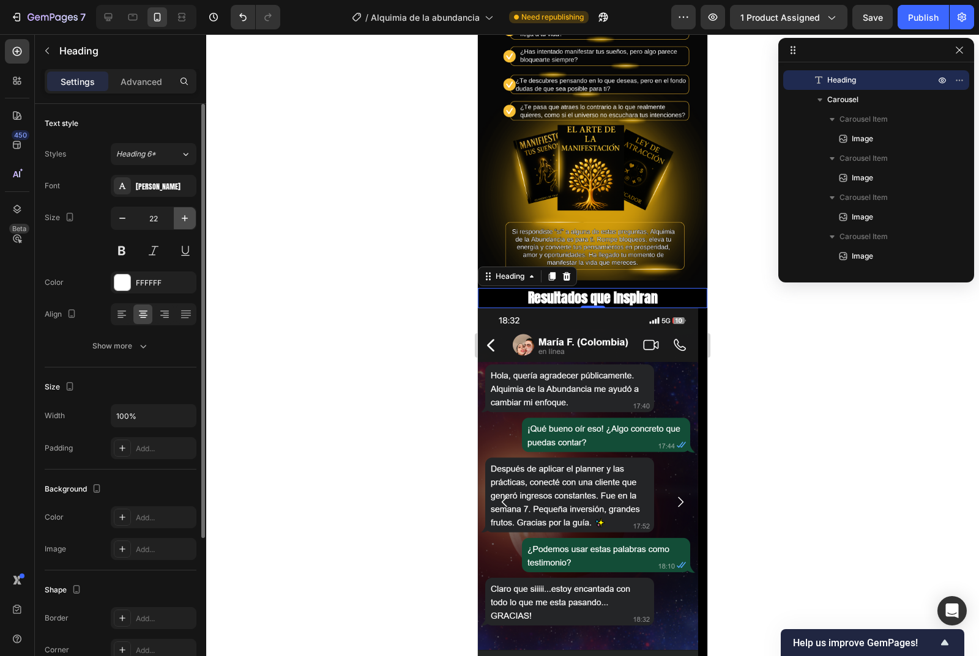
click at [188, 214] on icon "button" at bounding box center [185, 218] width 12 height 12
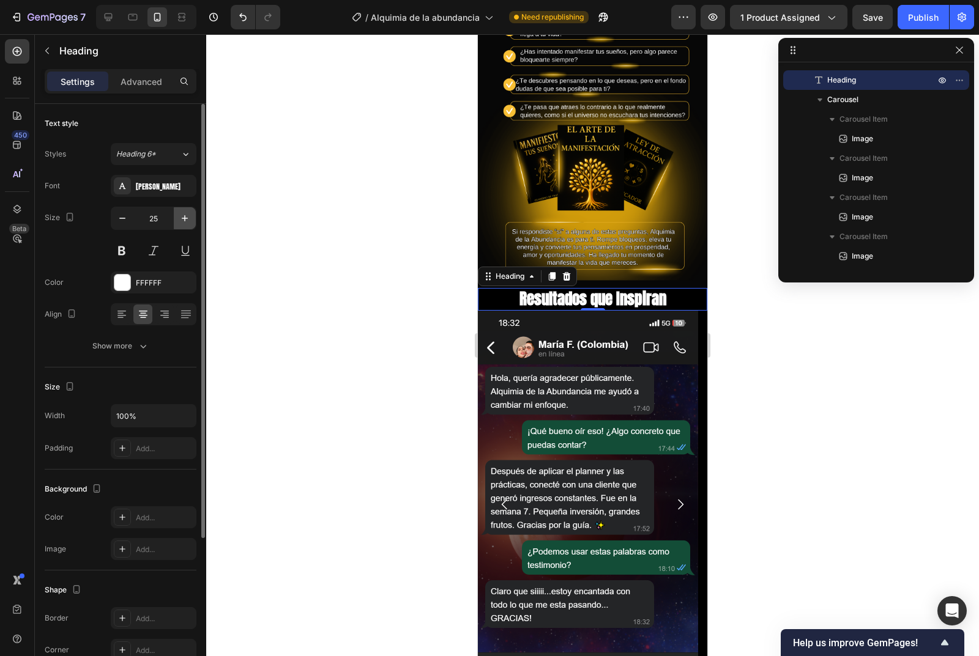
click at [188, 214] on icon "button" at bounding box center [185, 218] width 12 height 12
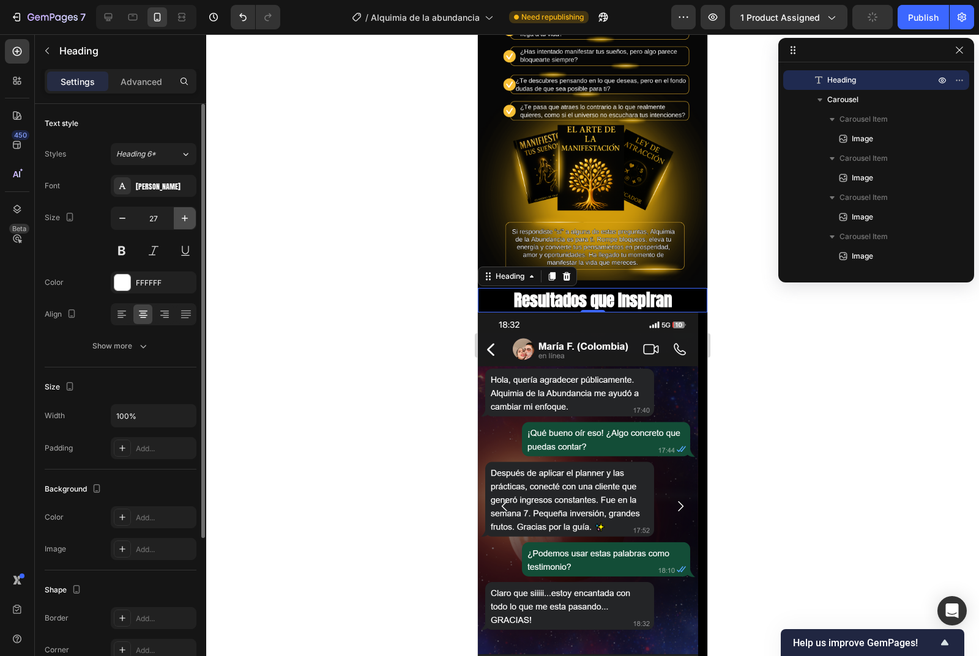
click at [188, 214] on icon "button" at bounding box center [185, 218] width 12 height 12
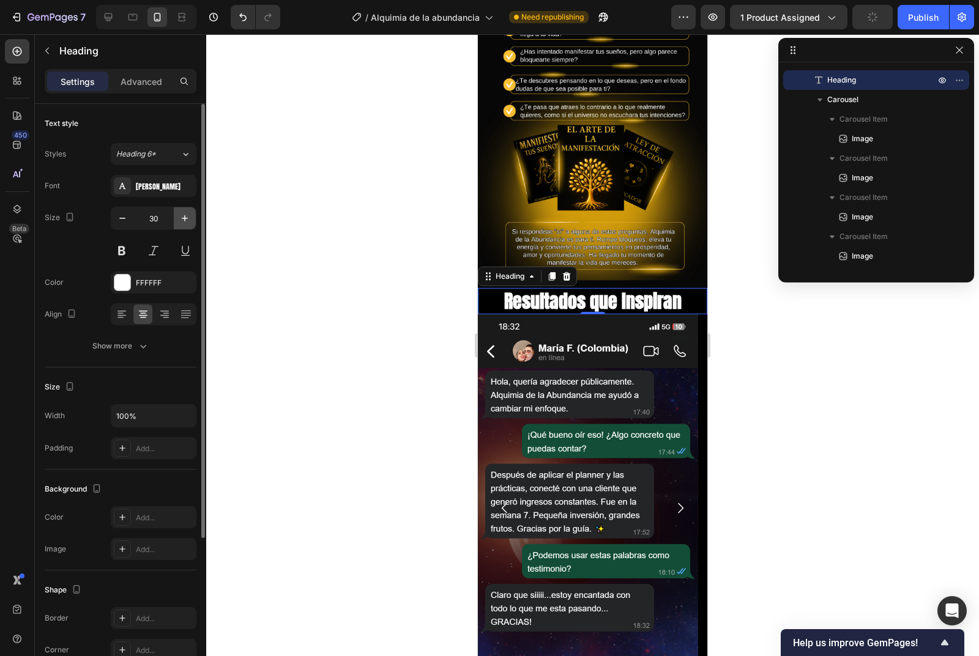
click at [188, 214] on icon "button" at bounding box center [185, 218] width 12 height 12
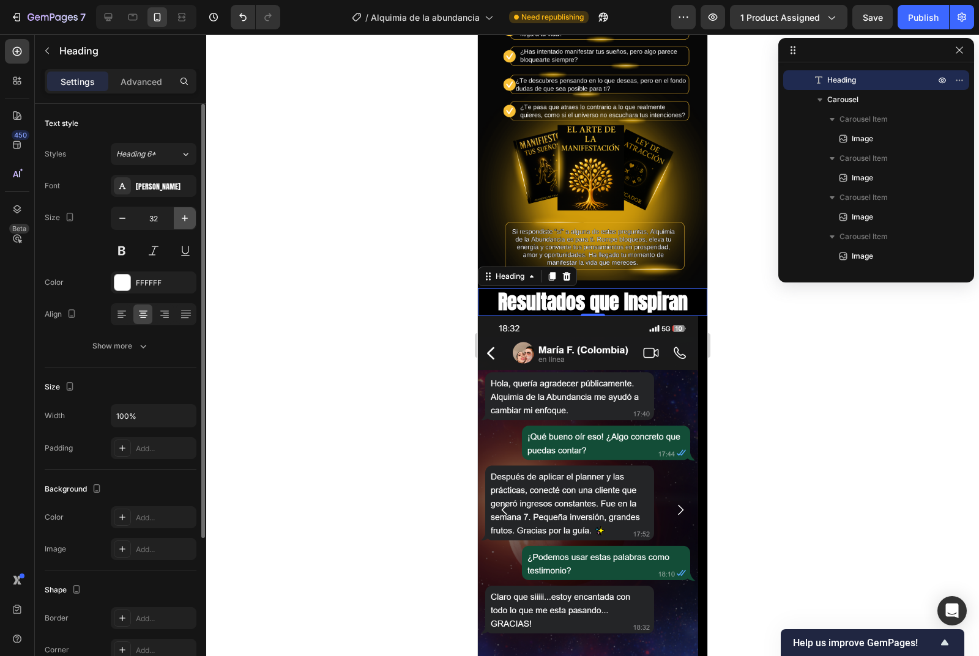
click at [188, 214] on icon "button" at bounding box center [185, 218] width 12 height 12
type input "33"
click at [119, 253] on button at bounding box center [122, 251] width 22 height 22
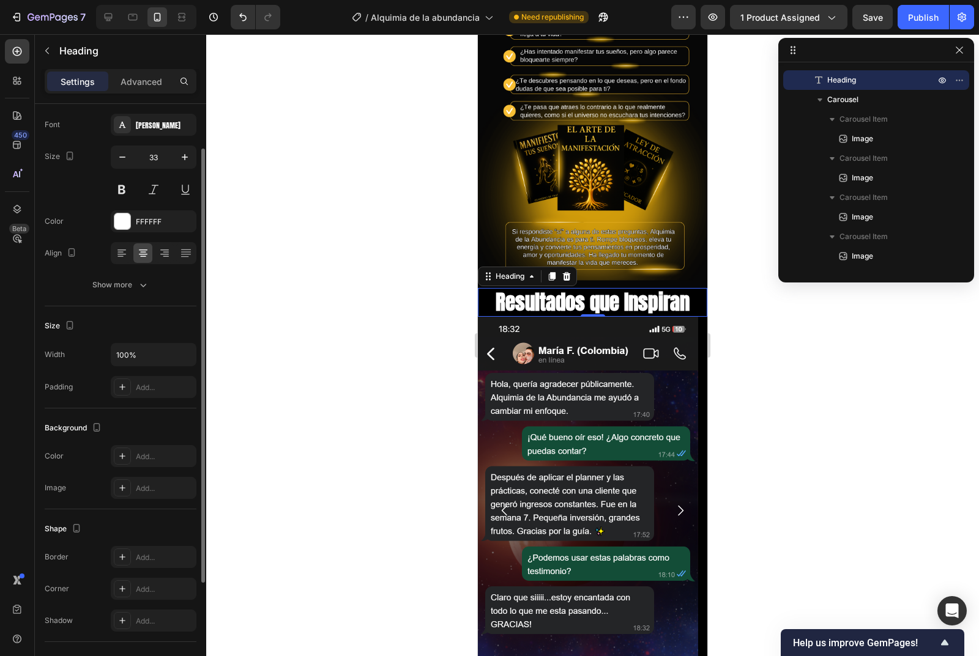
scroll to position [61, 0]
click at [64, 323] on icon "button" at bounding box center [70, 325] width 12 height 12
click at [100, 320] on div "Size" at bounding box center [121, 326] width 152 height 20
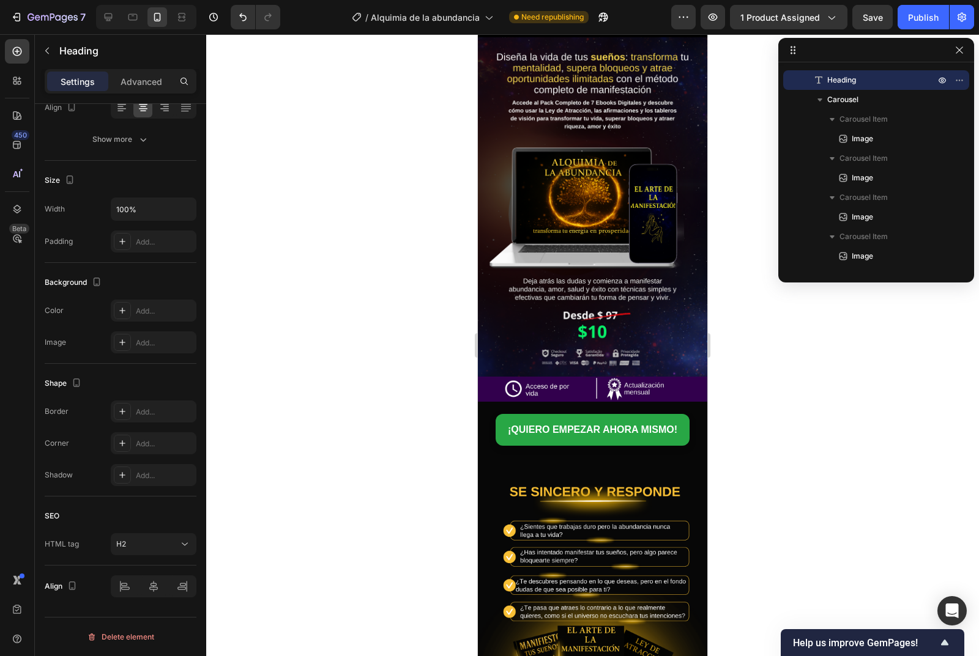
scroll to position [0, 0]
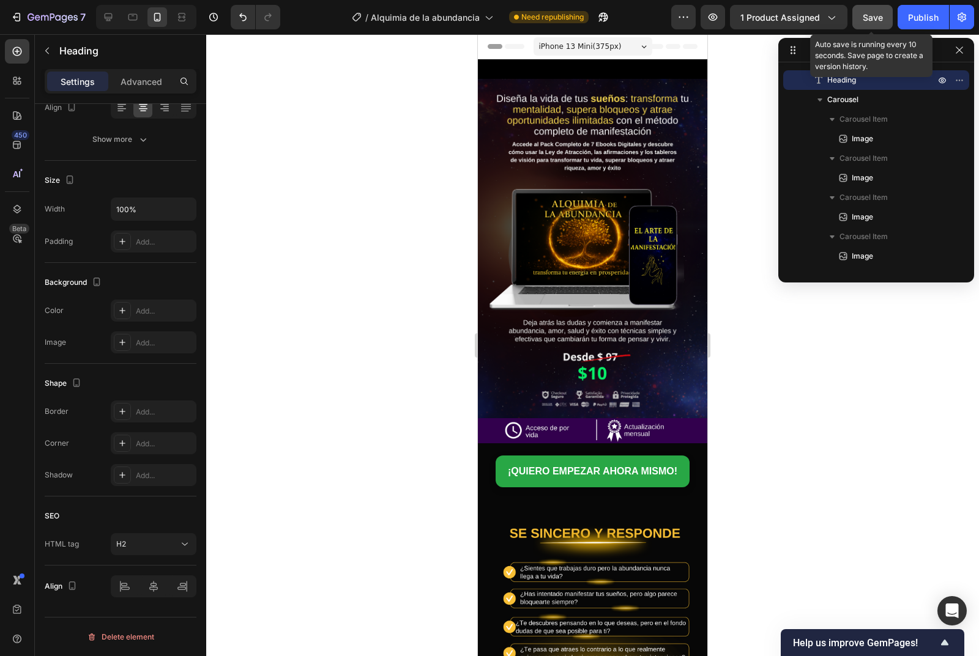
click at [863, 14] on span "Save" at bounding box center [873, 17] width 20 height 10
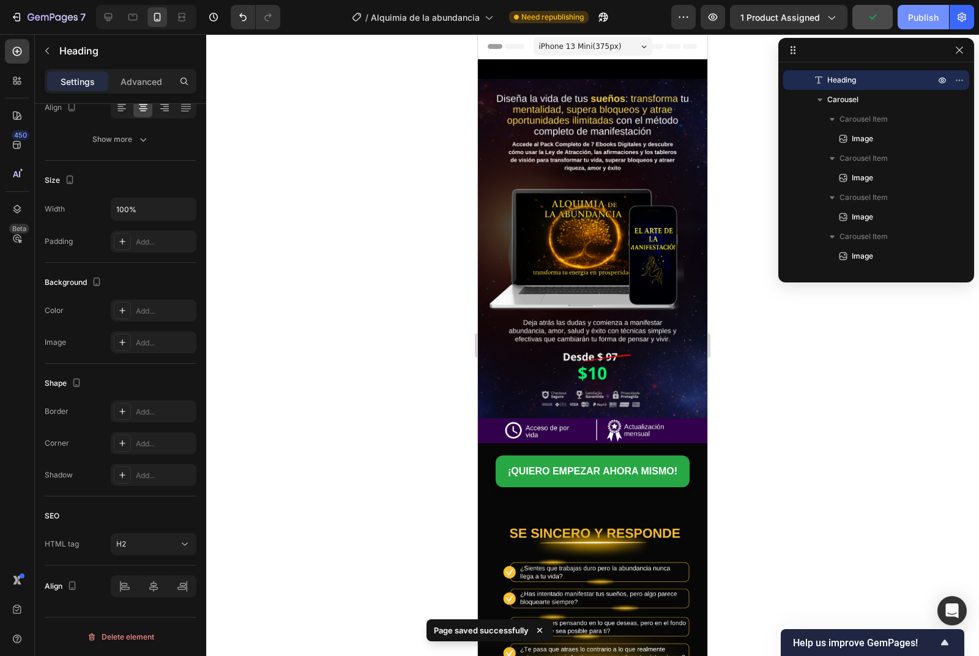
click at [928, 21] on div "Publish" at bounding box center [923, 17] width 31 height 13
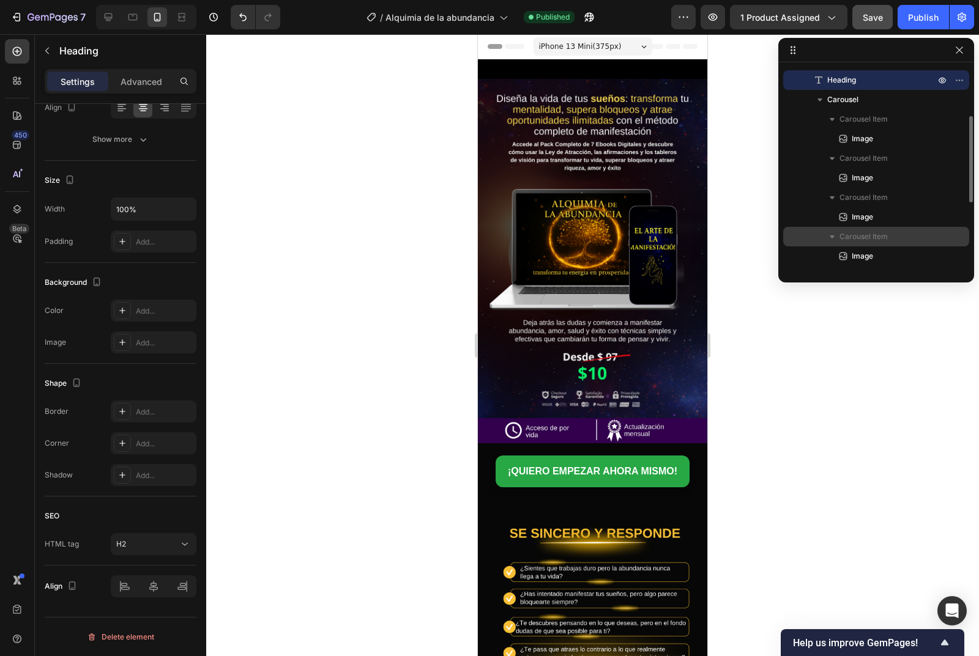
click at [881, 236] on span "Carousel Item" at bounding box center [863, 237] width 48 height 12
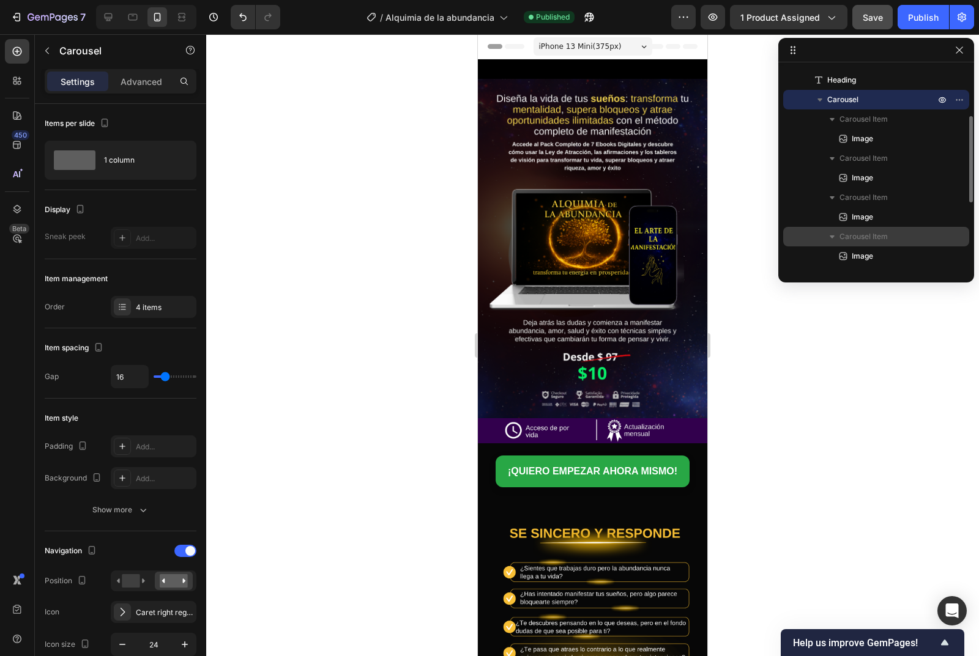
click at [902, 234] on p "Carousel Item" at bounding box center [888, 237] width 98 height 12
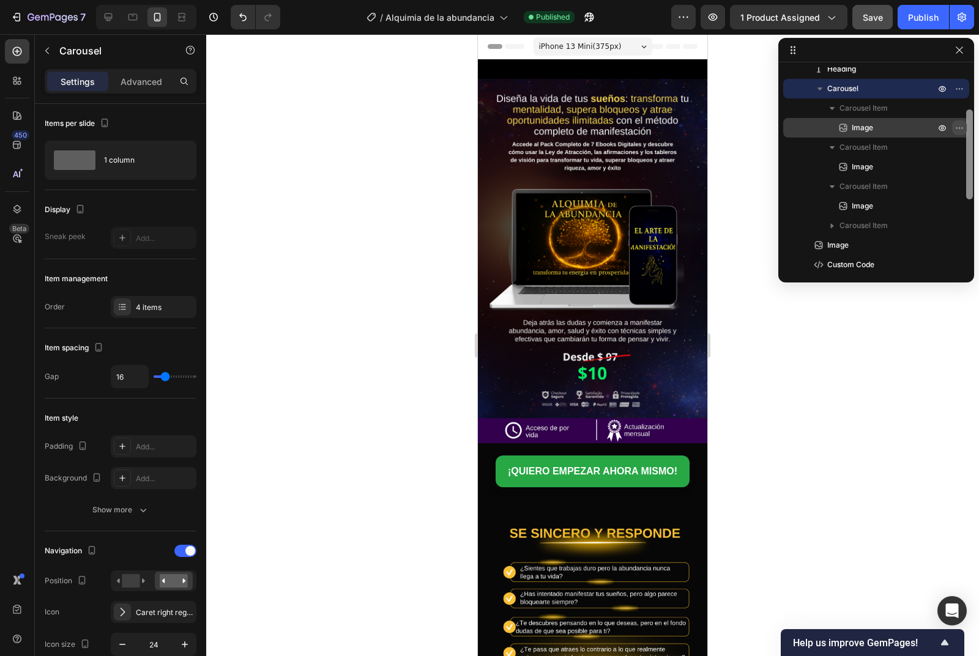
scroll to position [103, 0]
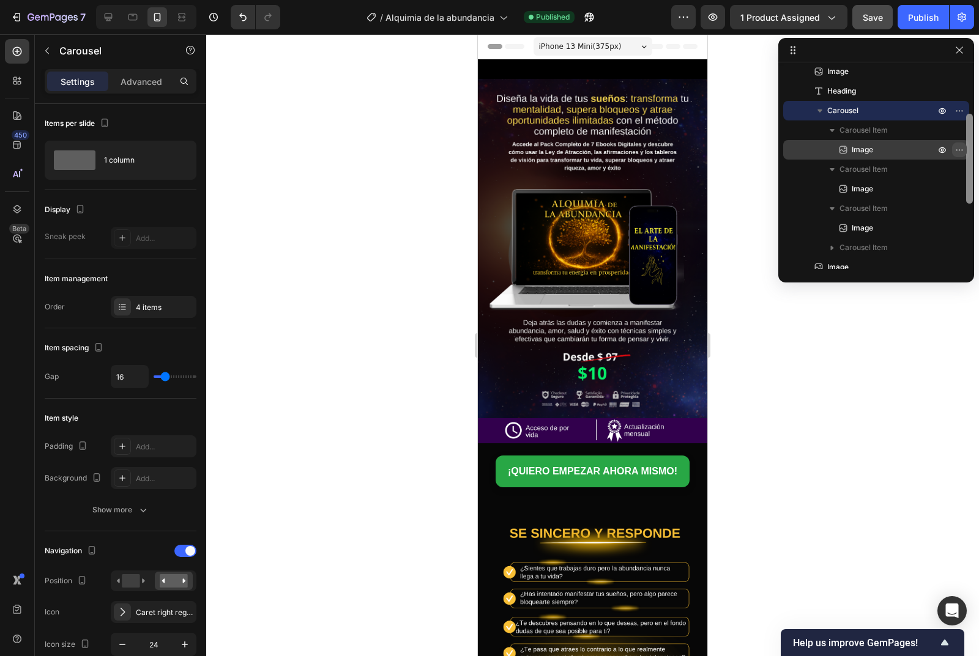
drag, startPoint x: 966, startPoint y: 204, endPoint x: 962, endPoint y: 146, distance: 58.3
click at [962, 146] on div "Section 1 Column Image Image Custom Code Image Heading Carousel Carousel Item I…" at bounding box center [876, 168] width 196 height 202
click at [956, 114] on icon "button" at bounding box center [959, 111] width 10 height 10
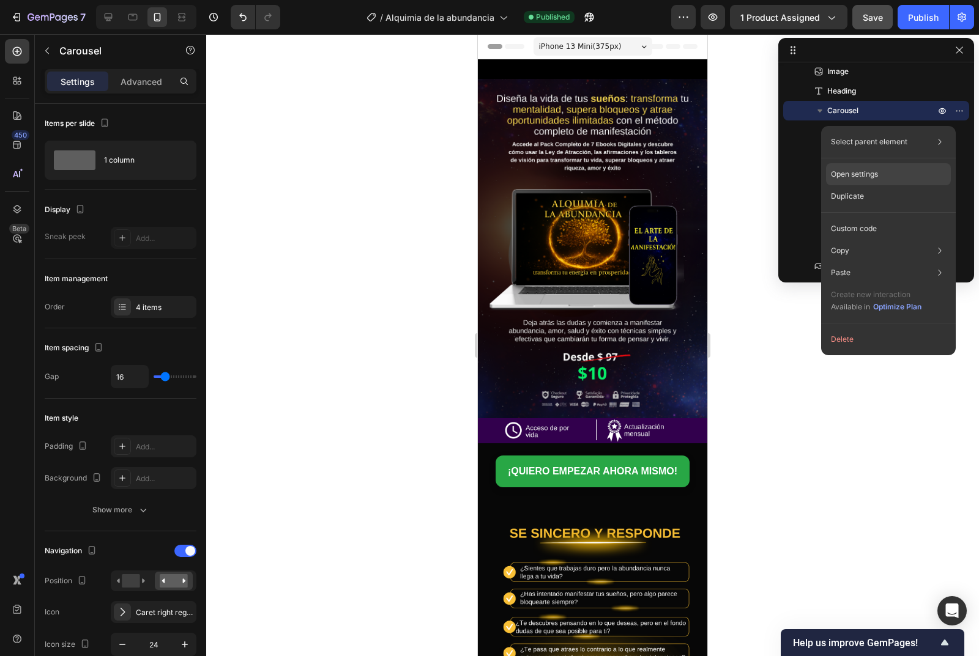
click at [878, 173] on p "Open settings" at bounding box center [854, 174] width 47 height 11
